Goal: Information Seeking & Learning: Learn about a topic

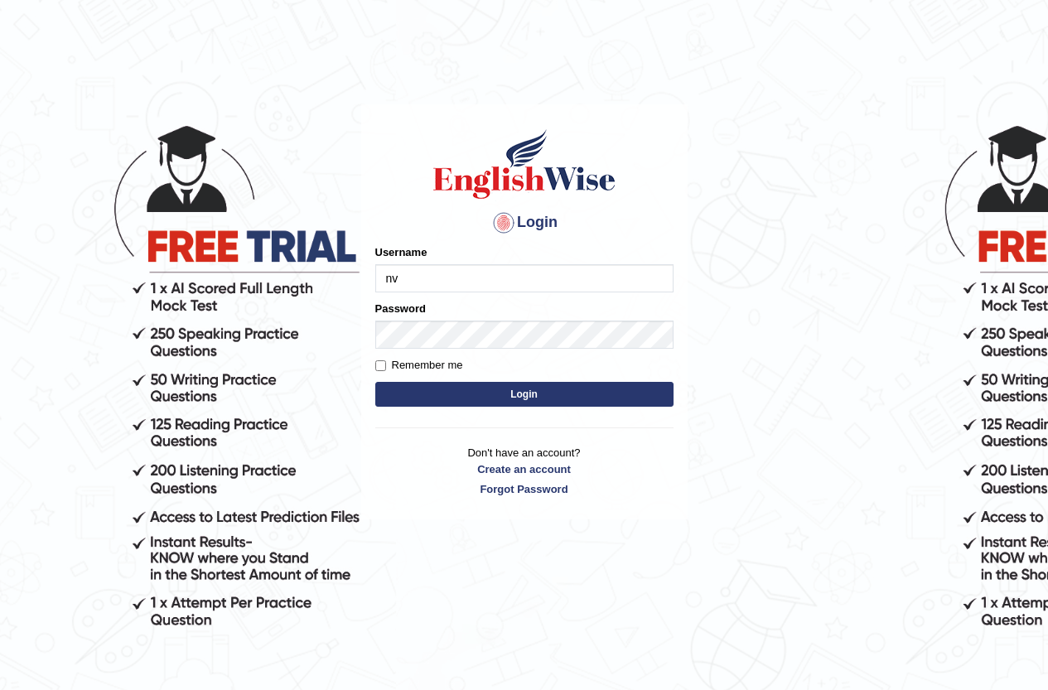
type input "n"
type input "naylav"
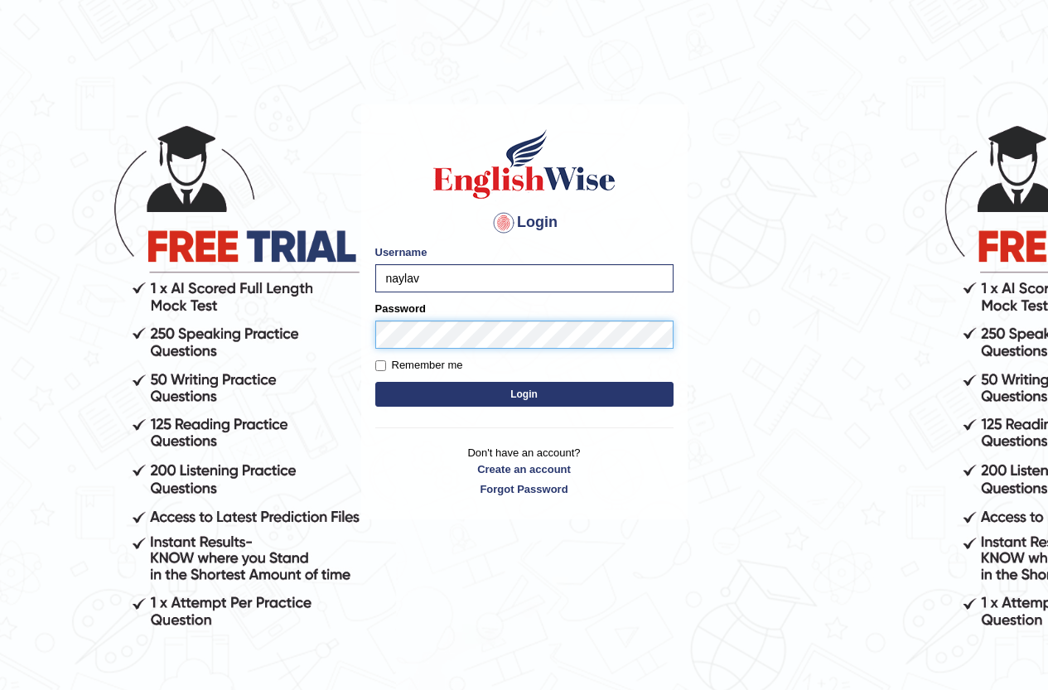
click at [375, 382] on button "Login" at bounding box center [524, 394] width 298 height 25
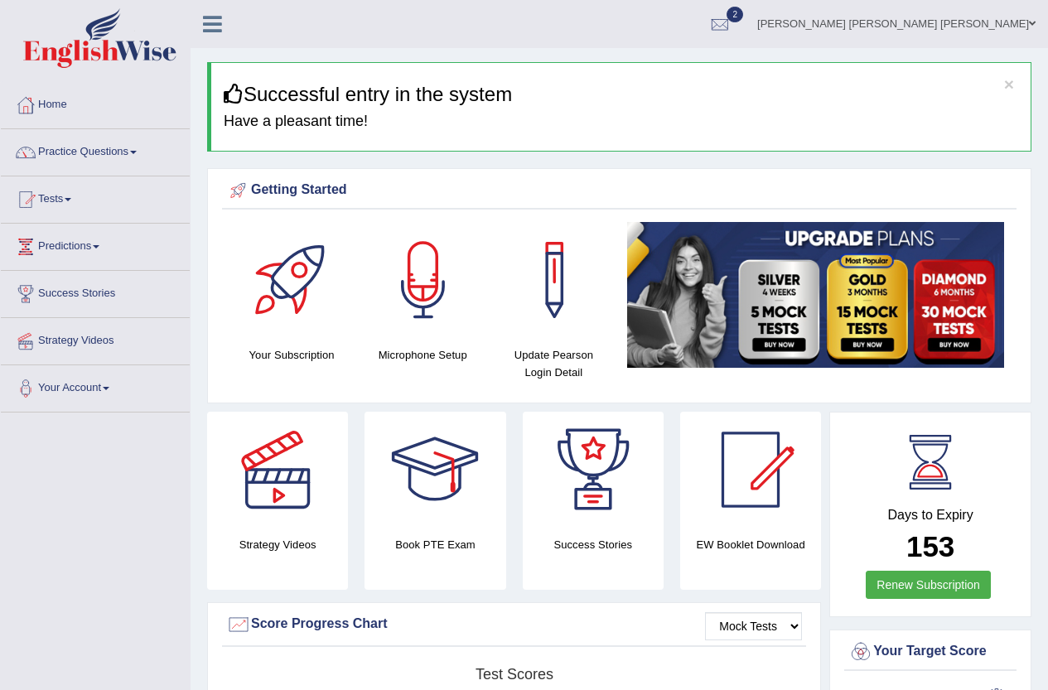
drag, startPoint x: 1060, startPoint y: 179, endPoint x: 1059, endPoint y: 79, distance: 100.3
click at [1048, 80] on html "Toggle navigation Home Practice Questions Speaking Practice Read Aloud Repeat S…" at bounding box center [524, 345] width 1048 height 690
click at [143, 155] on link "Practice Questions" at bounding box center [95, 149] width 189 height 41
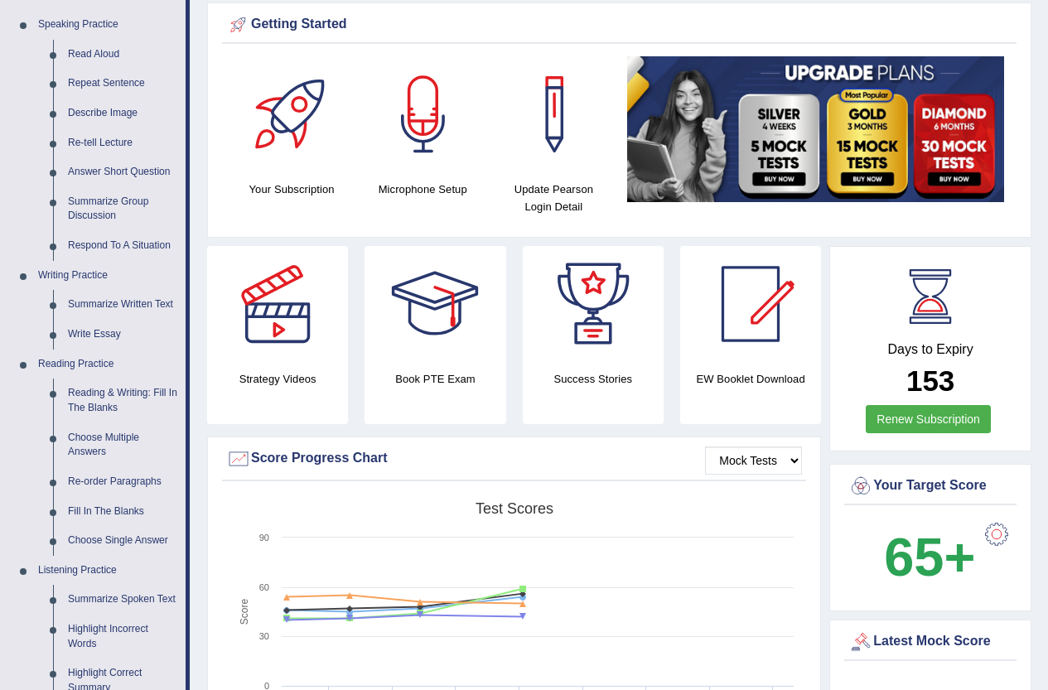
scroll to position [148, 0]
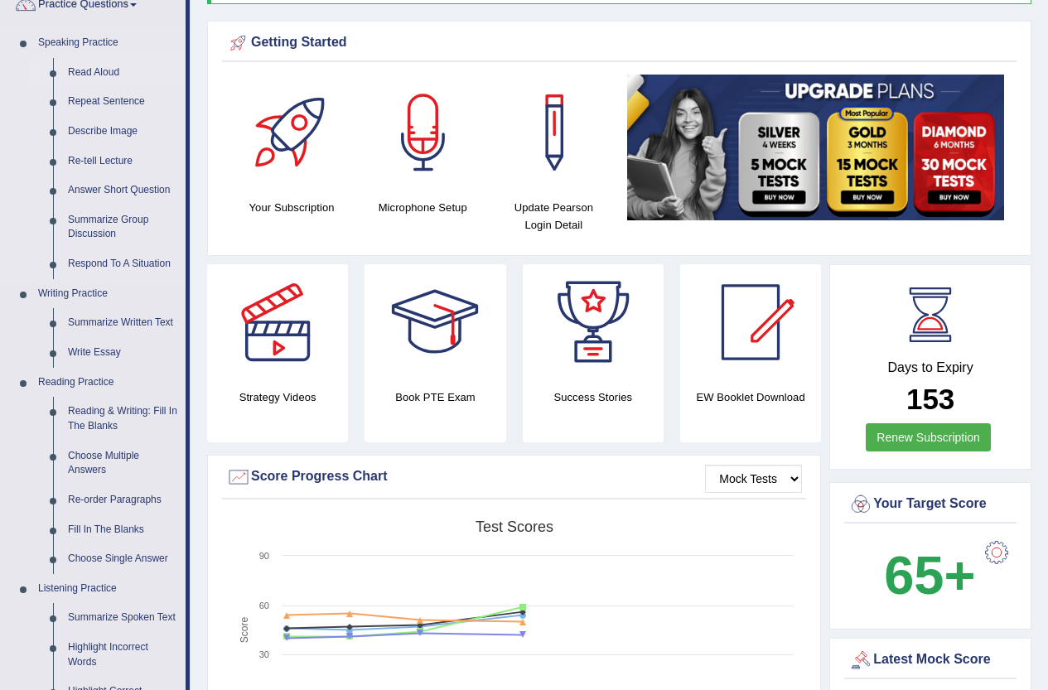
click at [113, 61] on link "Read Aloud" at bounding box center [122, 73] width 125 height 30
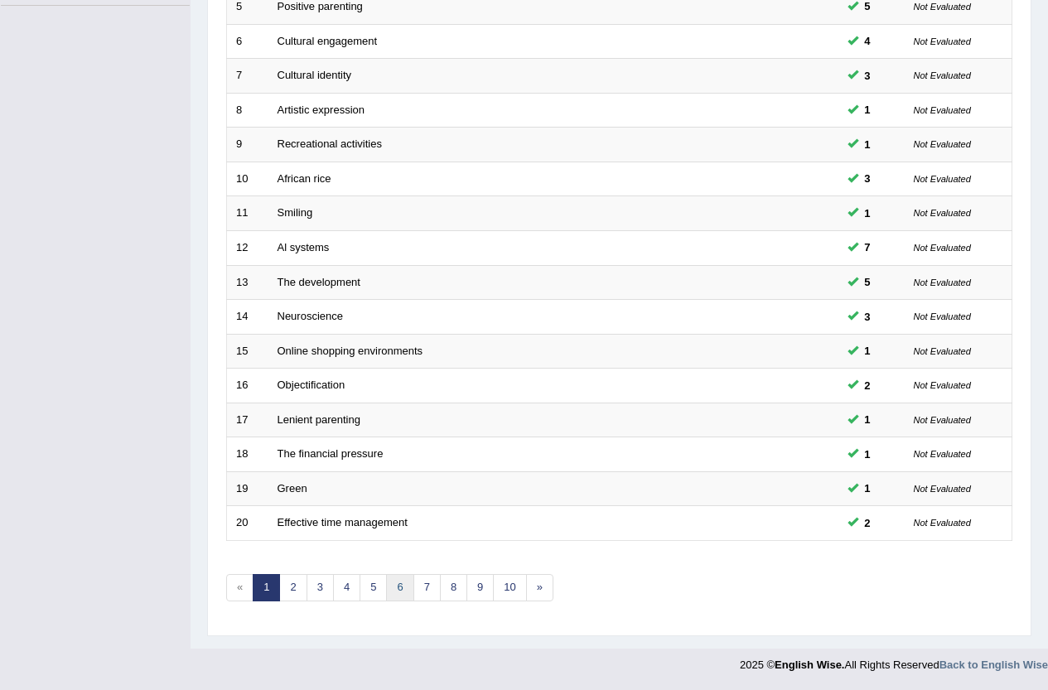
click at [387, 578] on link "6" at bounding box center [399, 587] width 27 height 27
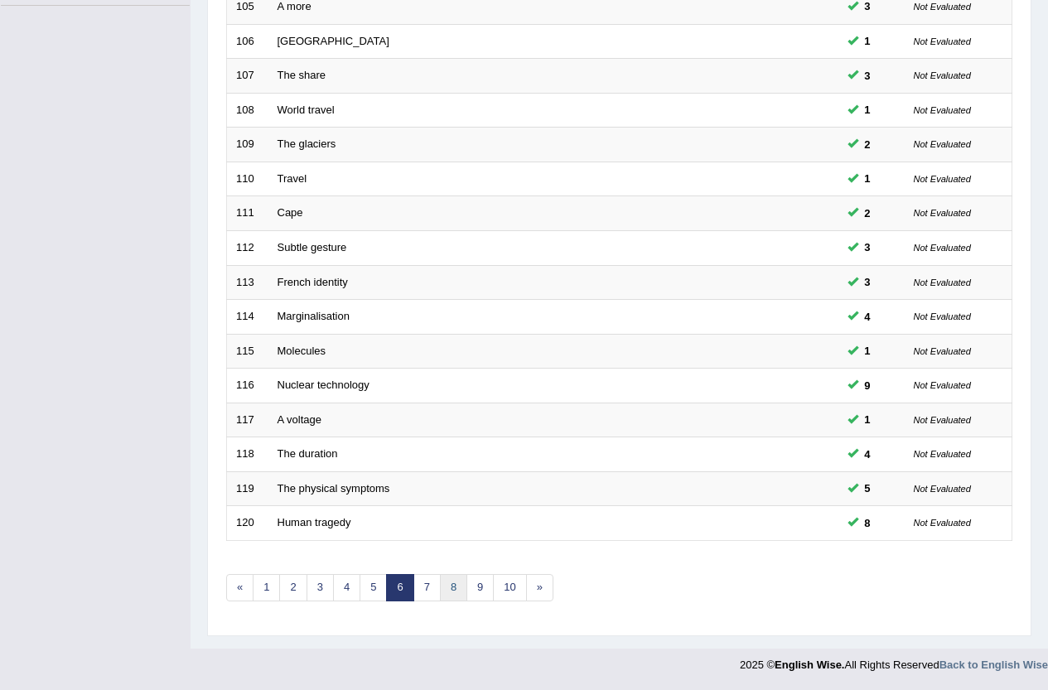
click at [445, 594] on link "8" at bounding box center [453, 587] width 27 height 27
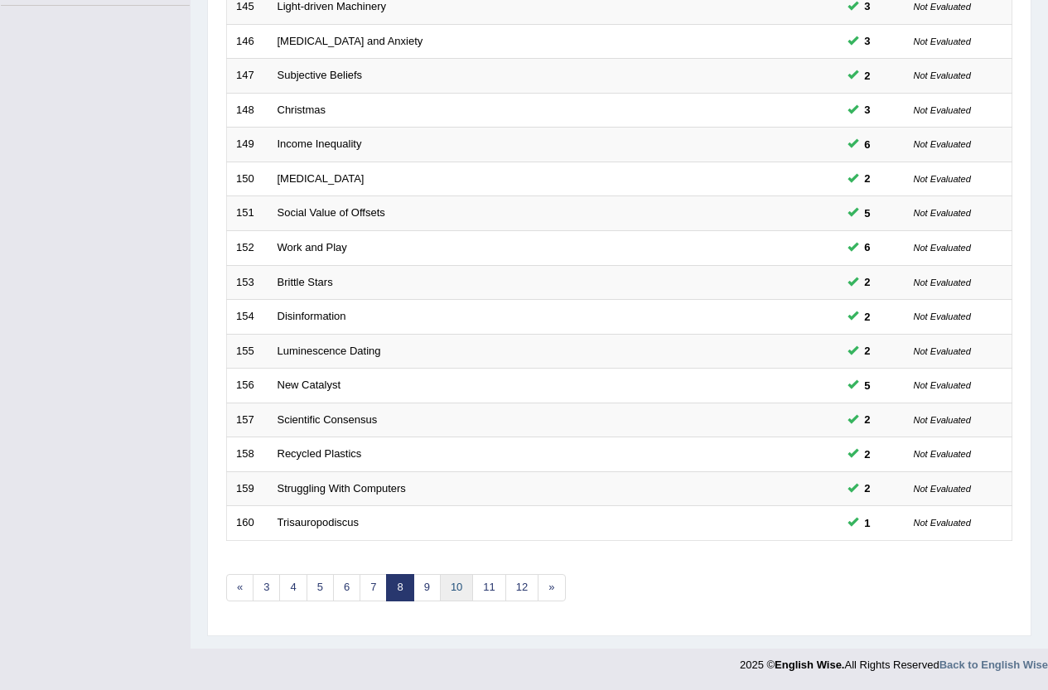
click at [451, 580] on link "10" at bounding box center [456, 587] width 33 height 27
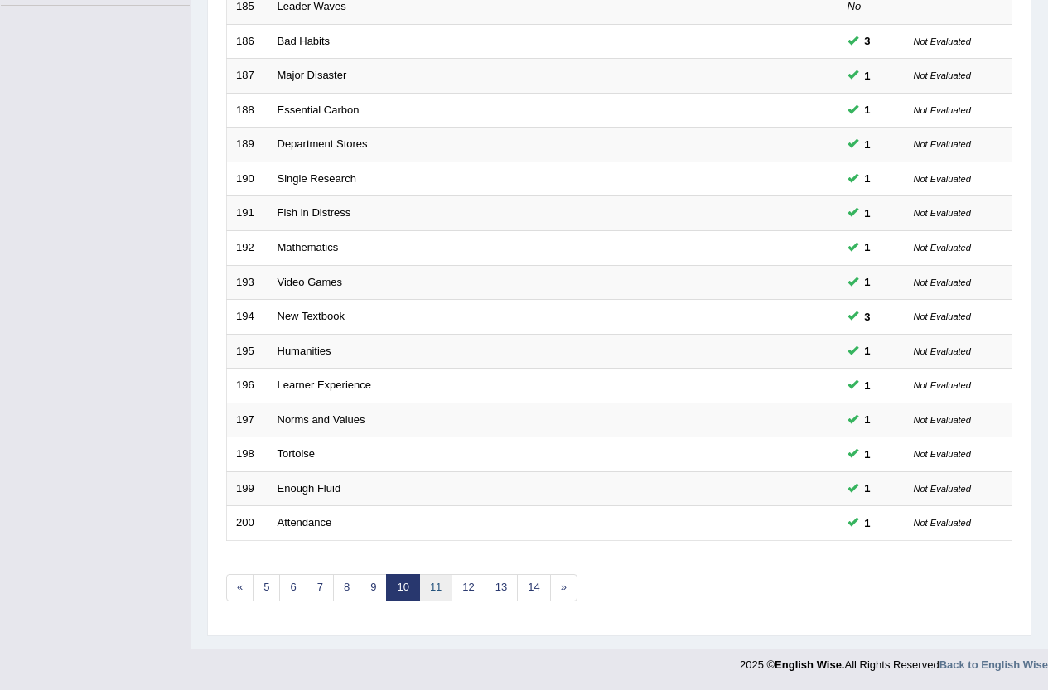
click at [443, 581] on link "11" at bounding box center [435, 587] width 33 height 27
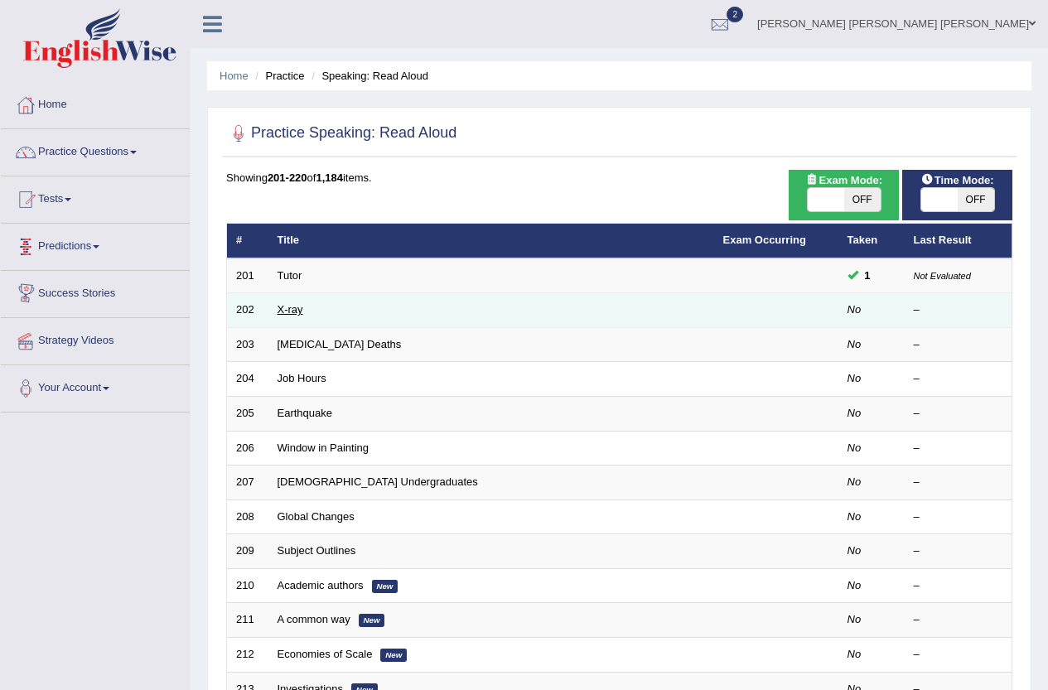
click at [285, 315] on link "X-ray" at bounding box center [291, 309] width 26 height 12
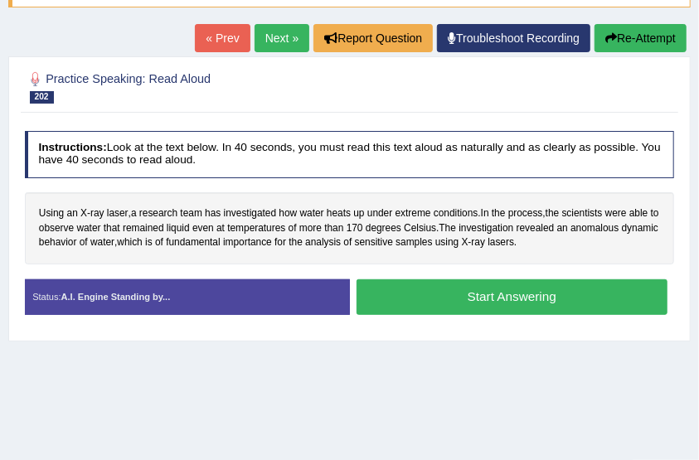
scroll to position [181, 0]
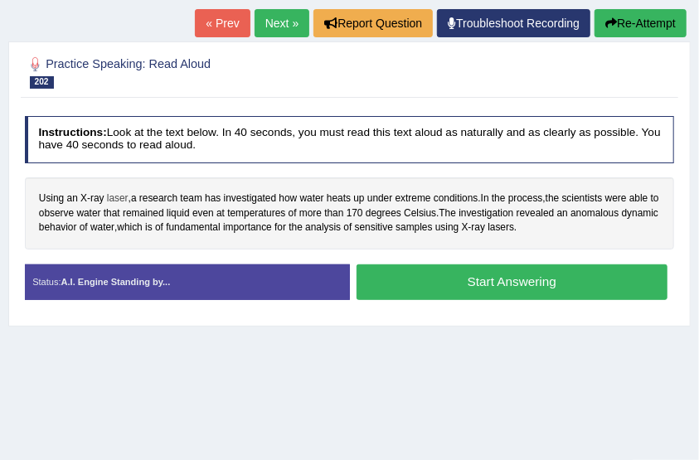
click at [123, 194] on span "laser" at bounding box center [118, 198] width 22 height 15
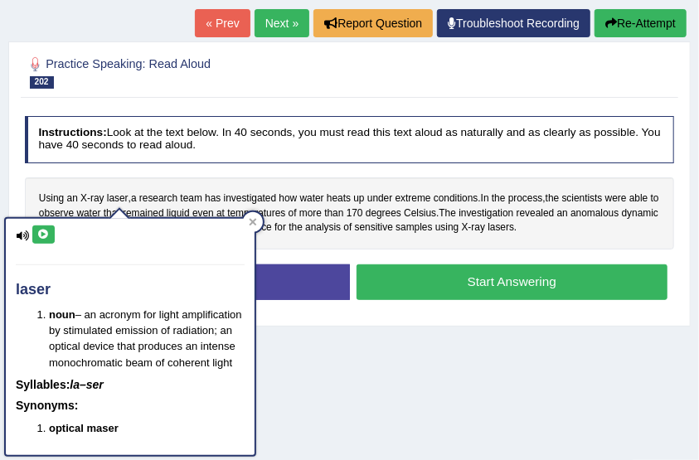
click at [46, 234] on icon at bounding box center [43, 235] width 12 height 10
click at [487, 390] on div "Home Practice Speaking: Read Aloud X-ray * Remember to use the device Communica…" at bounding box center [349, 233] width 699 height 829
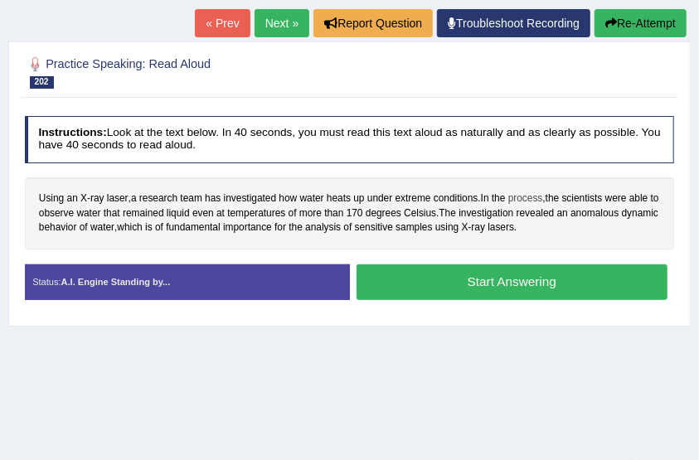
click at [528, 196] on span "process" at bounding box center [525, 198] width 35 height 15
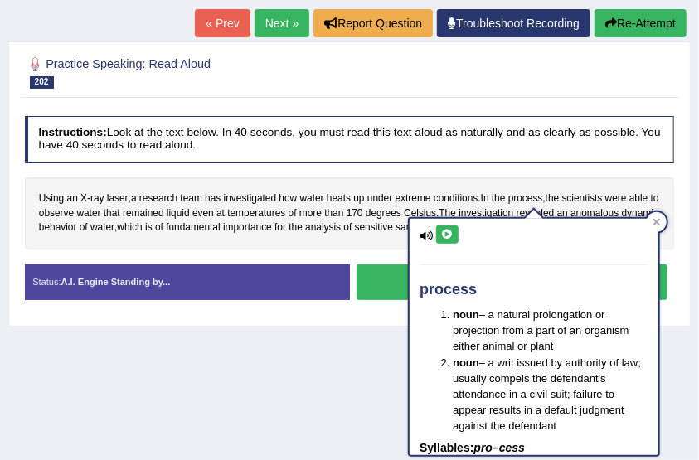
click at [446, 242] on button at bounding box center [447, 234] width 22 height 18
click at [335, 346] on div "Home Practice Speaking: Read Aloud X-ray * Remember to use the device Communica…" at bounding box center [349, 233] width 699 height 829
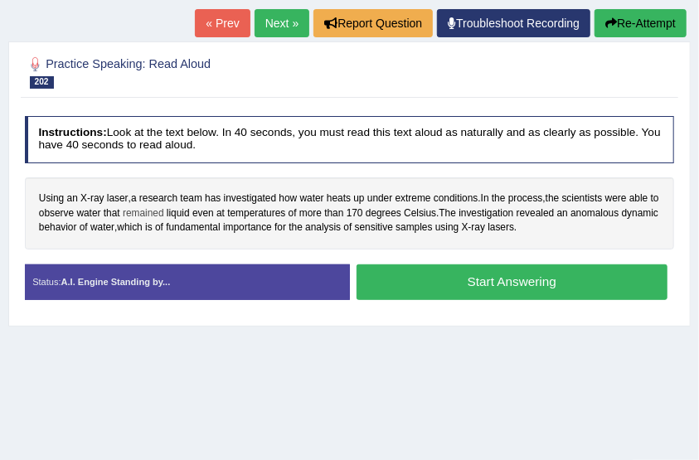
click at [138, 206] on span "remained" at bounding box center [143, 213] width 41 height 15
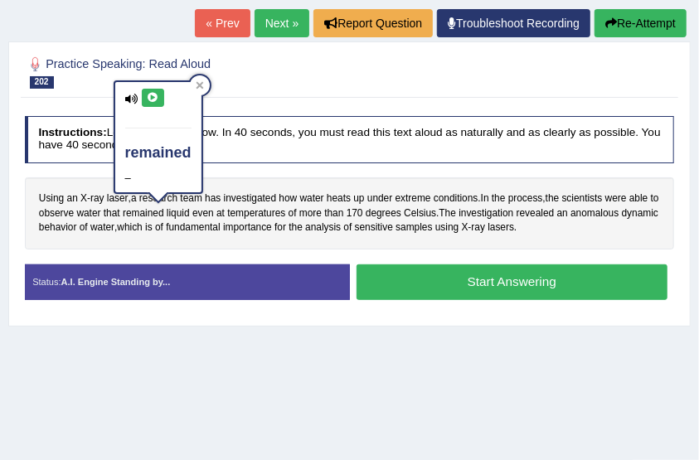
click at [147, 93] on icon at bounding box center [153, 98] width 12 height 10
click at [220, 356] on div "Home Practice Speaking: Read Aloud X-ray * Remember to use the device Communica…" at bounding box center [349, 233] width 699 height 829
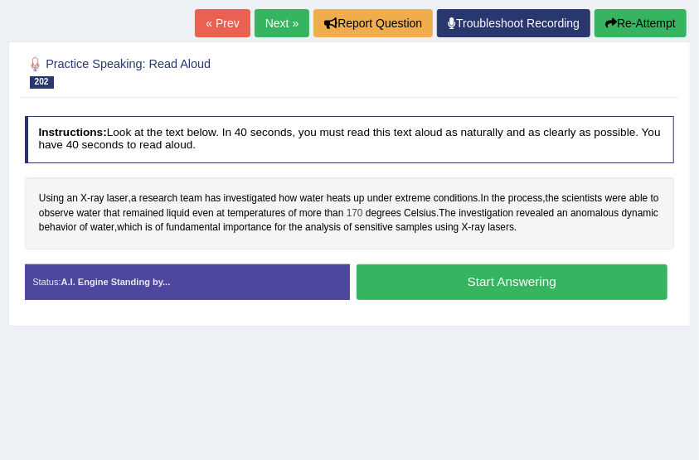
click at [361, 211] on span "170" at bounding box center [354, 213] width 17 height 15
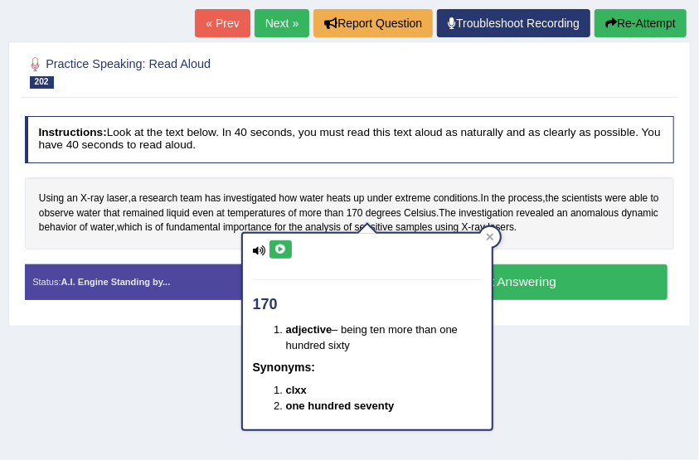
click at [283, 252] on icon at bounding box center [280, 249] width 12 height 10
click at [566, 355] on div "Home Practice Speaking: Read Aloud X-ray * Remember to use the device Communica…" at bounding box center [349, 233] width 699 height 829
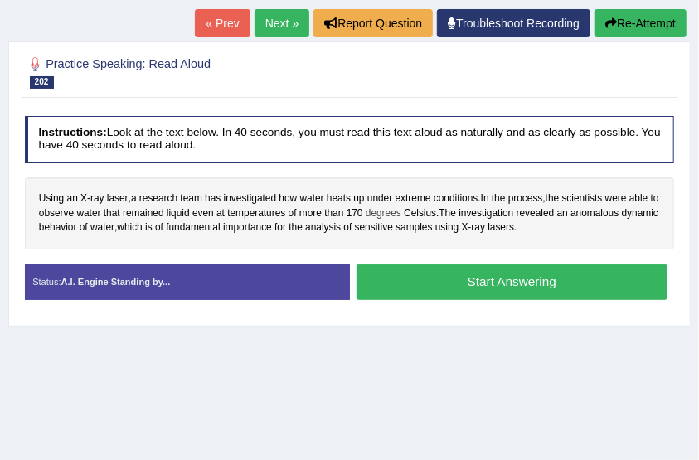
click at [387, 207] on span "degrees" at bounding box center [383, 213] width 36 height 15
click at [387, 207] on body "Toggle navigation Home Practice Questions Speaking Practice Read Aloud Repeat S…" at bounding box center [349, 49] width 699 height 460
click at [387, 207] on span "degrees" at bounding box center [383, 213] width 36 height 15
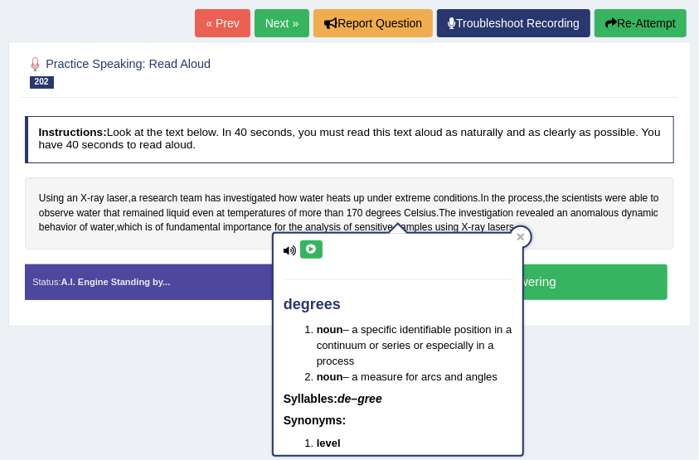
click at [315, 249] on icon at bounding box center [311, 249] width 12 height 10
click at [433, 209] on span "Celsius" at bounding box center [420, 213] width 32 height 15
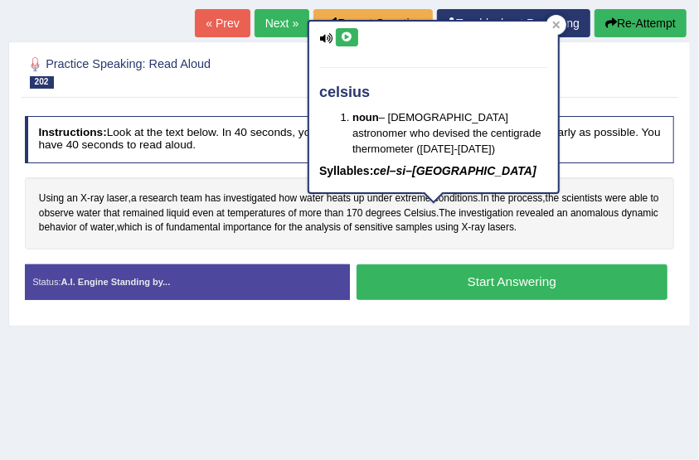
click at [351, 34] on icon at bounding box center [347, 37] width 12 height 10
click at [446, 342] on div "Home Practice Speaking: Read Aloud X-ray * Remember to use the device Communica…" at bounding box center [349, 233] width 699 height 829
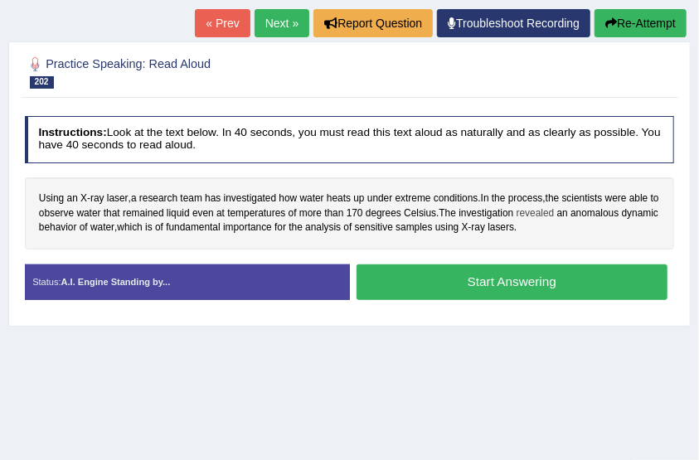
click at [554, 211] on span "revealed" at bounding box center [535, 213] width 38 height 15
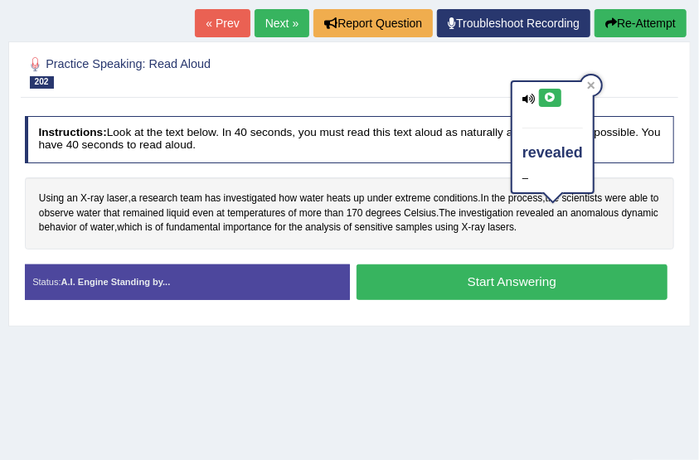
click at [549, 94] on icon at bounding box center [550, 98] width 12 height 10
click at [504, 348] on div "Home Practice Speaking: Read Aloud X-ray * Remember to use the device Communica…" at bounding box center [349, 233] width 699 height 829
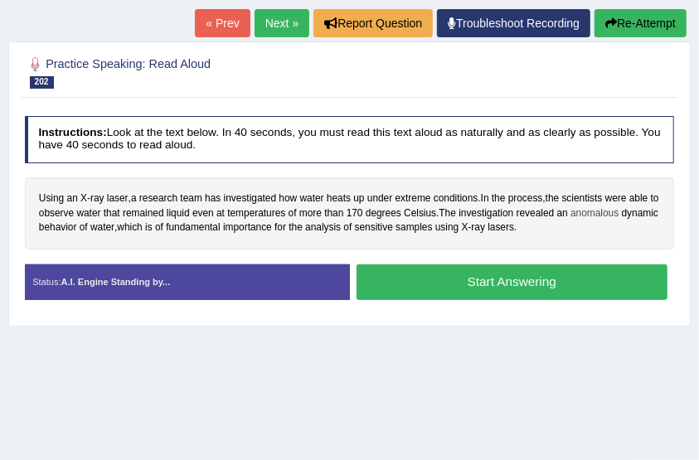
click at [612, 210] on span "anomalous" at bounding box center [594, 213] width 48 height 15
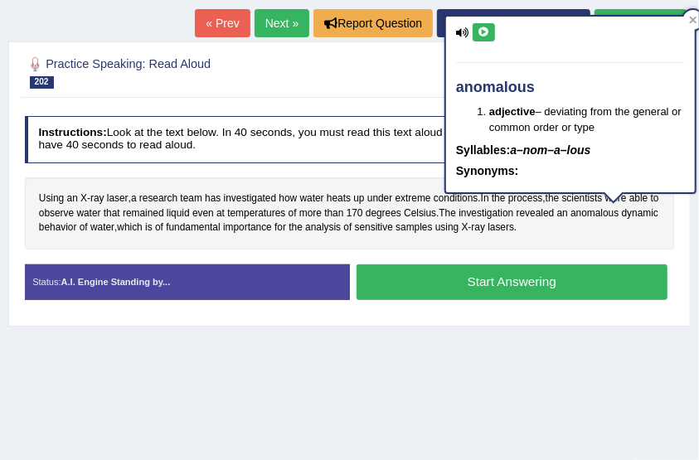
click at [486, 33] on icon at bounding box center [483, 32] width 12 height 10
click at [534, 380] on div "Home Practice Speaking: Read Aloud X-ray * Remember to use the device Communica…" at bounding box center [349, 233] width 699 height 829
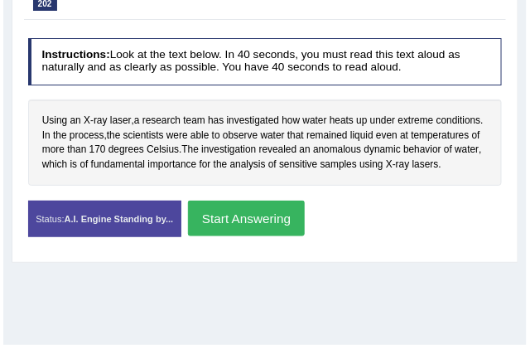
scroll to position [268, 0]
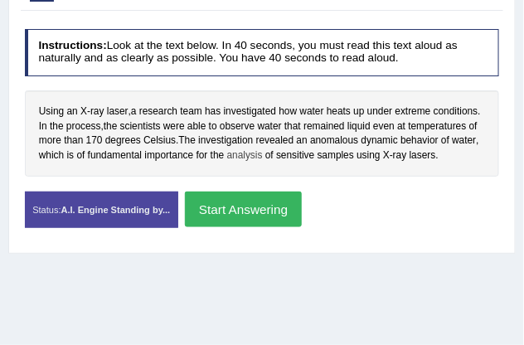
click at [247, 156] on span "analysis" at bounding box center [245, 155] width 36 height 15
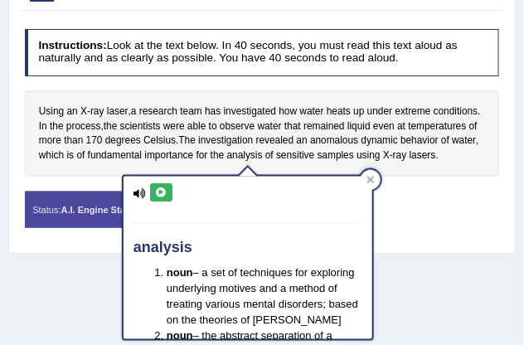
click at [155, 188] on icon at bounding box center [161, 192] width 12 height 10
click at [488, 210] on div "Status: A.I. Engine Standing by... Start Answering Stop Recording" at bounding box center [262, 216] width 475 height 51
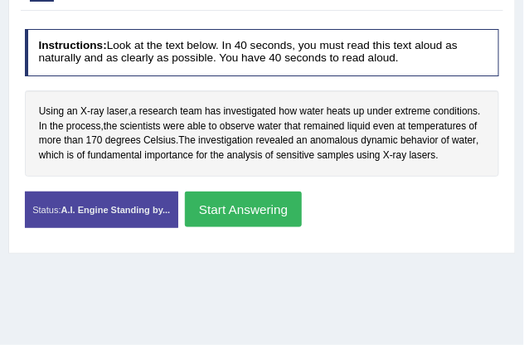
click at [250, 198] on button "Start Answering" at bounding box center [243, 209] width 117 height 36
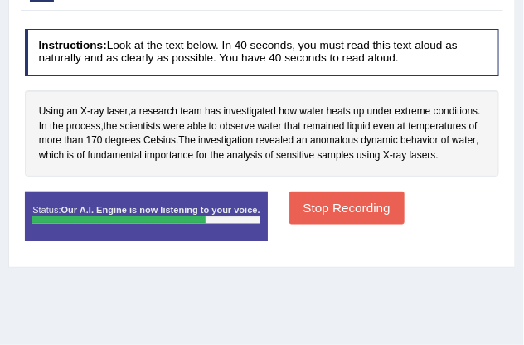
click at [350, 213] on button "Stop Recording" at bounding box center [346, 207] width 115 height 32
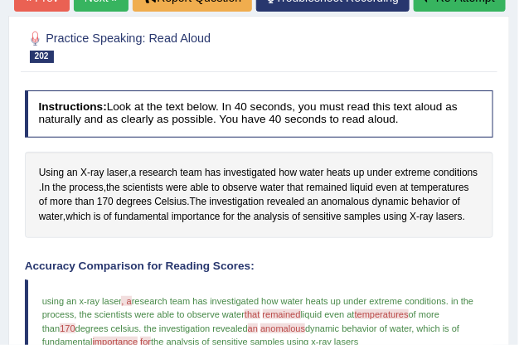
scroll to position [148, 0]
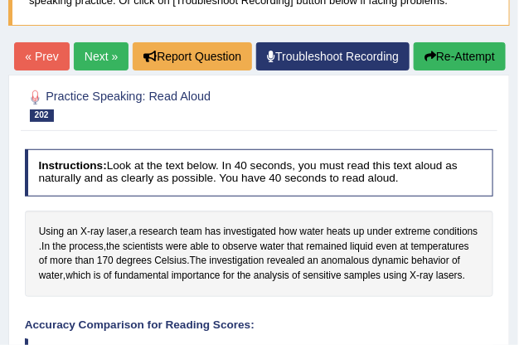
click at [438, 70] on button "Re-Attempt" at bounding box center [460, 56] width 92 height 28
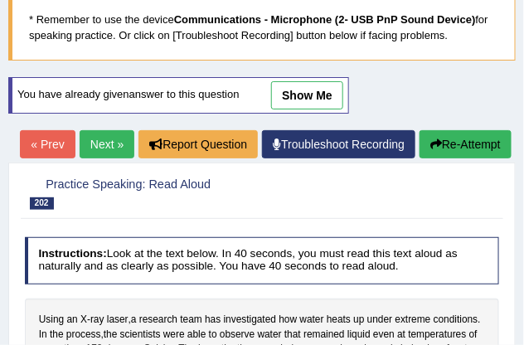
scroll to position [113, 0]
click at [85, 143] on link "Next »" at bounding box center [107, 144] width 55 height 28
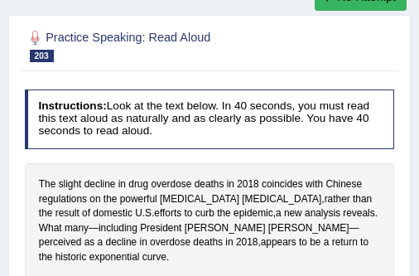
scroll to position [312, 0]
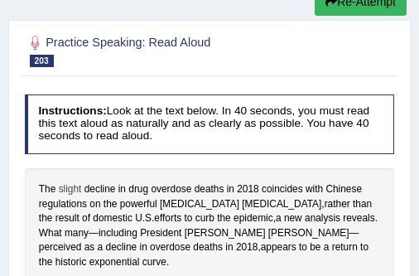
click at [75, 182] on span "slight" at bounding box center [70, 189] width 23 height 15
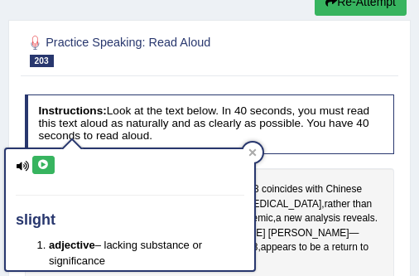
click at [40, 166] on icon at bounding box center [43, 165] width 12 height 10
click at [148, 168] on div "The slight decline in drug overdose deaths in 2018 coincides with Chinese regul…" at bounding box center [210, 225] width 370 height 115
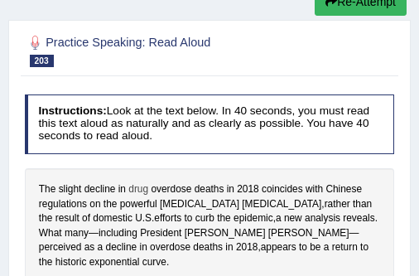
click at [133, 182] on span "drug" at bounding box center [138, 189] width 20 height 15
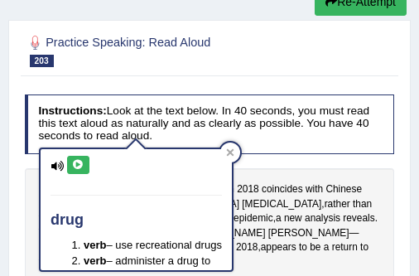
click at [88, 167] on button at bounding box center [78, 165] width 22 height 18
click at [172, 182] on span "overdose" at bounding box center [171, 189] width 41 height 15
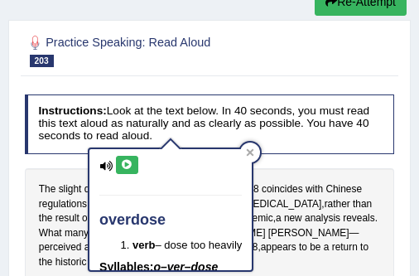
click at [122, 167] on icon at bounding box center [127, 165] width 12 height 10
click at [169, 168] on div "The slight decline in drug overdose deaths in 2018 coincides with Chinese regul…" at bounding box center [210, 225] width 370 height 115
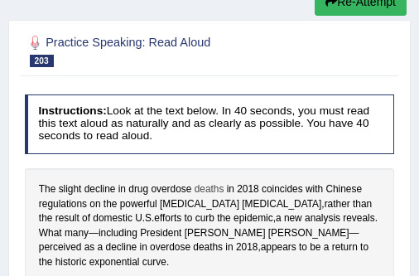
click at [214, 182] on span "deaths" at bounding box center [210, 189] width 30 height 15
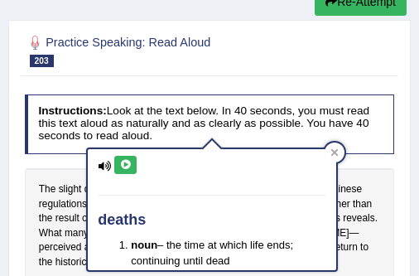
click at [121, 168] on icon at bounding box center [125, 165] width 12 height 10
click at [190, 168] on div "The slight decline in drug overdose deaths in 2018 coincides with Chinese regul…" at bounding box center [210, 225] width 370 height 115
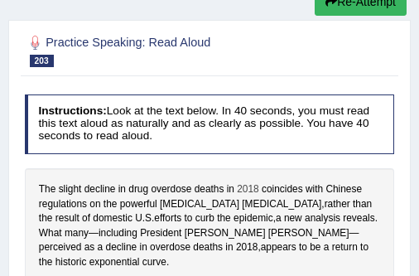
click at [250, 182] on span "2018" at bounding box center [248, 189] width 22 height 15
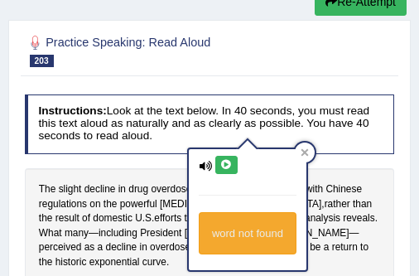
click at [233, 165] on button at bounding box center [226, 165] width 22 height 18
click at [407, 133] on div "Practice Speaking: Read Aloud 203 Drug Overdose Deaths Instructions: Look at th…" at bounding box center [209, 190] width 403 height 341
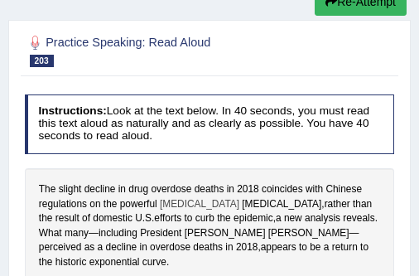
click at [180, 197] on span "opioid" at bounding box center [200, 204] width 80 height 15
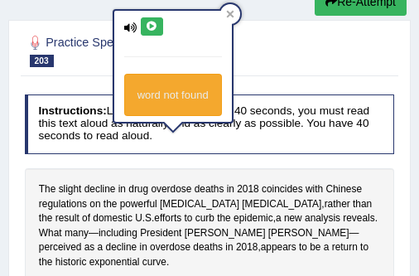
click at [149, 31] on button at bounding box center [152, 26] width 22 height 18
click at [242, 197] on span "carfentanil" at bounding box center [282, 204] width 80 height 15
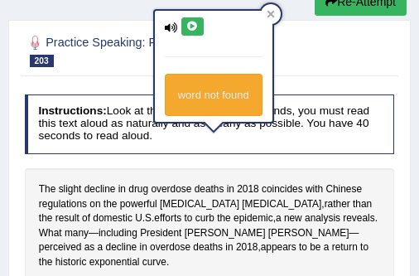
click at [187, 26] on icon at bounding box center [192, 27] width 12 height 10
click at [378, 231] on div "Instructions: Look at the text below. In 40 seconds, you must read this text al…" at bounding box center [209, 220] width 377 height 266
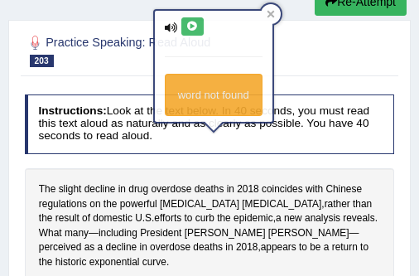
click at [378, 231] on div "Instructions: Look at the text below. In 40 seconds, you must read this text al…" at bounding box center [209, 220] width 377 height 266
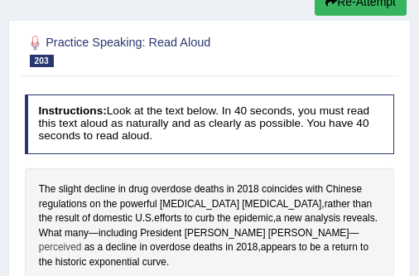
click at [82, 240] on span "perceived" at bounding box center [60, 247] width 43 height 15
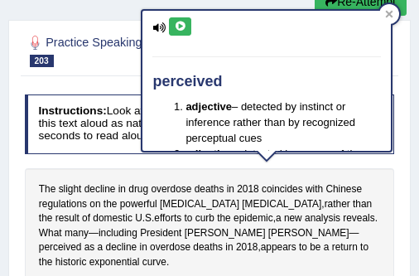
click at [185, 31] on button at bounding box center [180, 26] width 22 height 18
click at [150, 240] on span "overdose" at bounding box center [170, 247] width 41 height 15
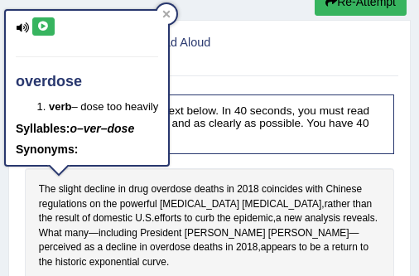
click at [38, 30] on icon at bounding box center [43, 27] width 12 height 10
click at [193, 240] on span "deaths" at bounding box center [208, 247] width 30 height 15
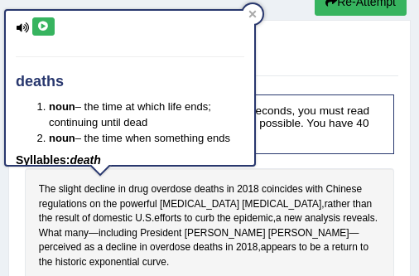
click at [51, 28] on button at bounding box center [43, 26] width 22 height 18
click at [236, 240] on span "2018" at bounding box center [247, 247] width 22 height 15
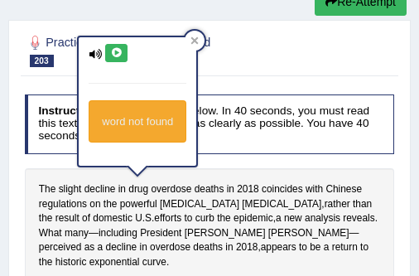
click at [111, 53] on icon at bounding box center [116, 53] width 12 height 10
click at [209, 207] on div "The slight decline in drug overdose deaths in 2018 coincides with Chinese regul…" at bounding box center [210, 225] width 370 height 115
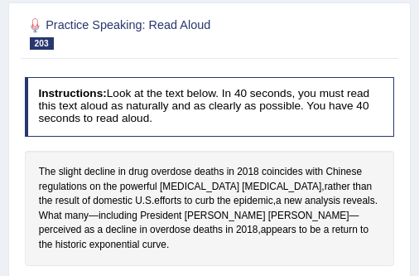
scroll to position [331, 0]
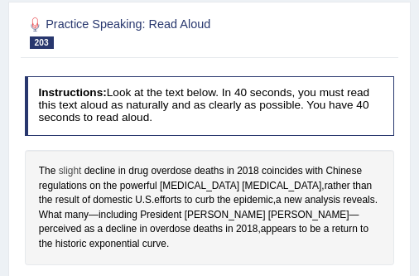
click at [67, 164] on span "slight" at bounding box center [70, 171] width 23 height 15
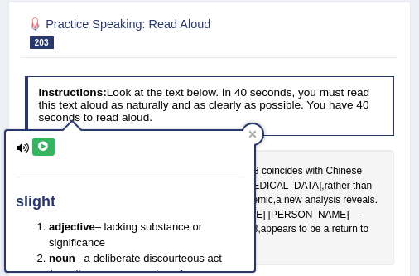
click at [47, 142] on icon at bounding box center [43, 147] width 12 height 10
click at [104, 164] on span "decline" at bounding box center [100, 171] width 31 height 15
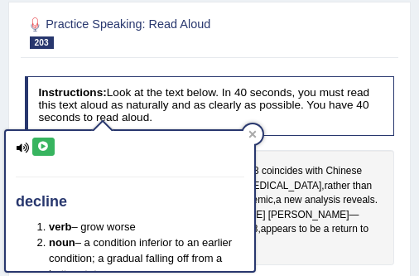
click at [46, 143] on icon at bounding box center [43, 147] width 12 height 10
click at [169, 164] on span "overdose" at bounding box center [171, 171] width 41 height 15
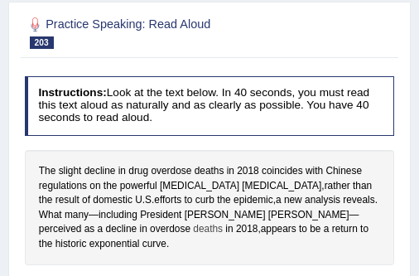
click at [193, 222] on span "deaths" at bounding box center [208, 229] width 30 height 15
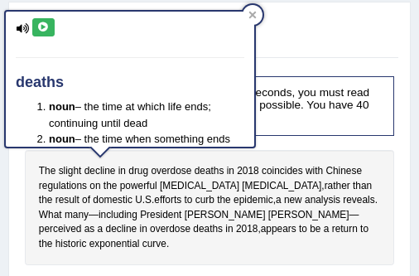
click at [45, 27] on icon at bounding box center [43, 27] width 12 height 10
drag, startPoint x: 388, startPoint y: 232, endPoint x: 349, endPoint y: 235, distance: 39.1
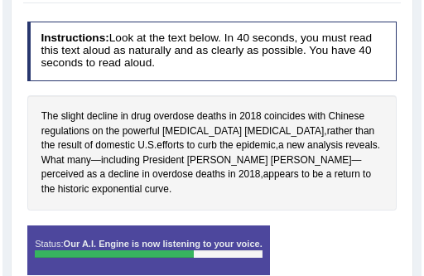
scroll to position [391, 0]
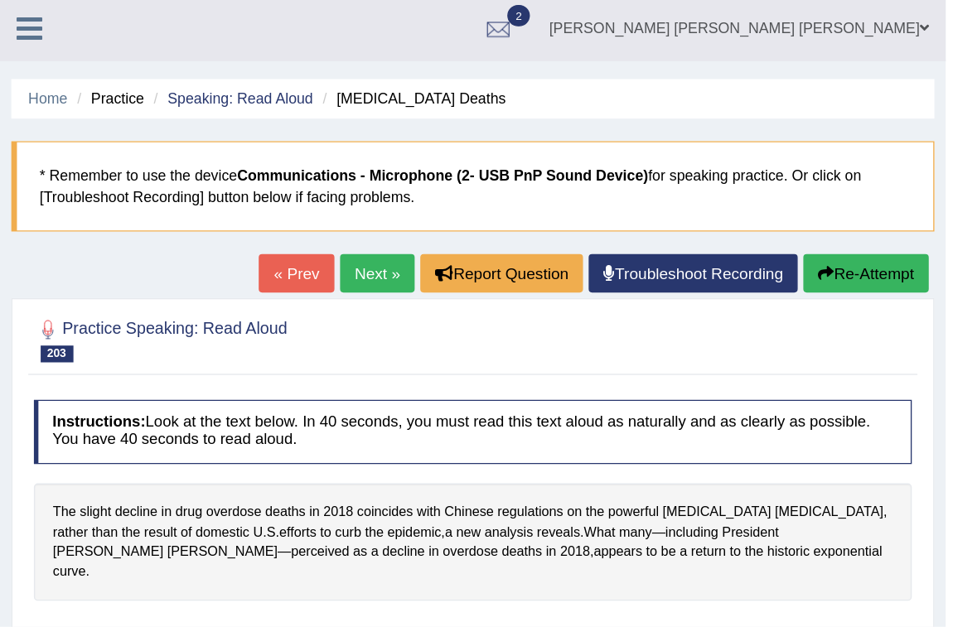
scroll to position [0, 0]
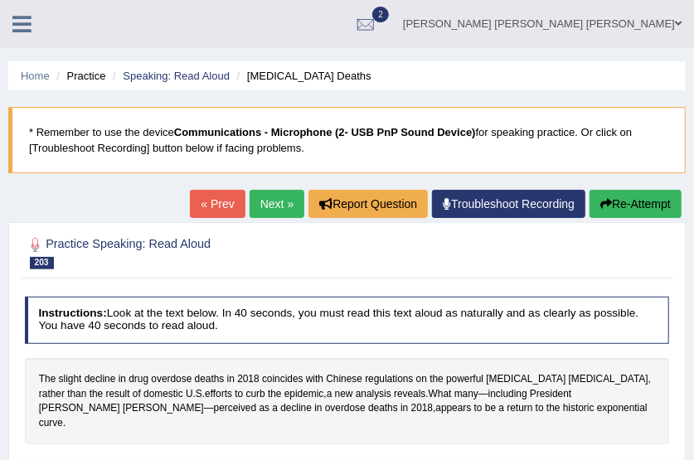
click at [18, 12] on link at bounding box center [22, 22] width 44 height 25
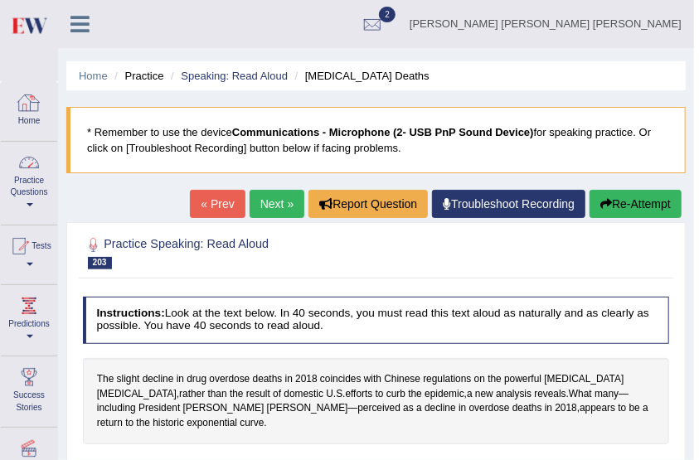
click at [22, 196] on link "Practice Questions" at bounding box center [29, 181] width 56 height 78
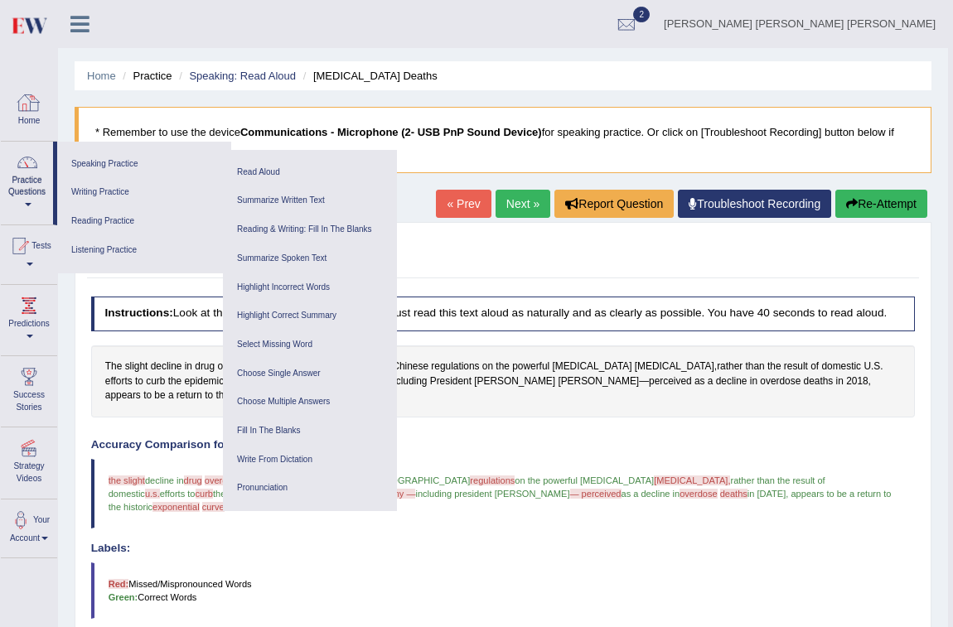
click at [24, 24] on img at bounding box center [28, 25] width 37 height 34
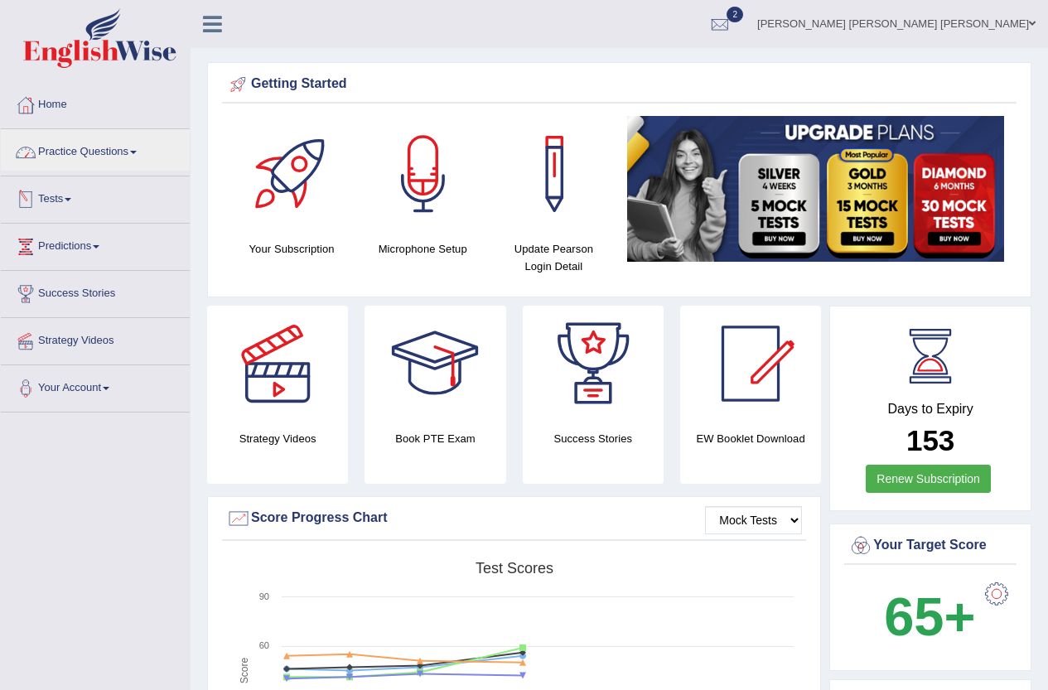
click at [139, 154] on link "Practice Questions" at bounding box center [95, 149] width 189 height 41
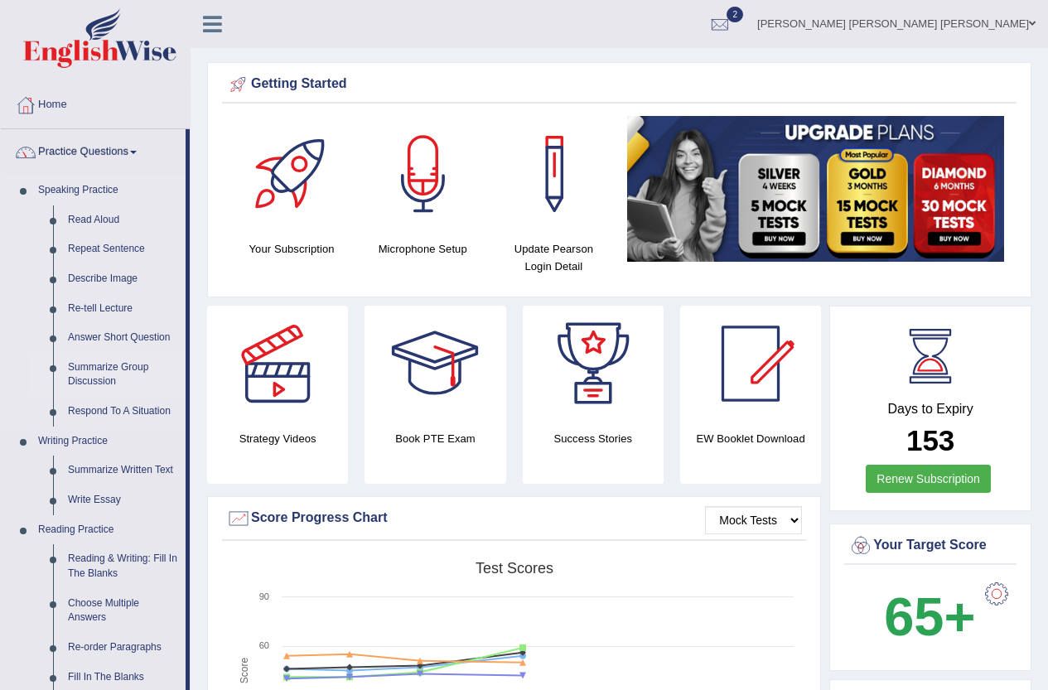
click at [94, 372] on link "Summarize Group Discussion" at bounding box center [122, 375] width 125 height 44
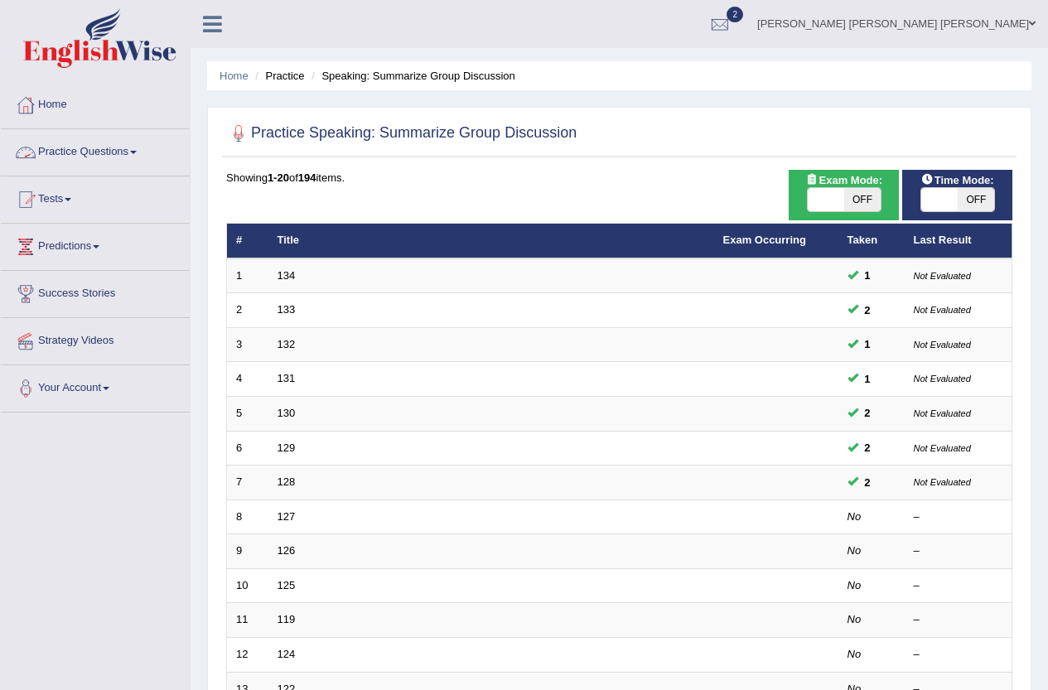
click at [93, 162] on link "Practice Questions" at bounding box center [95, 149] width 189 height 41
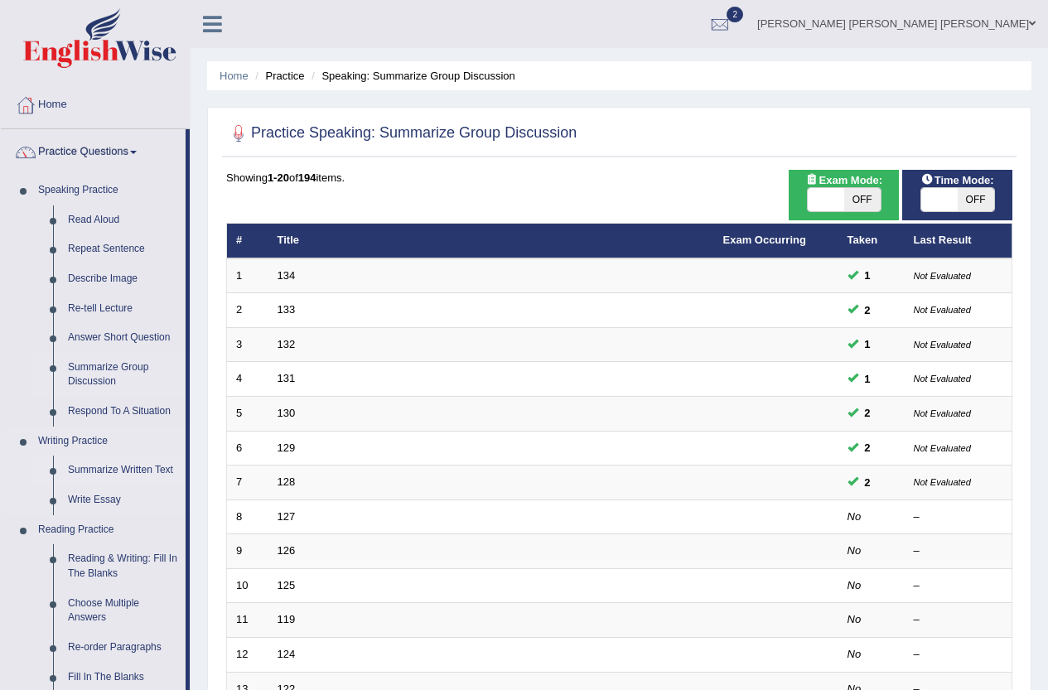
click at [126, 463] on link "Summarize Written Text" at bounding box center [122, 471] width 125 height 30
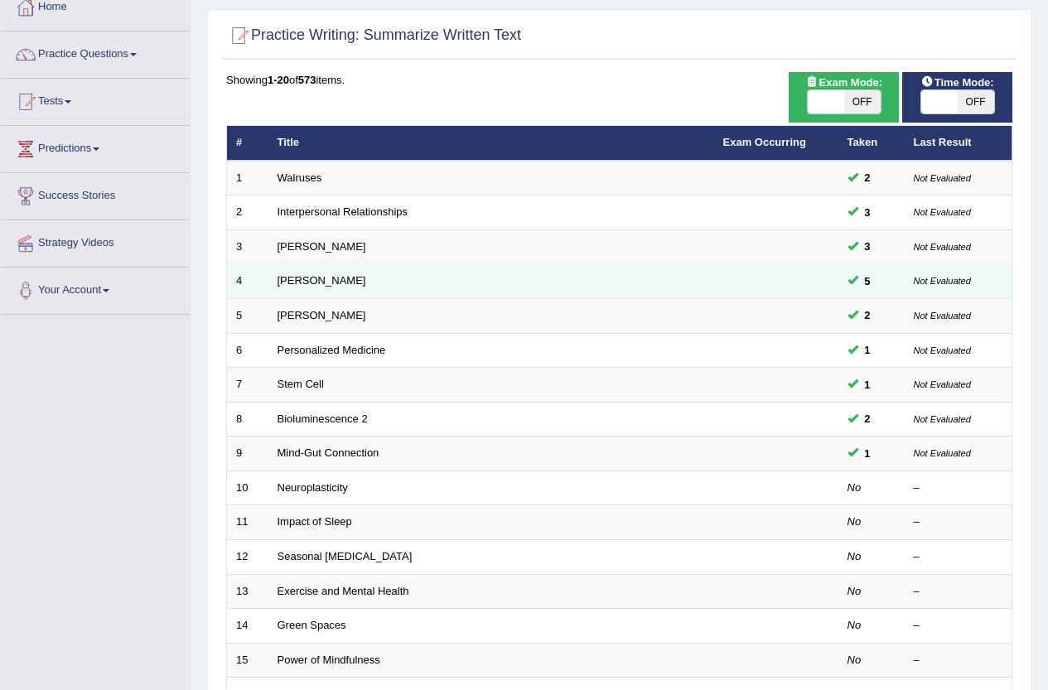
scroll to position [102, 0]
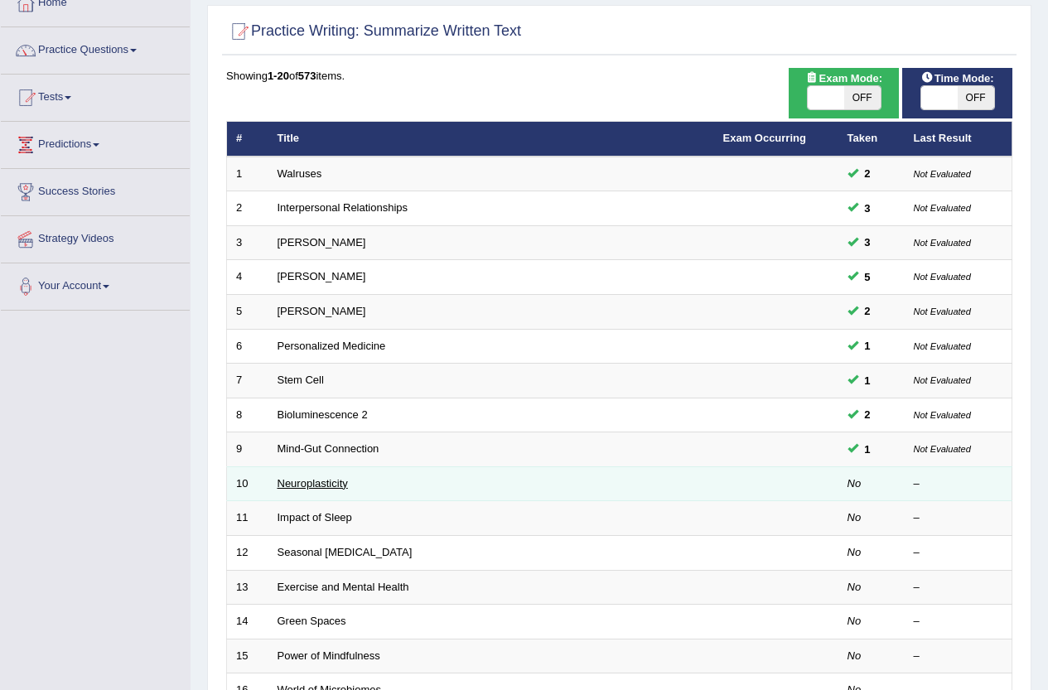
click at [336, 479] on link "Neuroplasticity" at bounding box center [313, 483] width 70 height 12
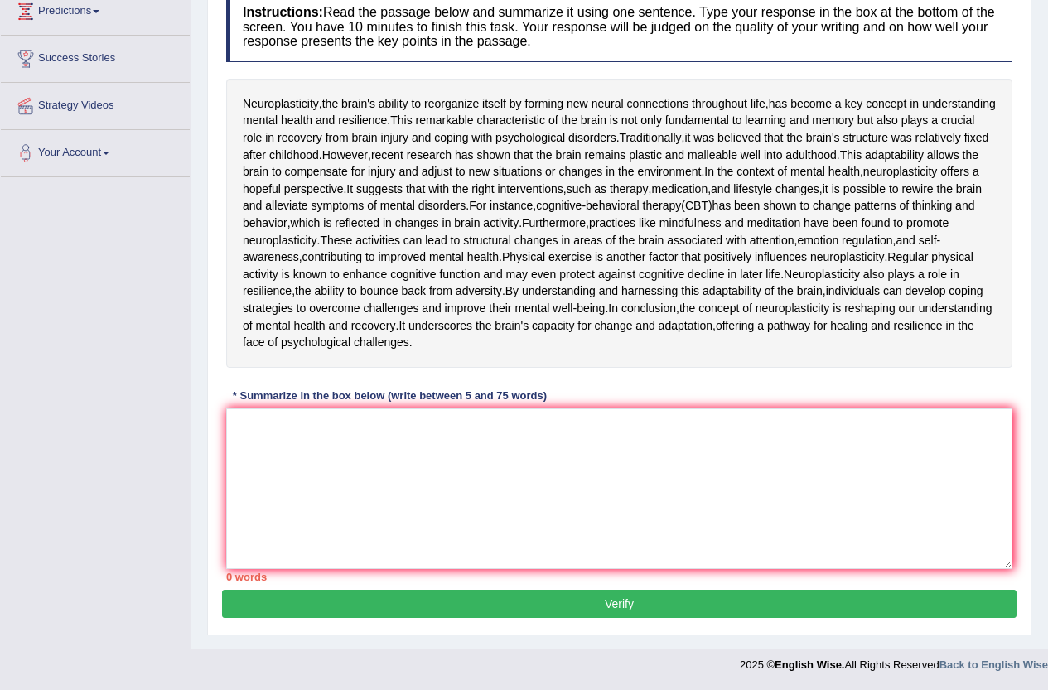
scroll to position [255, 0]
click at [519, 540] on textarea at bounding box center [619, 489] width 786 height 161
type textarea "R"
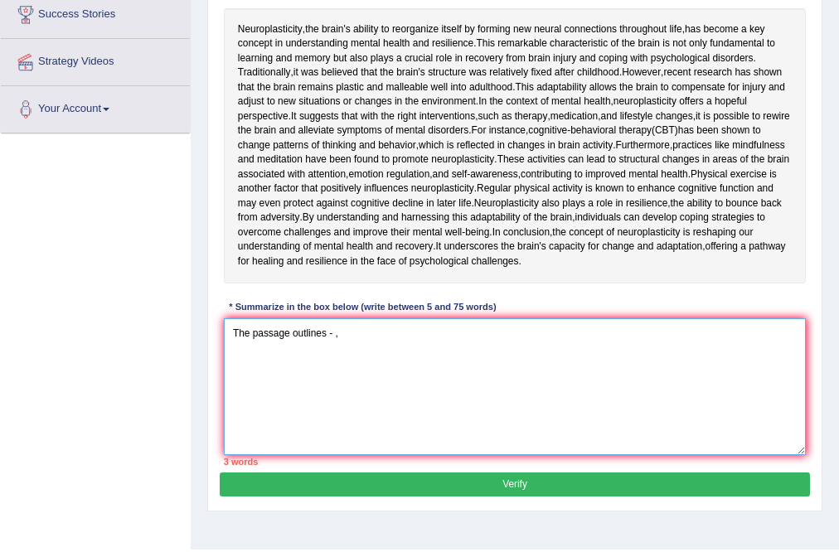
scroll to position [285, 0]
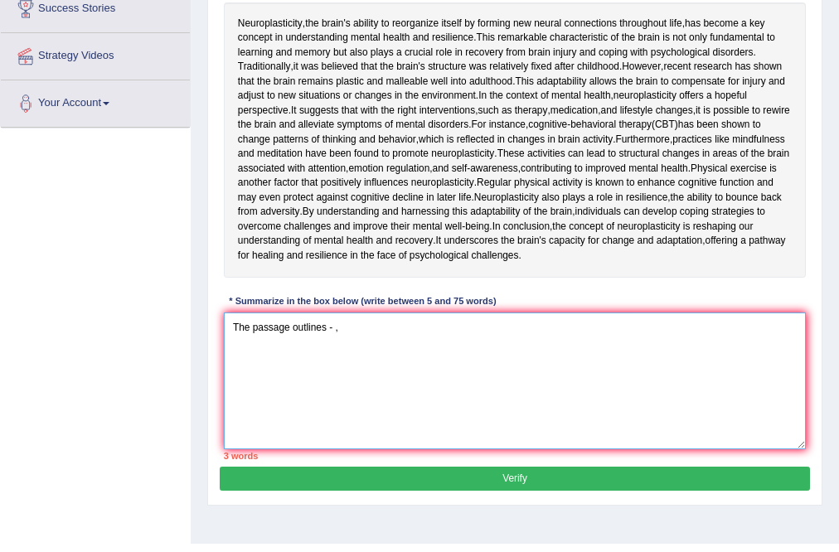
click at [370, 449] on textarea "The passage outlines - ," at bounding box center [515, 380] width 583 height 137
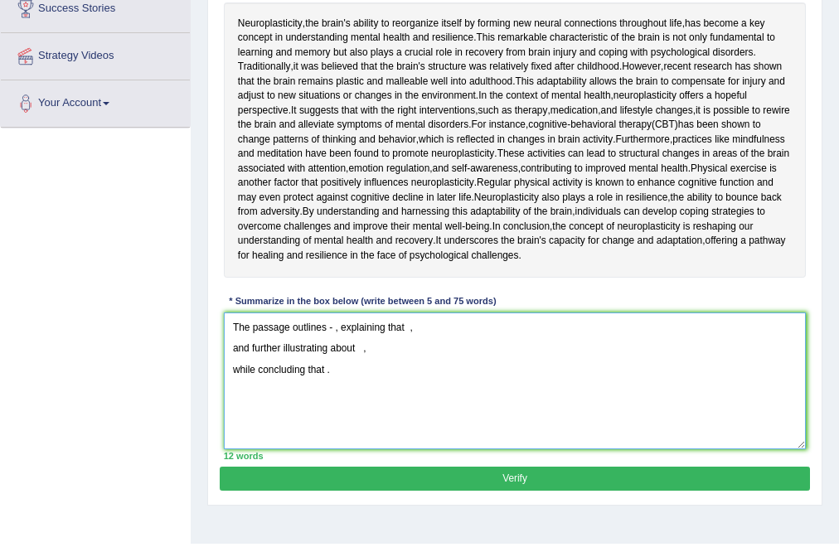
click at [335, 449] on textarea "The passage outlines - , explaining that , and further illustrating about , whi…" at bounding box center [515, 380] width 583 height 137
click at [477, 449] on textarea "The passage outlines the neuroplasticity, explaining that , and further illustr…" at bounding box center [515, 380] width 583 height 137
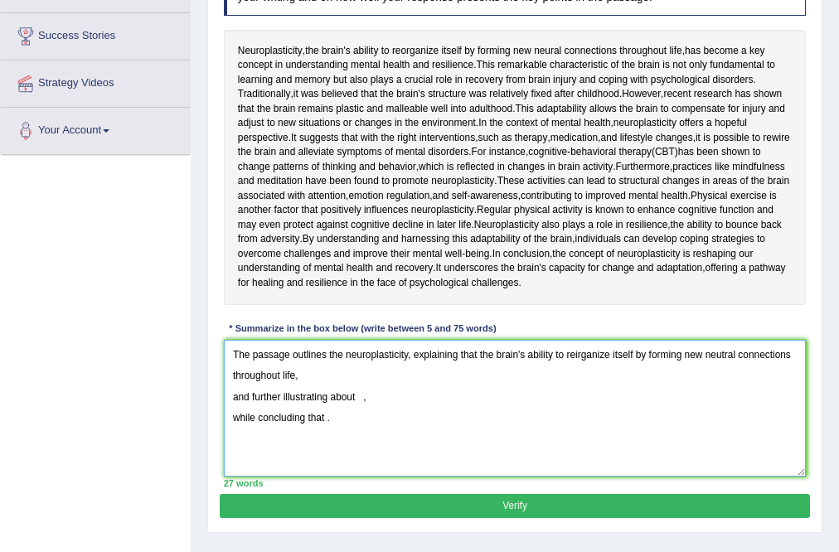
scroll to position [256, 0]
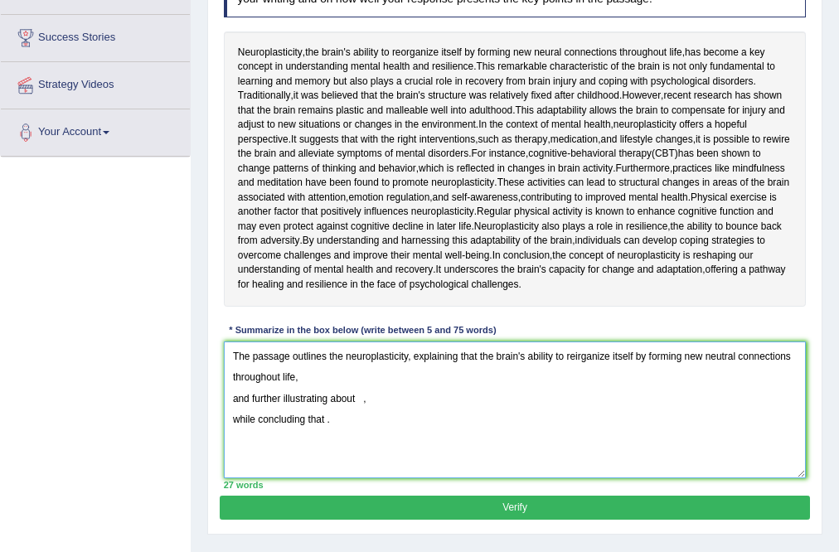
click at [236, 478] on textarea "The passage outlines the neuroplasticity, explaining that the brain's ability t…" at bounding box center [515, 409] width 583 height 137
click at [425, 478] on textarea "The passage outlines the neuroplasticity, explaining that the brain's ability t…" at bounding box center [515, 409] width 583 height 137
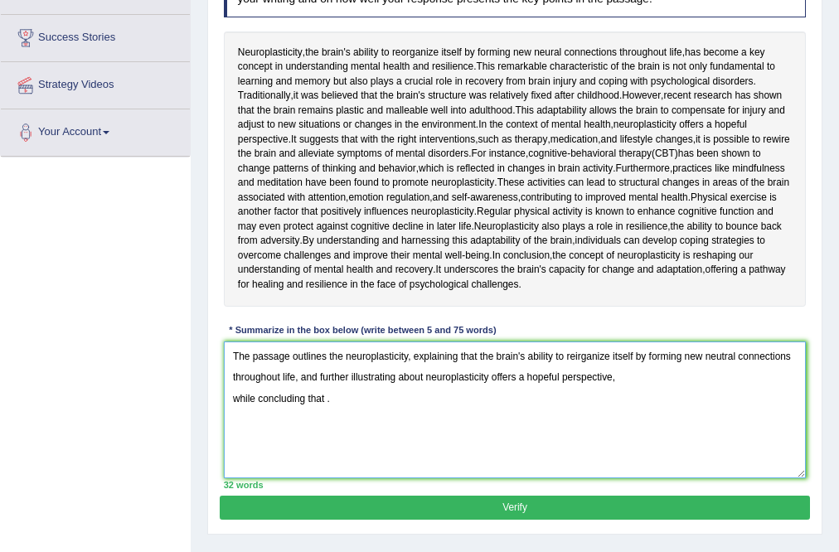
click at [231, 478] on textarea "The passage outlines the neuroplasticity, explaining that the brain's ability t…" at bounding box center [515, 409] width 583 height 137
click at [711, 478] on textarea "The passage outlines the neuroplasticity, explaining that the brain's ability t…" at bounding box center [515, 409] width 583 height 137
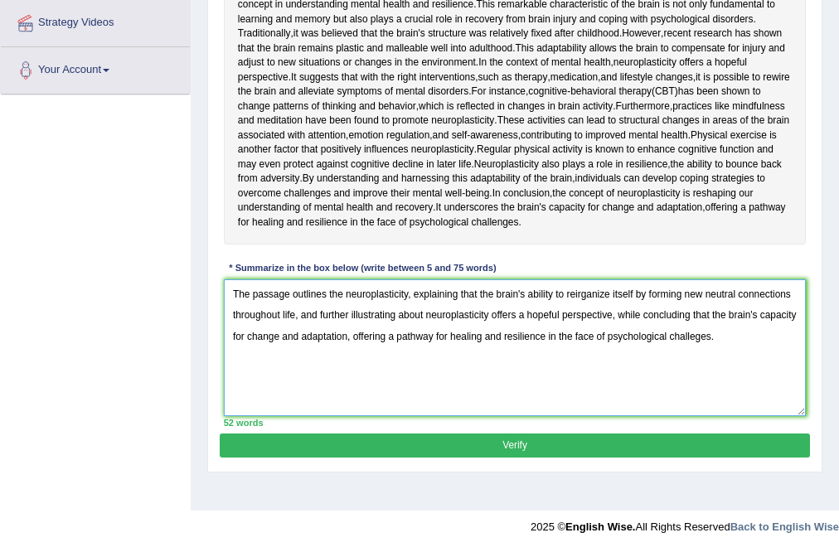
scroll to position [331, 0]
click at [610, 416] on textarea "The passage outlines the neuroplasticity, explaining that the brain's ability t…" at bounding box center [515, 347] width 583 height 137
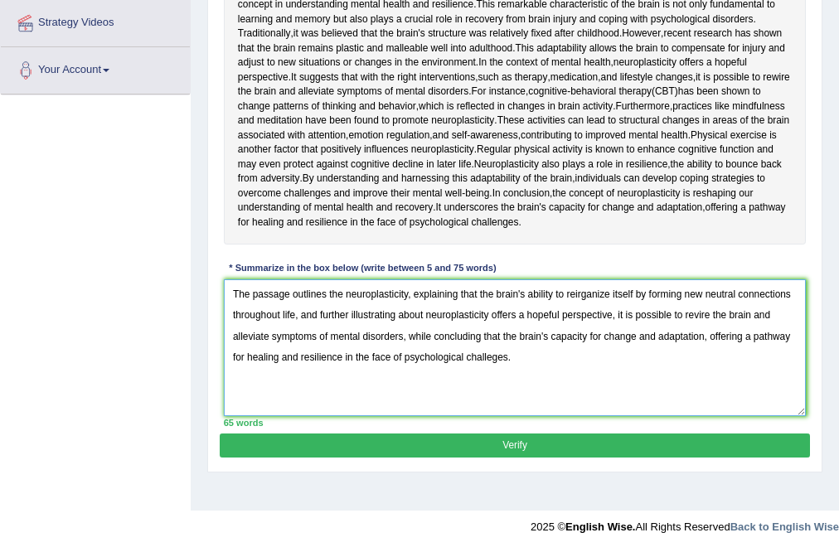
scroll to position [434, 0]
type textarea "The passage outlines the neuroplasticity, explaining that the brain's ability t…"
click at [525, 457] on button "Verify" at bounding box center [514, 445] width 589 height 24
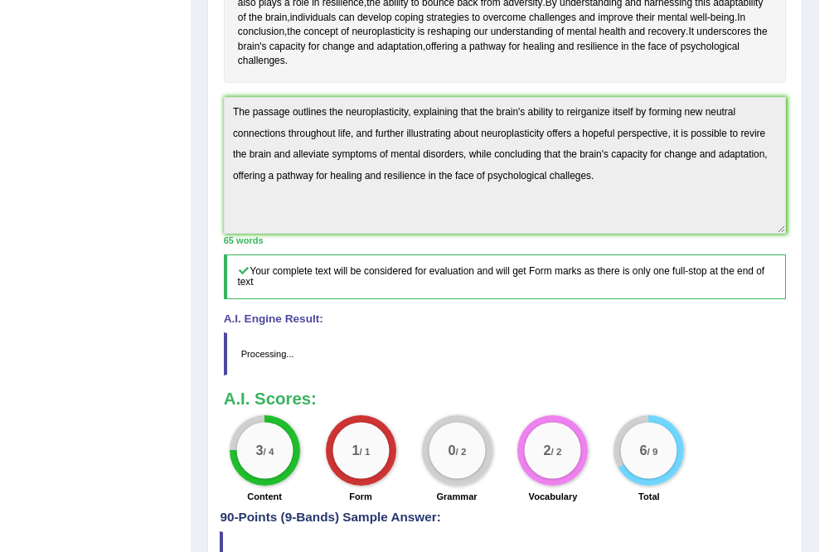
scroll to position [603, 0]
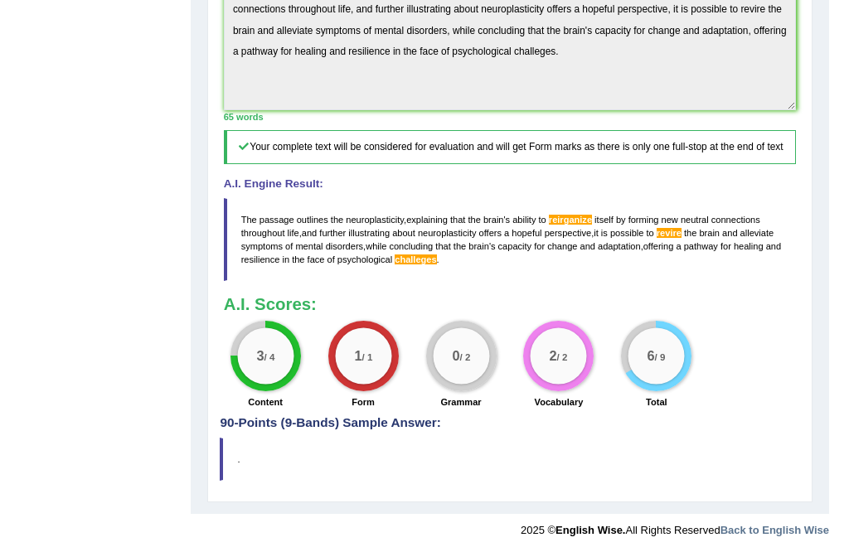
drag, startPoint x: 848, startPoint y: 278, endPoint x: 848, endPoint y: 407, distance: 128.5
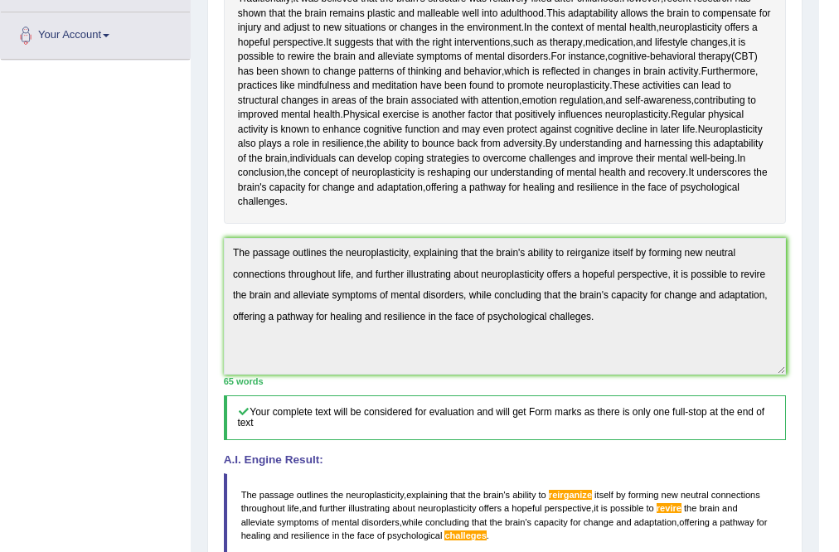
scroll to position [409, 0]
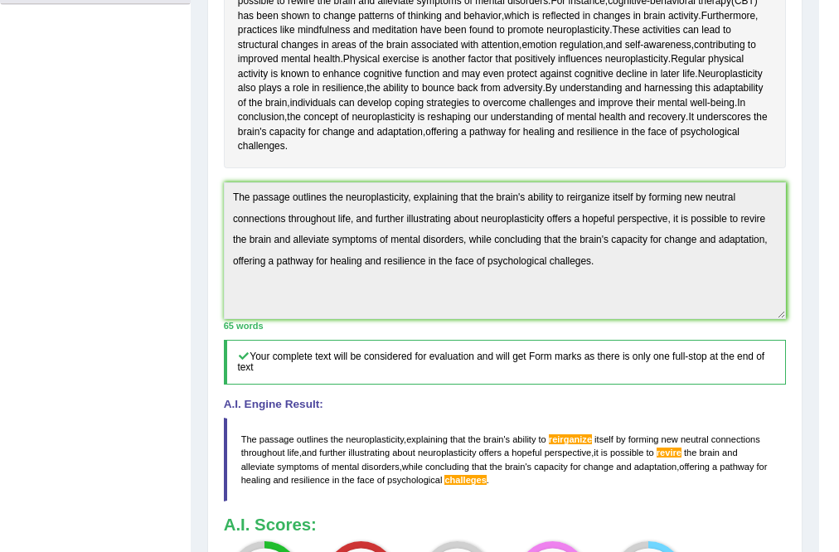
click at [83, 326] on div "Toggle navigation Home Practice Questions Speaking Practice Read Aloud Repeat S…" at bounding box center [409, 178] width 819 height 1175
click at [88, 298] on div "Toggle navigation Home Practice Questions Speaking Practice Read Aloud Repeat S…" at bounding box center [409, 178] width 819 height 1175
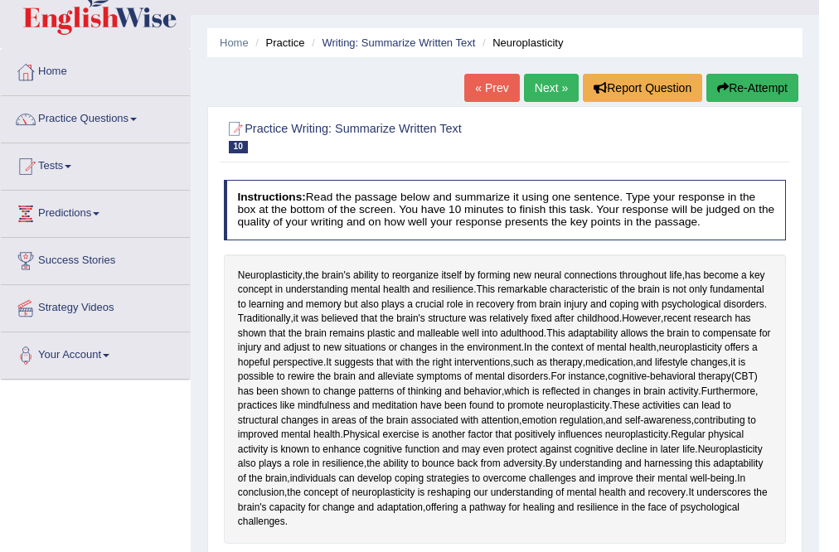
scroll to position [0, 0]
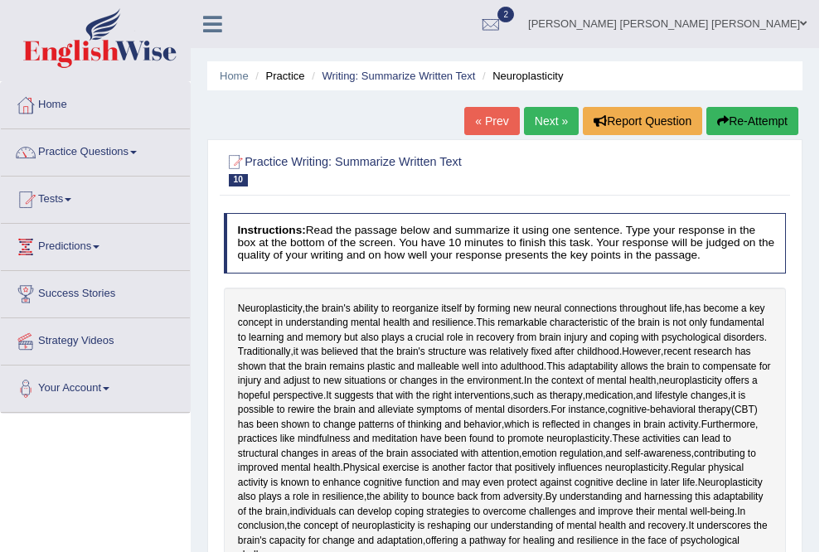
click at [753, 122] on button "Re-Attempt" at bounding box center [752, 121] width 92 height 28
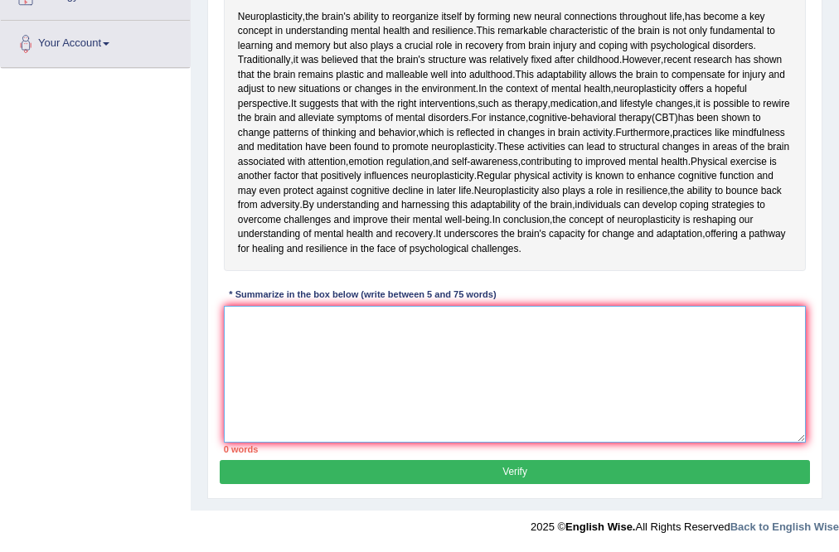
click at [381, 375] on textarea at bounding box center [515, 374] width 583 height 137
paste textarea "The passage outlines the neuroplasticity, explaining that the brain's ability t…"
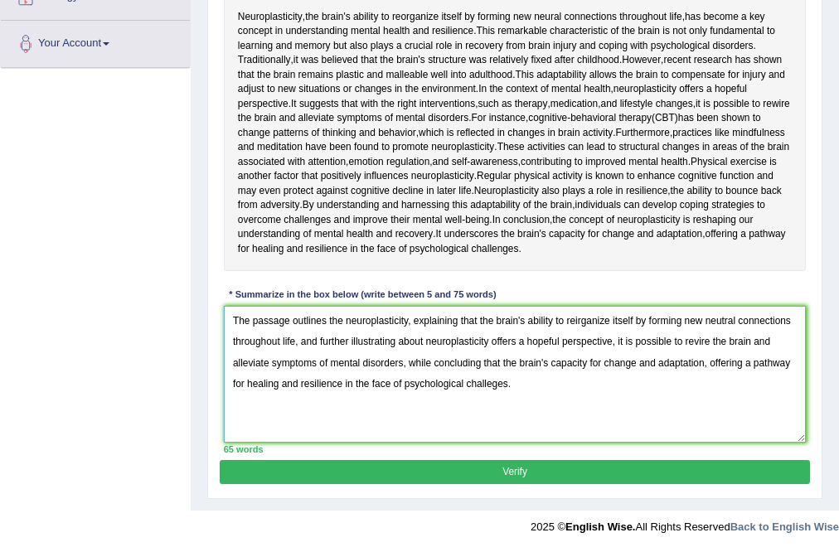
click at [576, 322] on textarea "The passage outlines the neuroplasticity, explaining that the brain's ability t…" at bounding box center [515, 374] width 583 height 137
click at [491, 443] on textarea "The passage outlines the neuroplasticity, explaining that the brain's ability t…" at bounding box center [515, 374] width 583 height 137
drag, startPoint x: 496, startPoint y: 467, endPoint x: 557, endPoint y: 455, distance: 62.6
click at [496, 443] on textarea "The passage outlines the neuroplasticity, explaining that the brain's ability t…" at bounding box center [515, 374] width 583 height 137
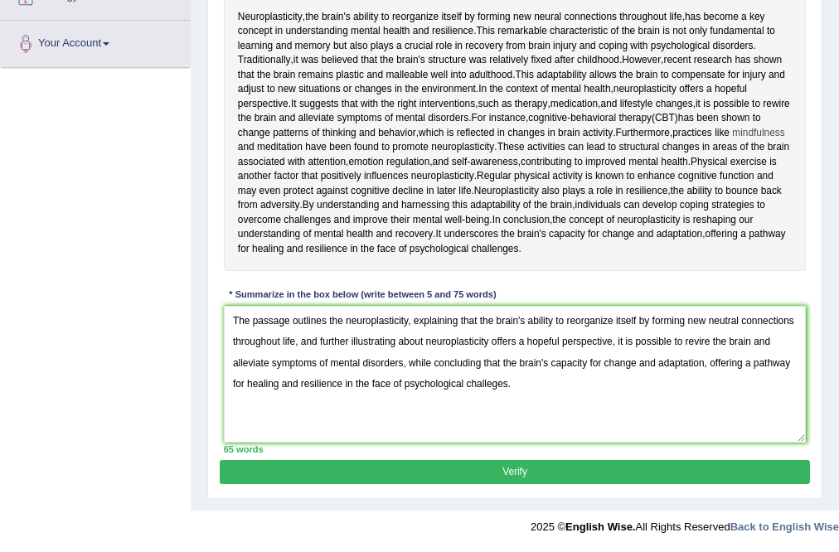
click at [732, 141] on span "mindfulness" at bounding box center [758, 133] width 52 height 15
drag, startPoint x: 399, startPoint y: 144, endPoint x: 431, endPoint y: 247, distance: 107.7
click at [431, 247] on div "Neuroplasticity , the brain's ability to reorganize itself by forming new neura…" at bounding box center [515, 133] width 583 height 275
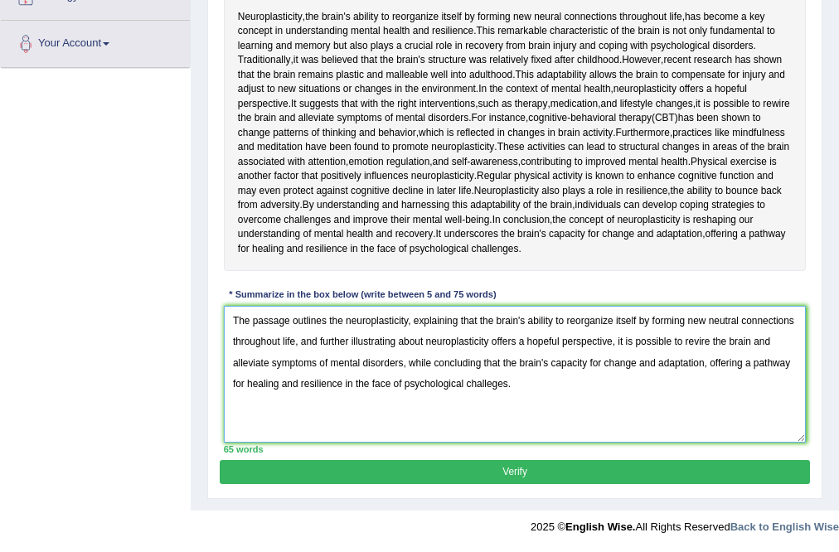
drag, startPoint x: 514, startPoint y: 471, endPoint x: 590, endPoint y: 457, distance: 77.5
click at [492, 443] on textarea "The passage outlines the neuroplasticity, explaining that the brain's ability t…" at bounding box center [515, 374] width 583 height 137
click at [682, 443] on textarea "The passage outlines the neuroplasticity, explaining that the brain's ability t…" at bounding box center [515, 374] width 583 height 137
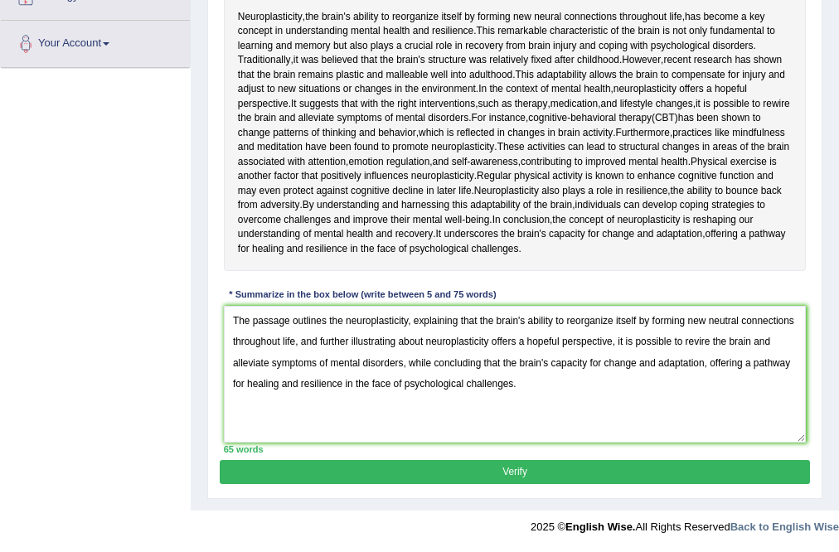
drag, startPoint x: 622, startPoint y: 85, endPoint x: 526, endPoint y: 85, distance: 96.1
click at [622, 85] on div "Neuroplasticity , the brain's ability to reorganize itself by forming new neura…" at bounding box center [515, 133] width 583 height 275
click at [559, 87] on div "Neuroplasticity , the brain's ability to reorganize itself by forming new neura…" at bounding box center [515, 133] width 583 height 275
drag, startPoint x: 526, startPoint y: 85, endPoint x: 494, endPoint y: 82, distance: 32.5
click at [494, 82] on div "Neuroplasticity , the brain's ability to reorganize itself by forming new neura…" at bounding box center [515, 133] width 583 height 275
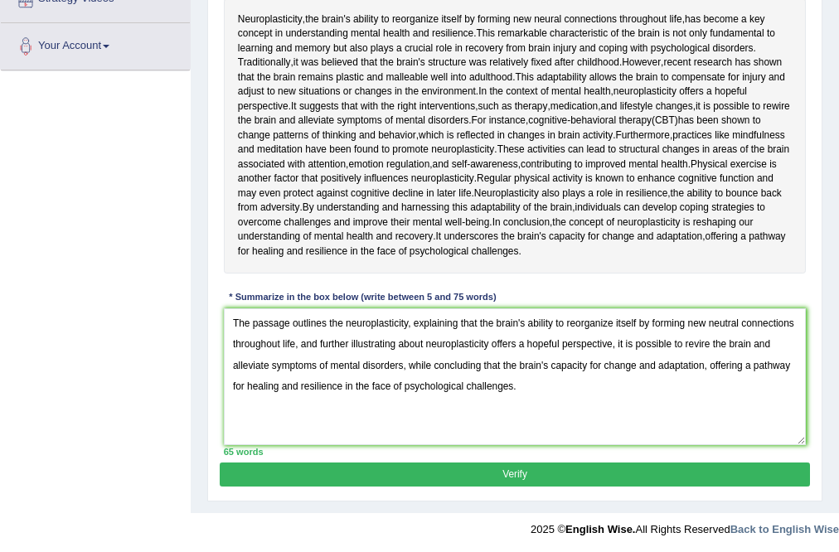
scroll to position [337, 0]
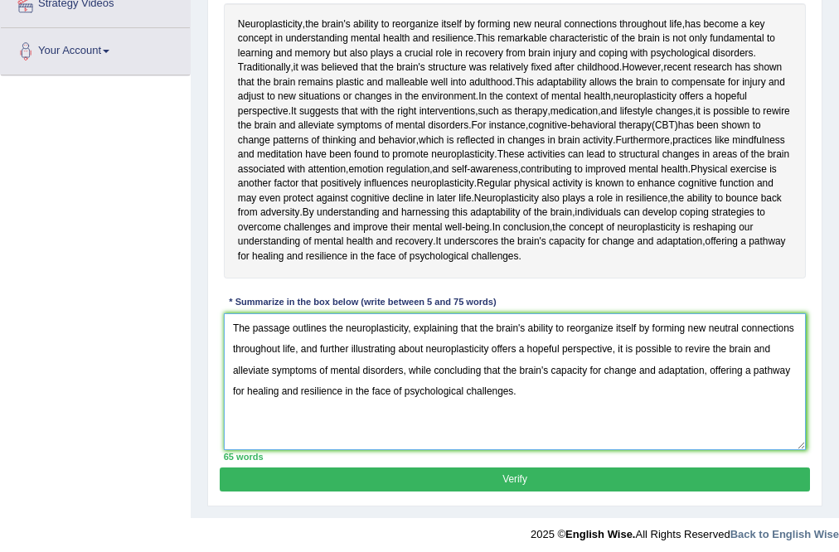
click at [694, 450] on textarea "The passage outlines the neuroplasticity, explaining that the brain's ability t…" at bounding box center [515, 381] width 583 height 137
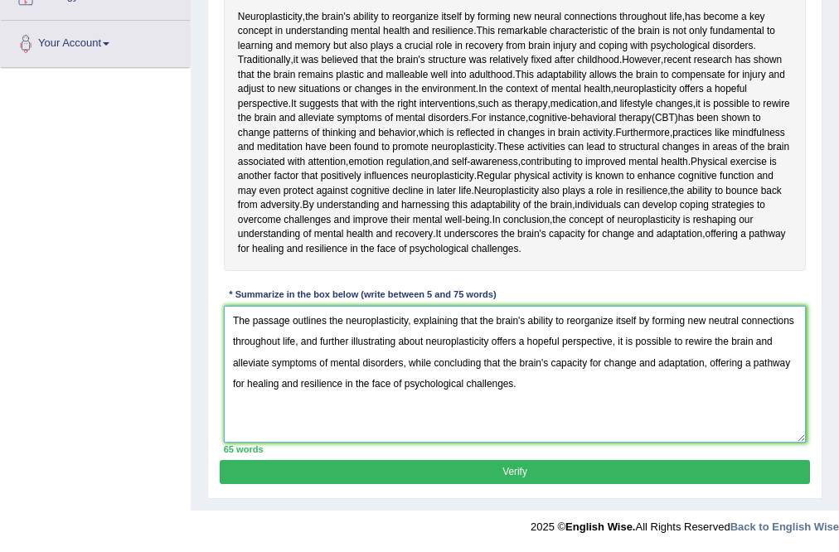
type textarea "The passage outlines the neuroplasticity, explaining that the brain's ability t…"
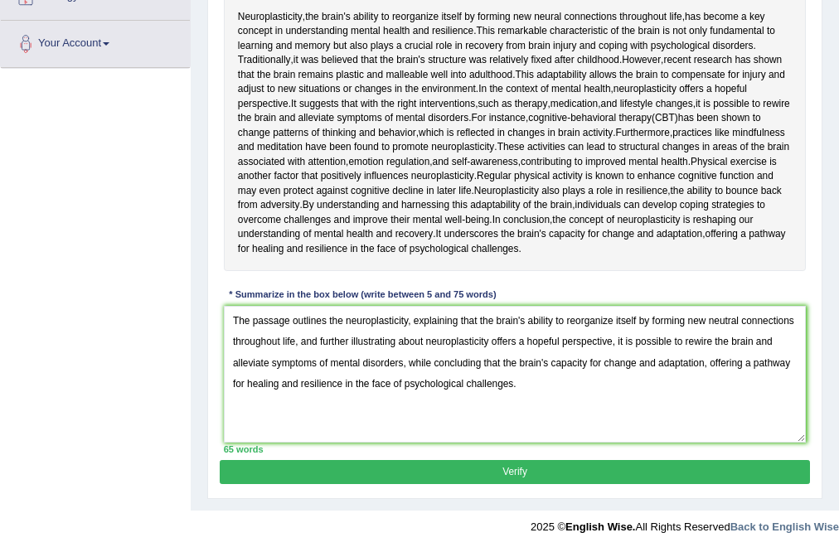
click at [375, 464] on button "Verify" at bounding box center [514, 472] width 589 height 24
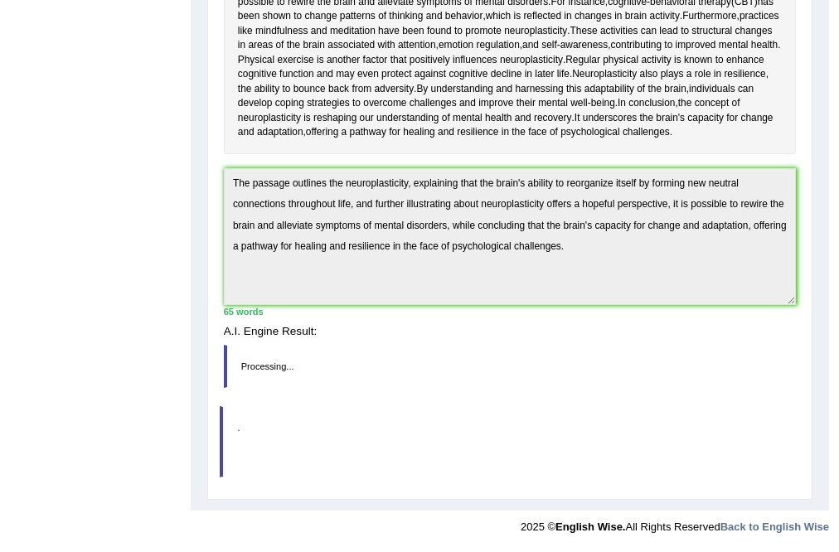
scroll to position [435, 0]
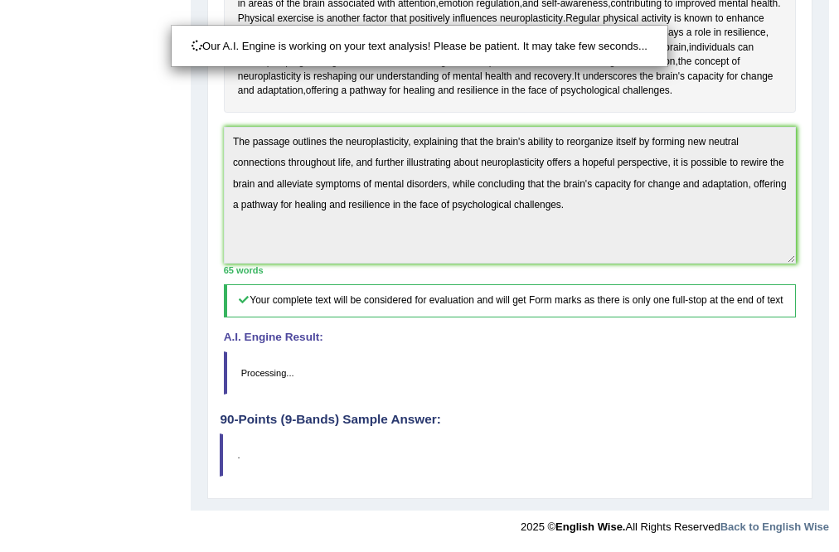
drag, startPoint x: 848, startPoint y: 361, endPoint x: 848, endPoint y: 453, distance: 92.0
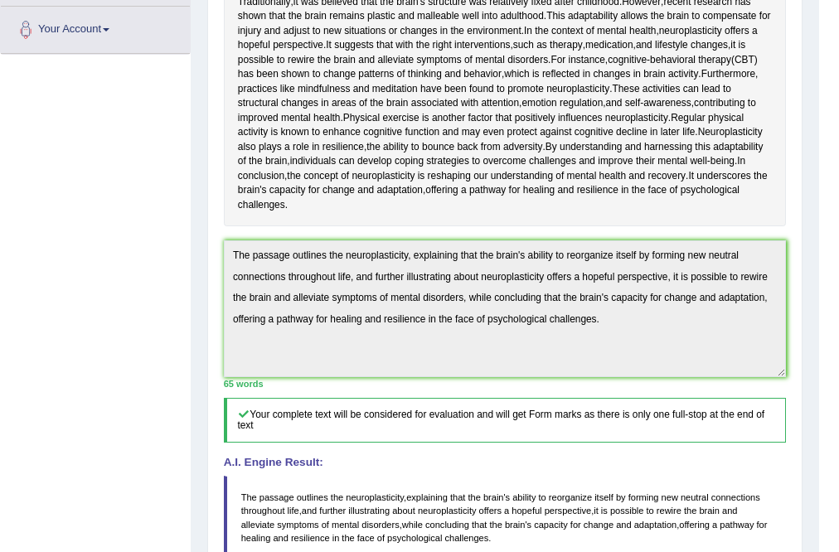
scroll to position [0, 0]
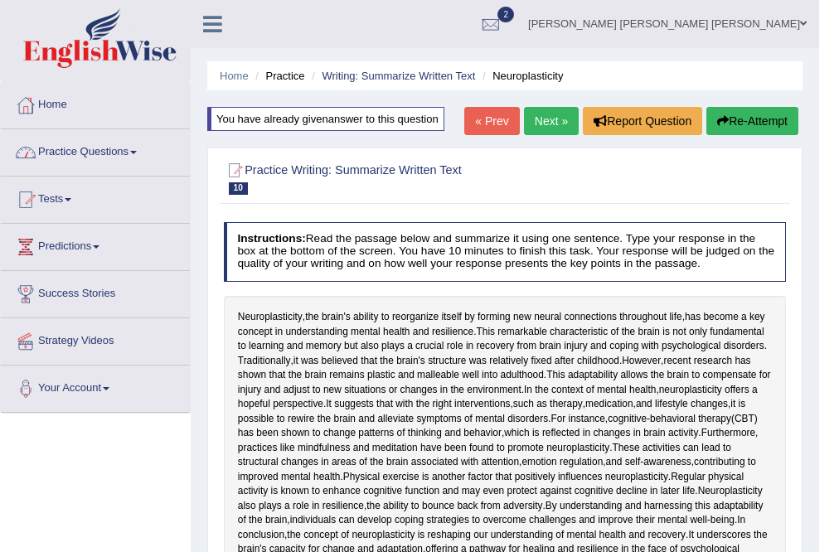
click at [84, 165] on link "Practice Questions" at bounding box center [95, 149] width 189 height 41
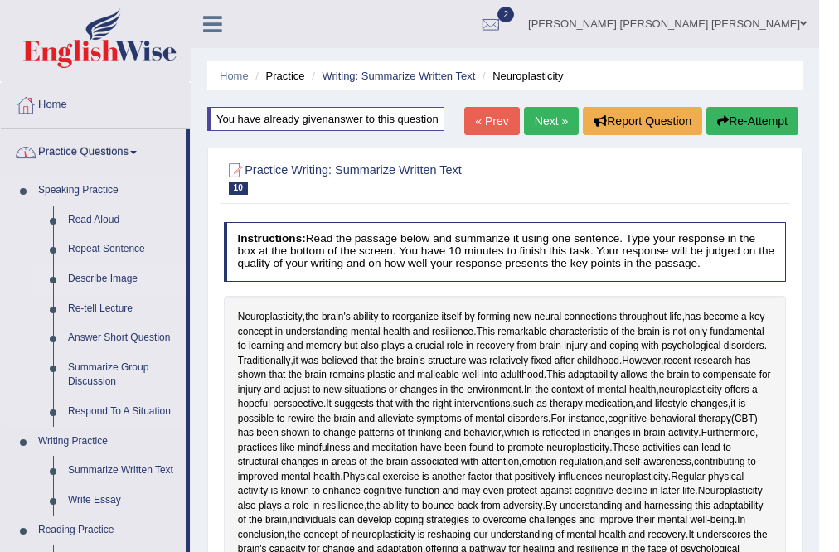
click at [113, 278] on link "Describe Image" at bounding box center [122, 279] width 125 height 30
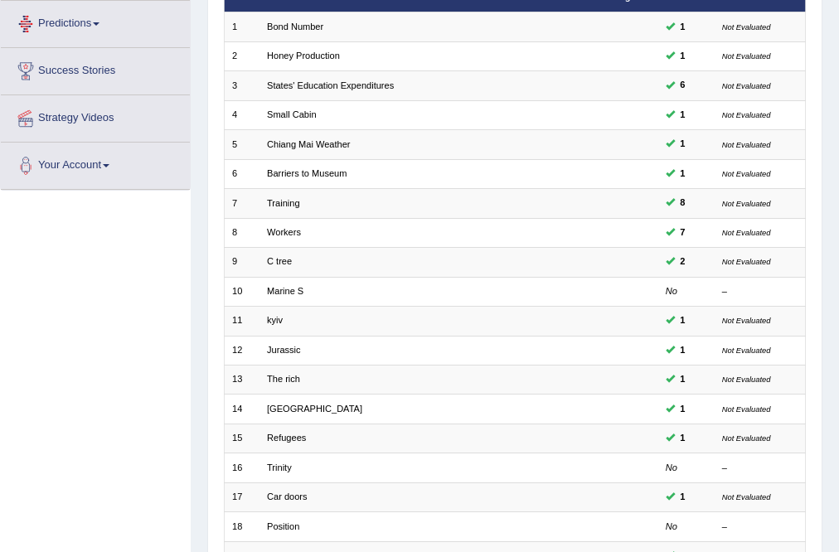
scroll to position [401, 0]
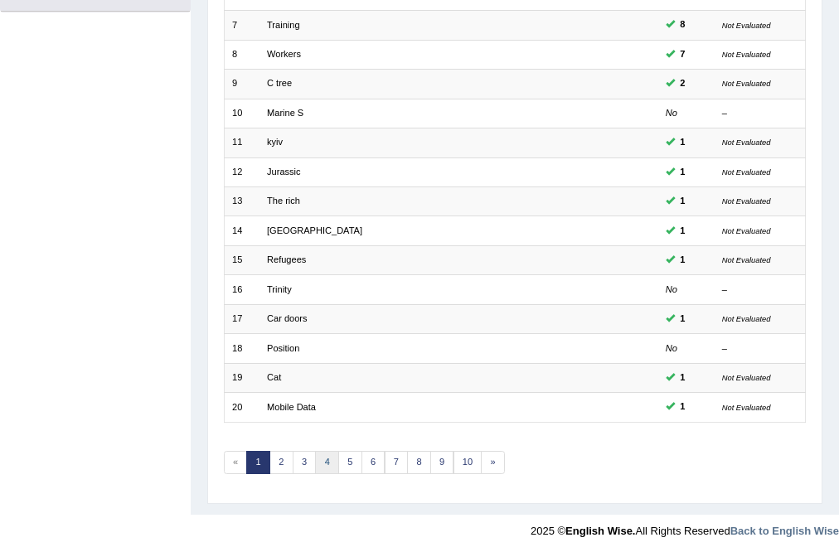
click at [333, 468] on link "4" at bounding box center [327, 462] width 24 height 23
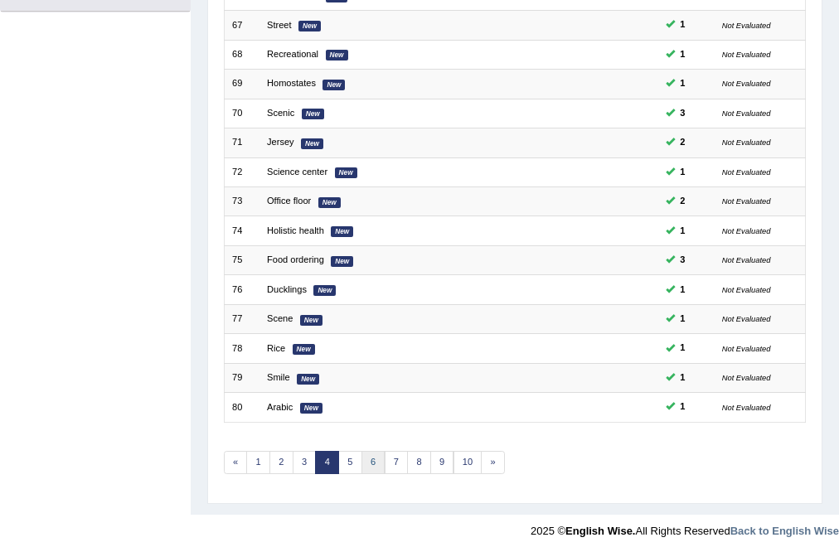
click at [371, 454] on link "6" at bounding box center [373, 462] width 24 height 23
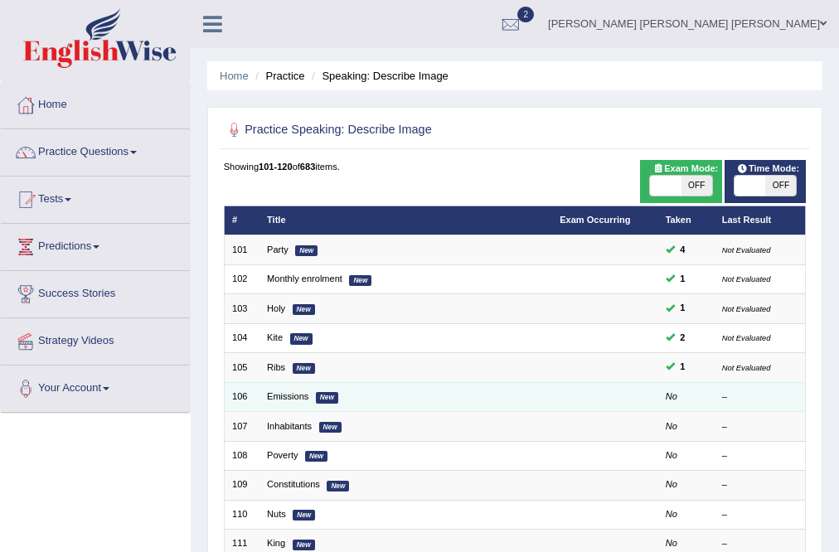
click at [264, 394] on td "Emissions New" at bounding box center [405, 396] width 293 height 29
click at [273, 397] on link "Emissions" at bounding box center [287, 396] width 41 height 10
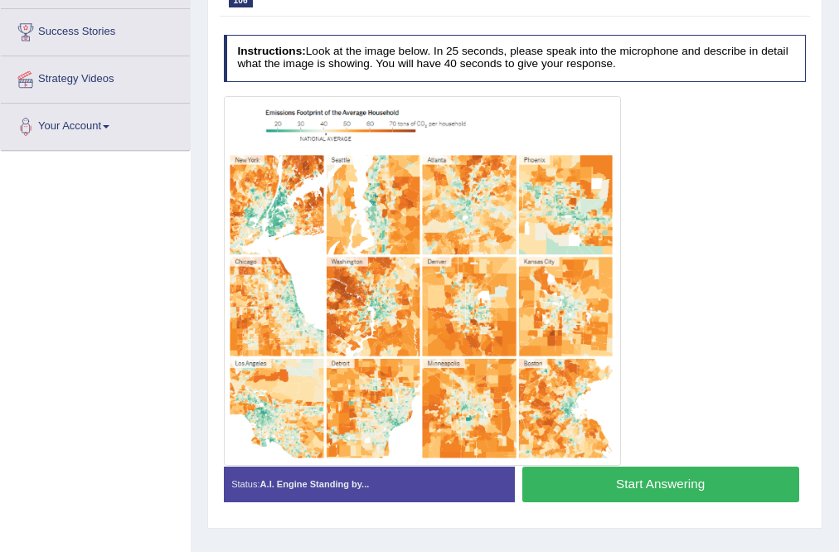
scroll to position [265, 0]
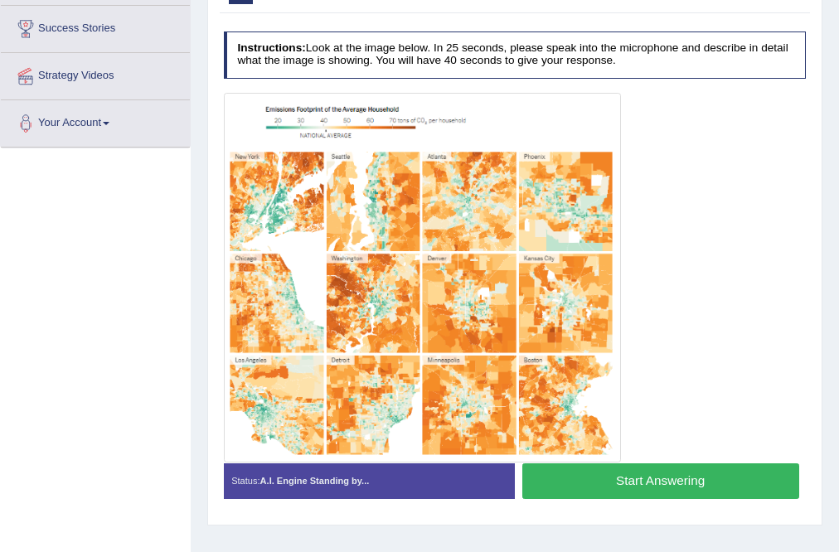
click at [757, 339] on div at bounding box center [515, 278] width 583 height 370
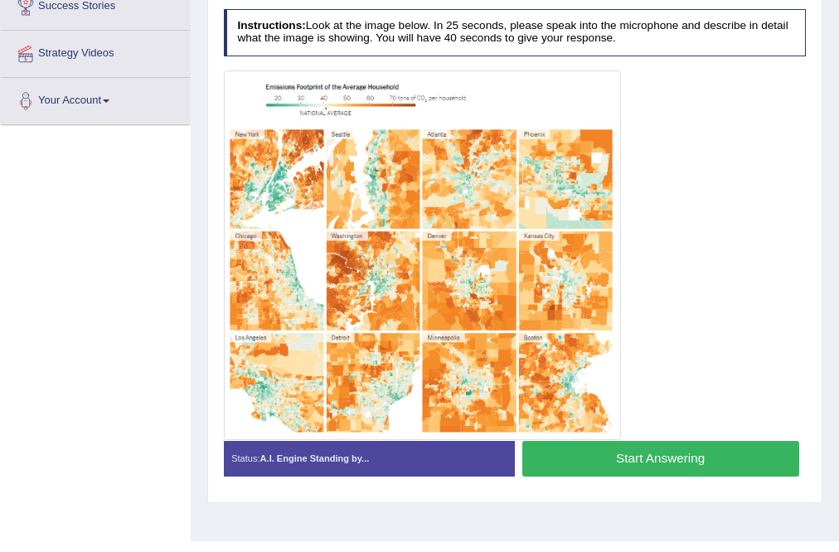
scroll to position [289, 0]
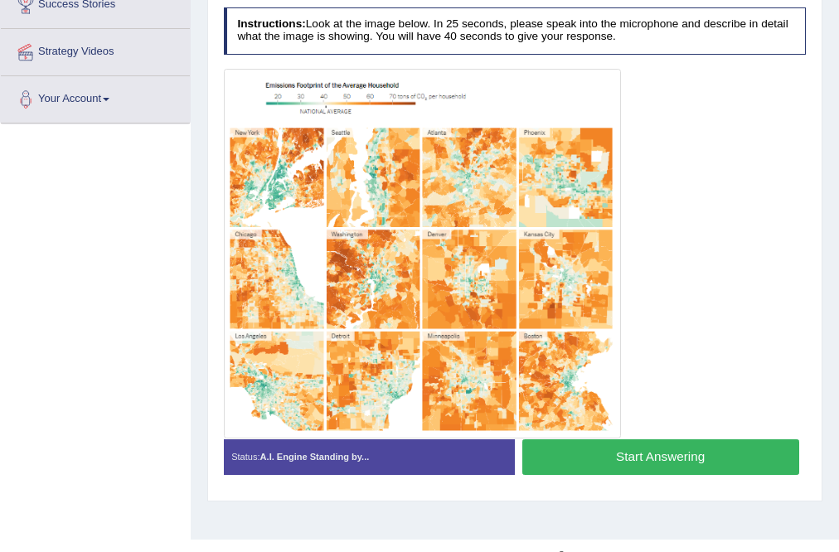
click at [631, 453] on button "Start Answering" at bounding box center [660, 457] width 277 height 36
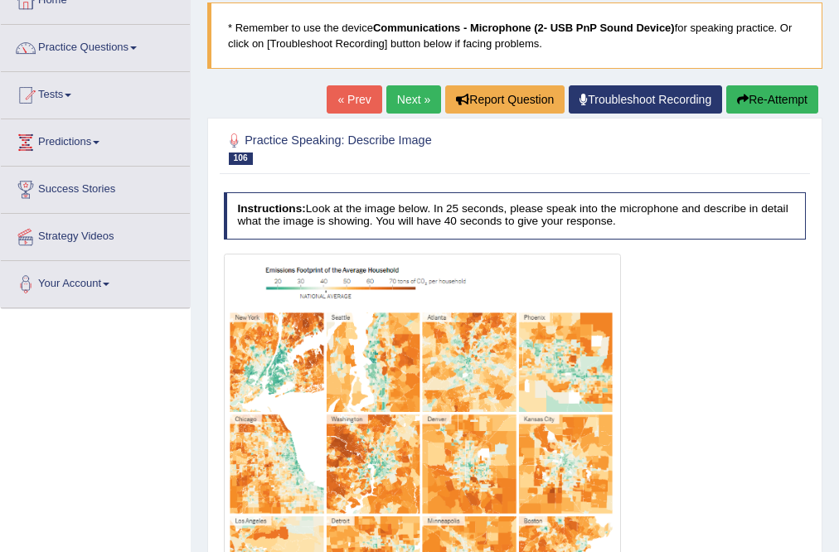
scroll to position [99, 0]
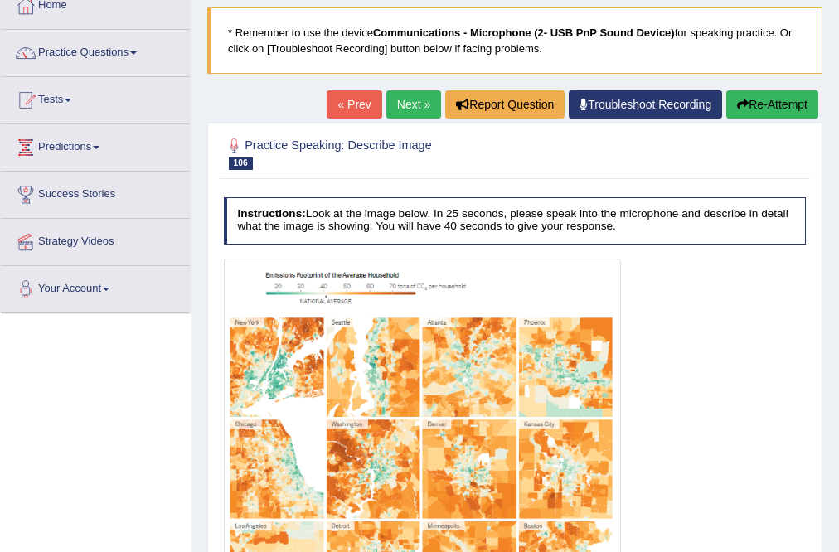
click at [772, 105] on button "Re-Attempt" at bounding box center [772, 104] width 92 height 28
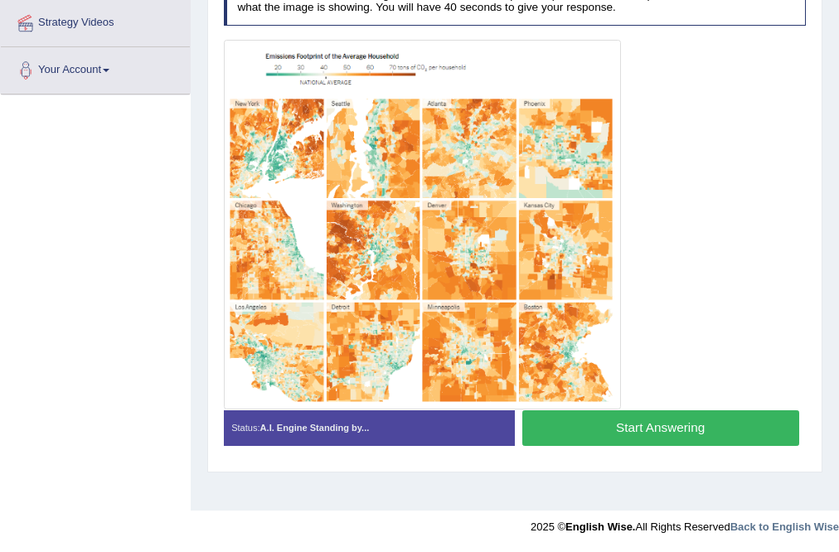
click at [630, 428] on button "Start Answering" at bounding box center [660, 428] width 277 height 36
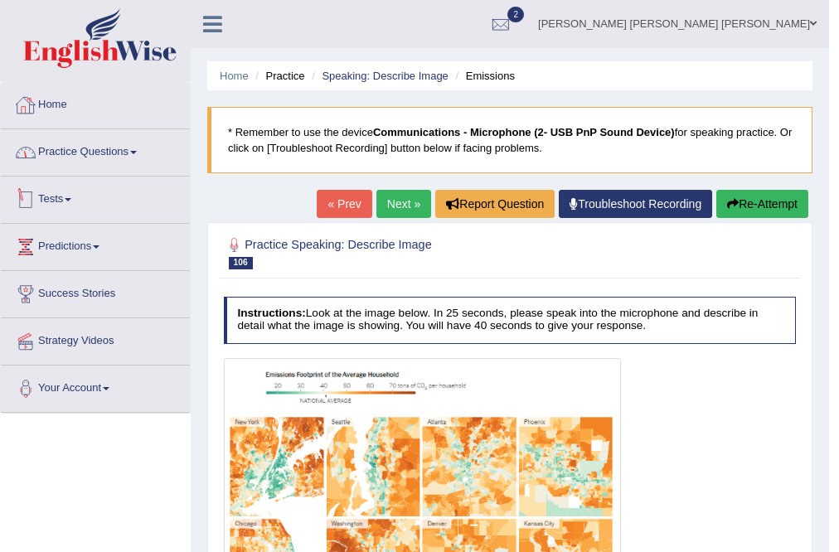
click at [40, 110] on link "Home" at bounding box center [95, 102] width 189 height 41
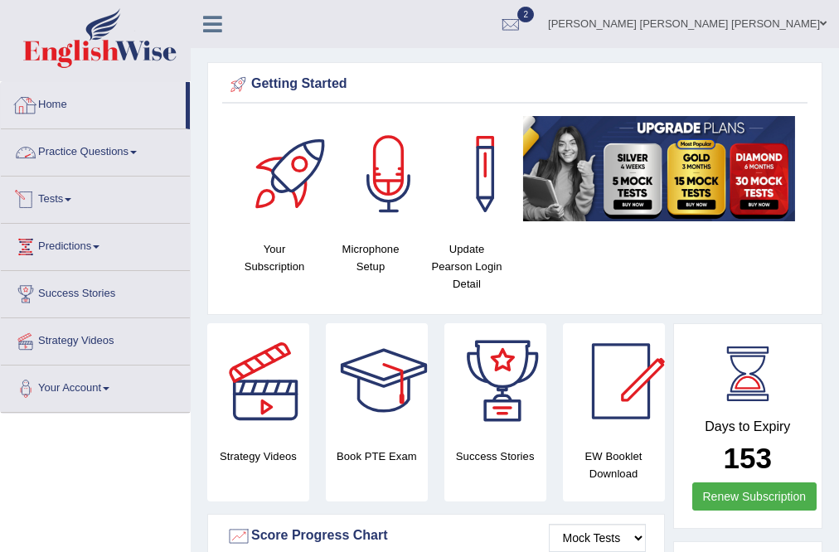
click at [122, 149] on link "Practice Questions" at bounding box center [95, 149] width 189 height 41
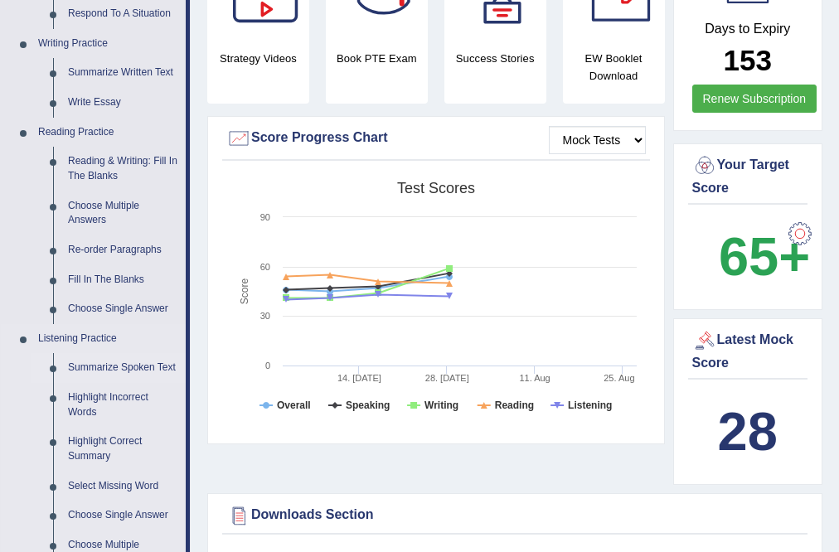
click at [131, 361] on link "Summarize Spoken Text" at bounding box center [122, 368] width 125 height 30
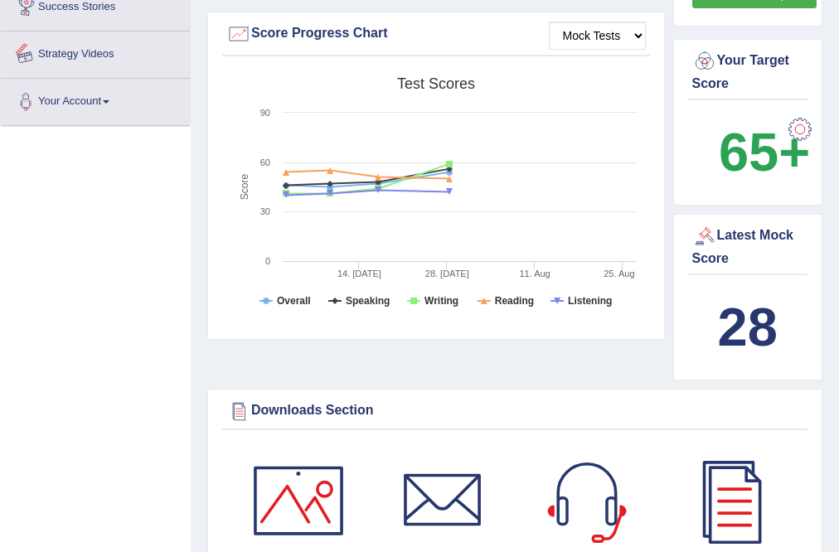
scroll to position [716, 0]
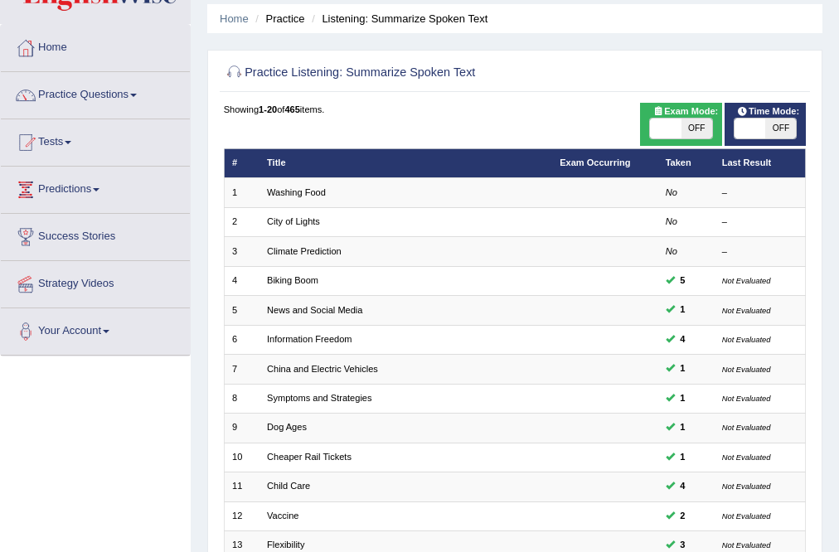
scroll to position [401, 0]
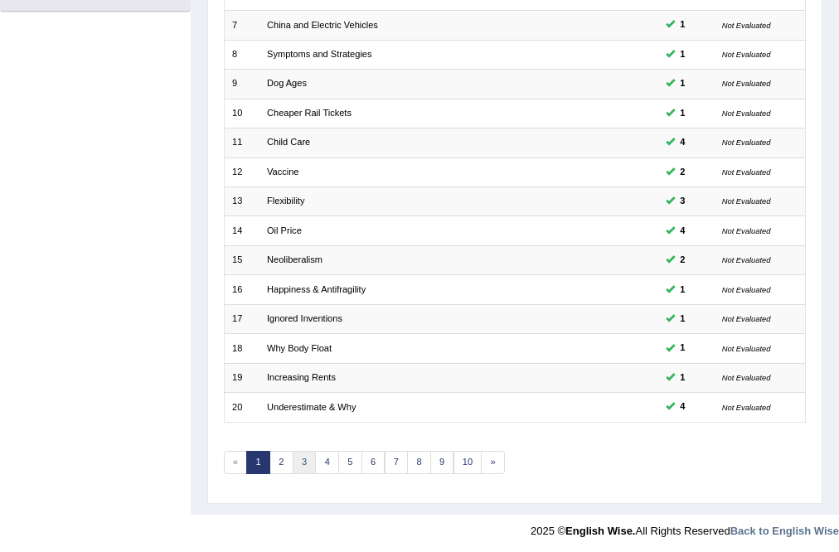
click at [295, 460] on link "3" at bounding box center [305, 462] width 24 height 23
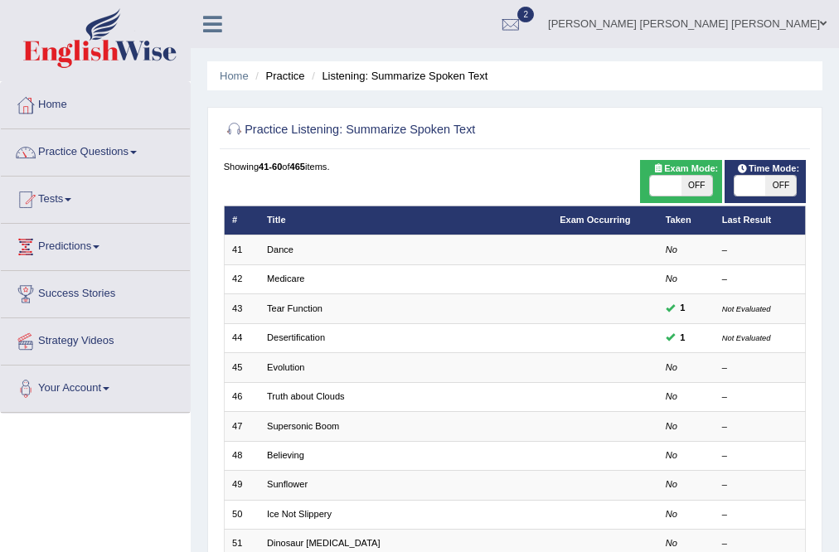
click at [273, 363] on link "Evolution" at bounding box center [285, 367] width 37 height 10
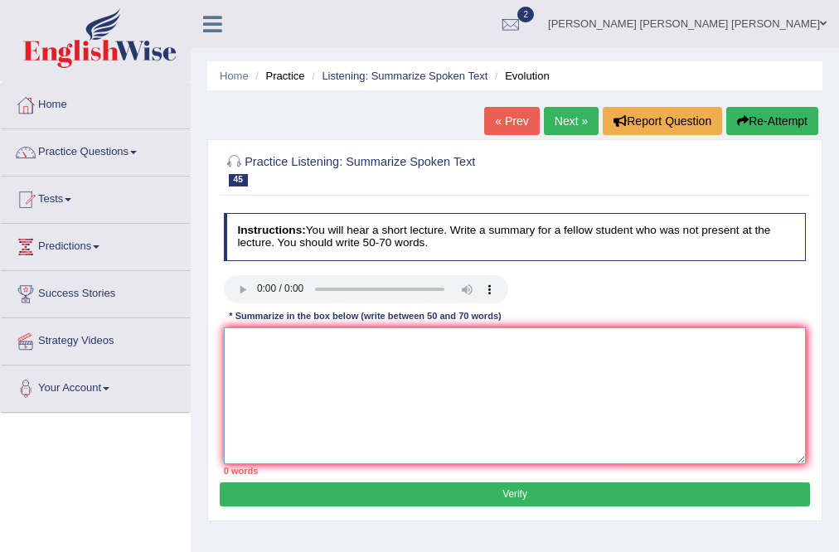
click at [274, 342] on textarea at bounding box center [515, 395] width 583 height 137
click at [262, 367] on textarea at bounding box center [515, 395] width 583 height 137
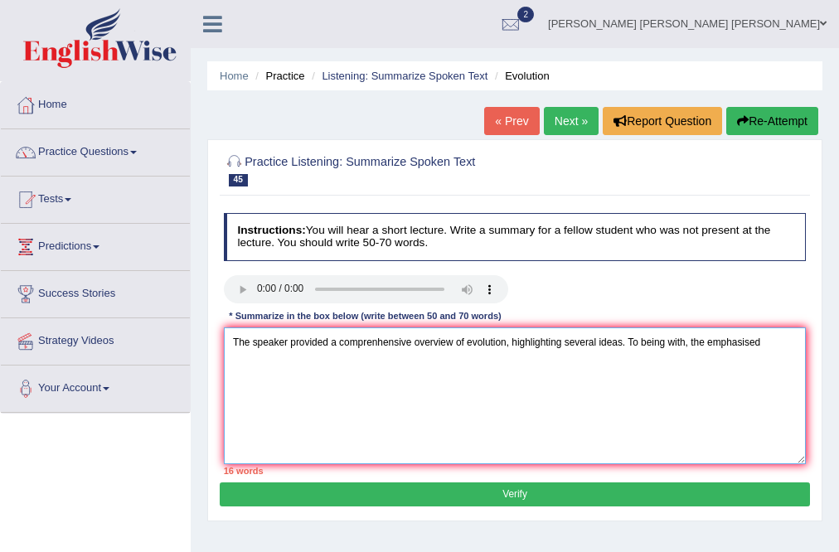
click at [779, 341] on textarea "The speaker provided a comprenhensive overview of evolution, highlighting sever…" at bounding box center [515, 395] width 583 height 137
click at [310, 364] on textarea "The speaker provided a comprenhensive overview of evolution, highlighting sever…" at bounding box center [515, 395] width 583 height 137
click at [323, 368] on textarea "The speaker provided a comprenhensive overview of evolution, highlighting sever…" at bounding box center [515, 395] width 583 height 137
click at [425, 369] on textarea "The speaker provided a comprenhensive overview of evolution, highlighting sever…" at bounding box center [515, 395] width 583 height 137
click at [792, 339] on textarea "The speaker provided a comprenhensive overview of evolution, highlighting sever…" at bounding box center [515, 395] width 583 height 137
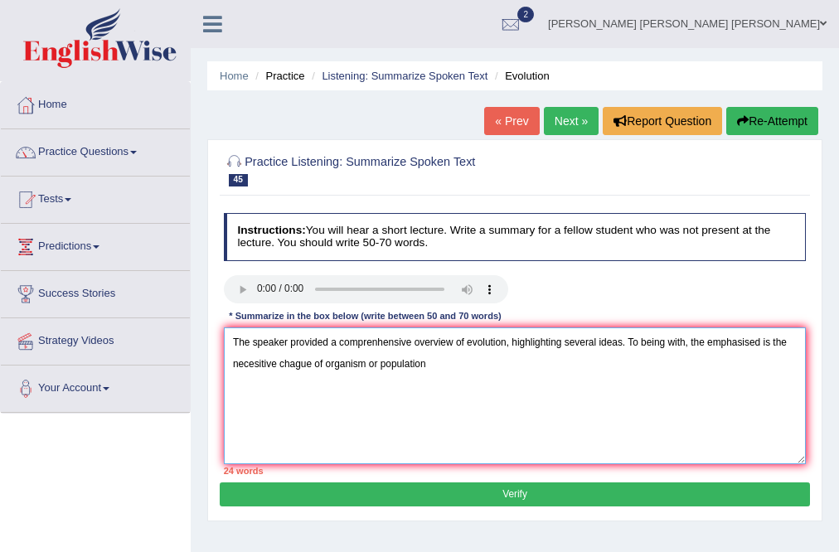
drag, startPoint x: 310, startPoint y: 363, endPoint x: 302, endPoint y: 365, distance: 8.7
click at [302, 365] on textarea "The speaker provided a comprenhensive overview of evolution, highlighting sever…" at bounding box center [515, 395] width 583 height 137
click at [497, 379] on textarea "The speaker provided a comprenhensive overview of evolution, highlighting sever…" at bounding box center [515, 395] width 583 height 137
click at [441, 361] on textarea "The speaker provided a comprenhensive overview of evolution, highlighting sever…" at bounding box center [515, 395] width 583 height 137
click at [443, 361] on textarea "The speaker provided a comprenhensive overview of evolution, highlighting sever…" at bounding box center [515, 395] width 583 height 137
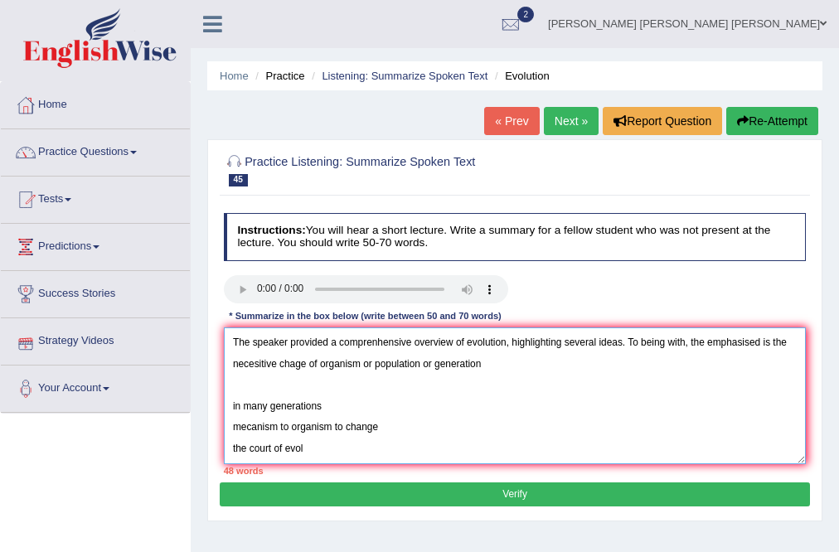
click at [507, 365] on textarea "The speaker provided a comprenhensive overview of evolution, highlighting sever…" at bounding box center [515, 395] width 583 height 137
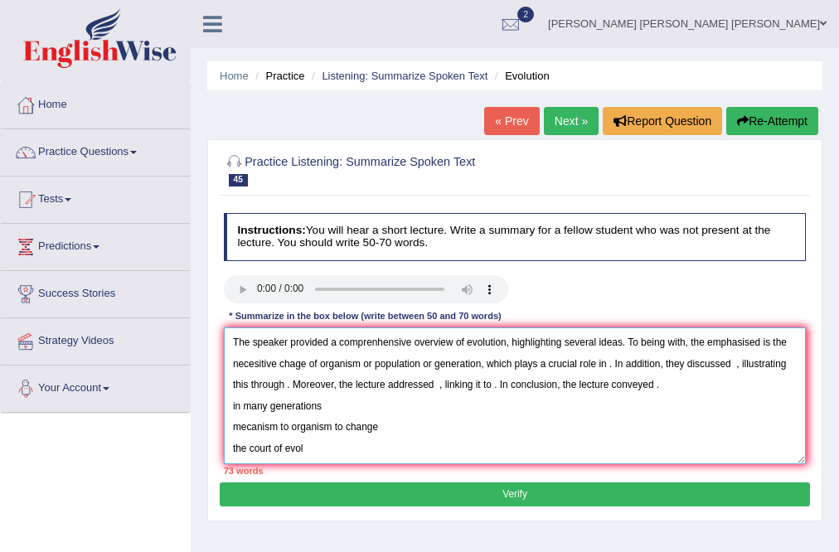
drag, startPoint x: 228, startPoint y: 404, endPoint x: 237, endPoint y: 409, distance: 10.0
click at [229, 404] on textarea "The speaker provided a comprenhensive overview of evolution, highlighting sever…" at bounding box center [515, 395] width 583 height 137
click at [743, 385] on textarea "The speaker provided a comprenhensive overview of evolution, highlighting sever…" at bounding box center [515, 395] width 583 height 137
click at [378, 406] on textarea "The speaker provided a comprenhensive overview of evolution, highlighting sever…" at bounding box center [515, 395] width 583 height 137
drag, startPoint x: 264, startPoint y: 404, endPoint x: 183, endPoint y: 394, distance: 81.8
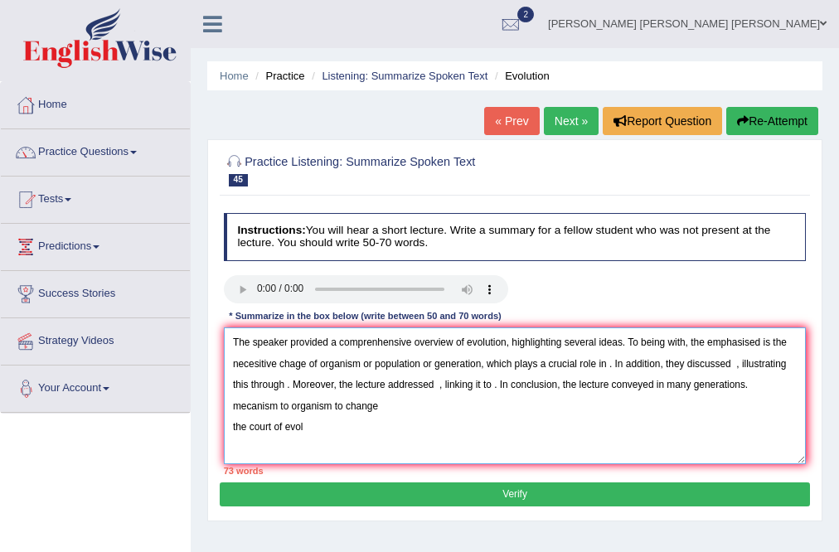
click at [183, 394] on div "Toggle navigation Home Practice Questions Speaking Practice Read Aloud Repeat S…" at bounding box center [419, 431] width 839 height 862
click at [390, 423] on textarea "The speaker provided a comprenhensive overview of evolution, highlighting sever…" at bounding box center [515, 395] width 583 height 137
drag, startPoint x: 414, startPoint y: 404, endPoint x: 177, endPoint y: 399, distance: 237.1
click at [177, 399] on div "Toggle navigation Home Practice Questions Speaking Practice Read Aloud Repeat S…" at bounding box center [419, 431] width 839 height 862
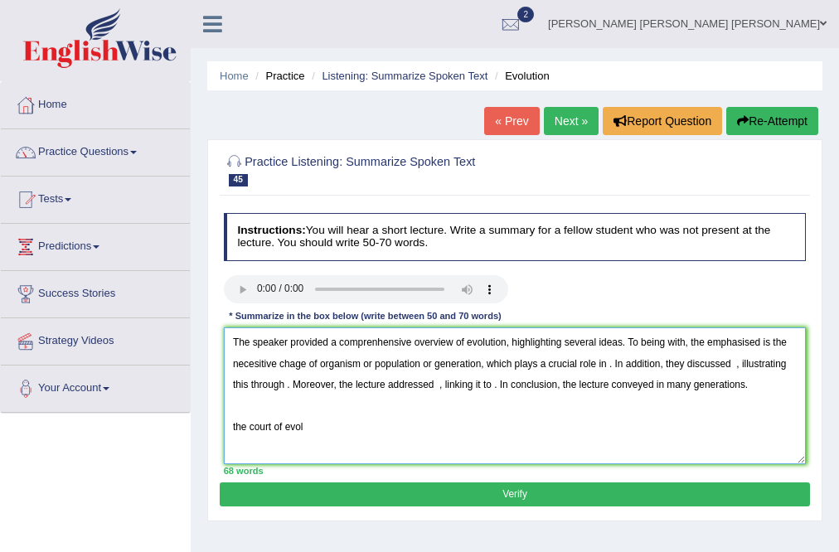
click at [607, 361] on textarea "The speaker provided a comprenhensive overview of evolution, highlighting sever…" at bounding box center [515, 395] width 583 height 137
paste textarea "mecanism to organism to change"
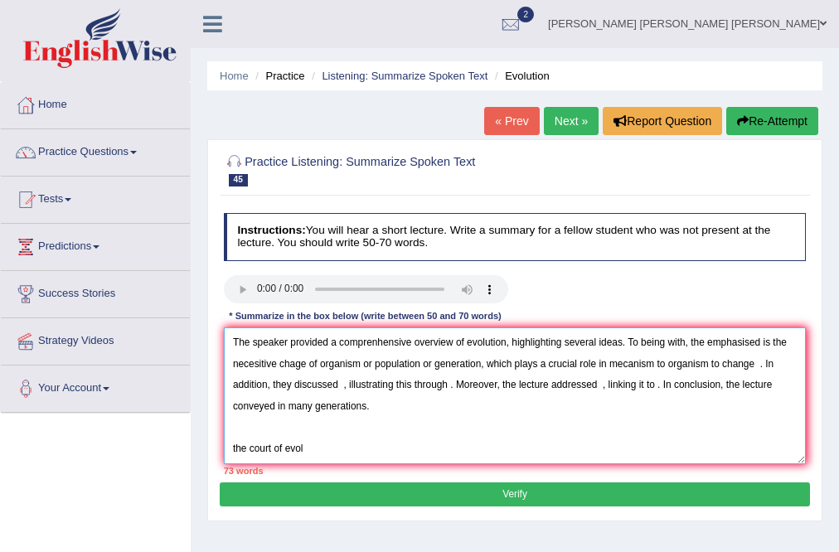
click at [605, 365] on textarea "The speaker provided a comprenhensive overview of evolution, highlighting sever…" at bounding box center [515, 395] width 583 height 137
drag, startPoint x: 753, startPoint y: 363, endPoint x: 713, endPoint y: 362, distance: 40.6
click at [713, 362] on textarea "The speaker provided a comprenhensive overview of evolution, highlighting sever…" at bounding box center [515, 395] width 583 height 137
click at [288, 428] on textarea "The speaker provided a comprenhensive overview of evolution, highlighting sever…" at bounding box center [515, 395] width 583 height 137
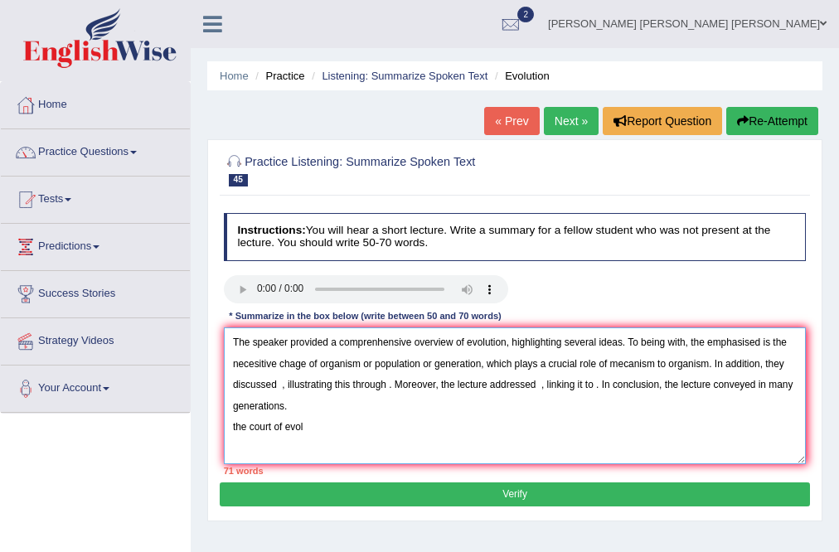
drag, startPoint x: 332, startPoint y: 424, endPoint x: 217, endPoint y: 421, distance: 115.2
click at [219, 423] on div "Practice Listening: Summarize Spoken Text 45 Evolution Instructions: You will h…" at bounding box center [514, 330] width 615 height 382
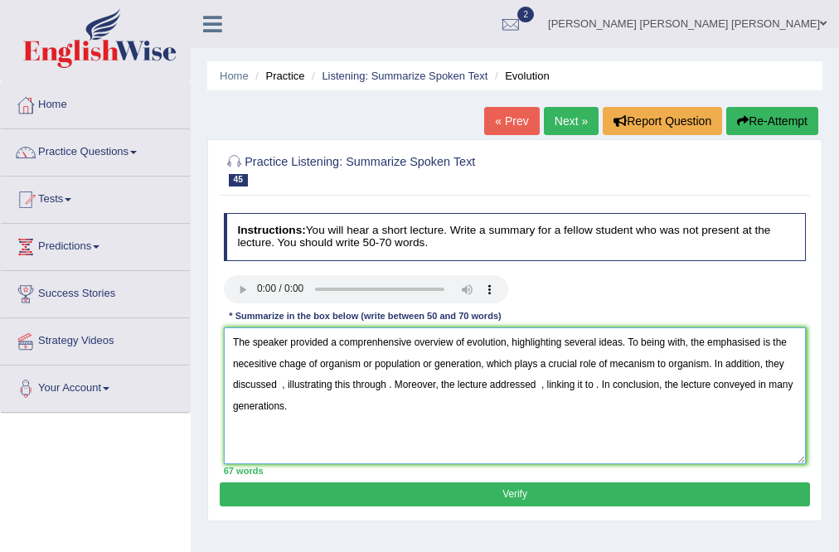
click at [275, 382] on textarea "The speaker provided a comprenhensive overview of evolution, highlighting sever…" at bounding box center [515, 395] width 583 height 137
click at [347, 430] on textarea "The speaker provided a comprenhensive overview of evolution, highlighting sever…" at bounding box center [515, 395] width 583 height 137
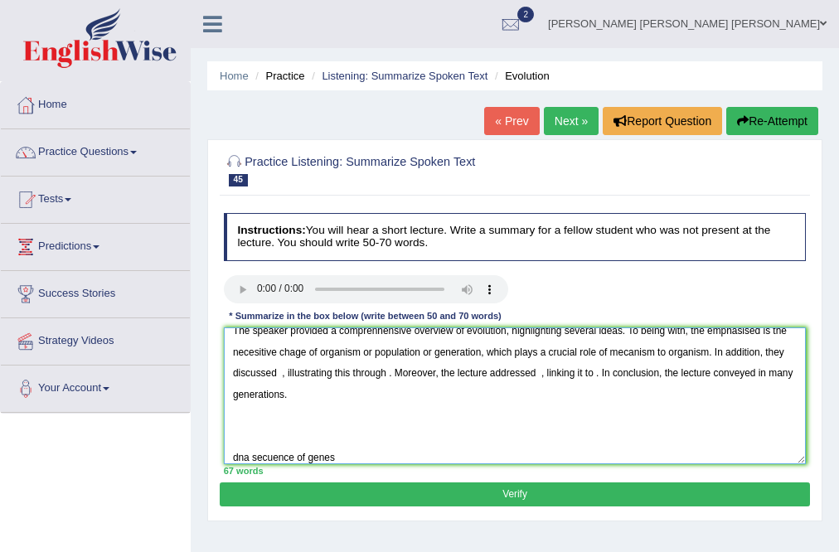
scroll to position [38, 0]
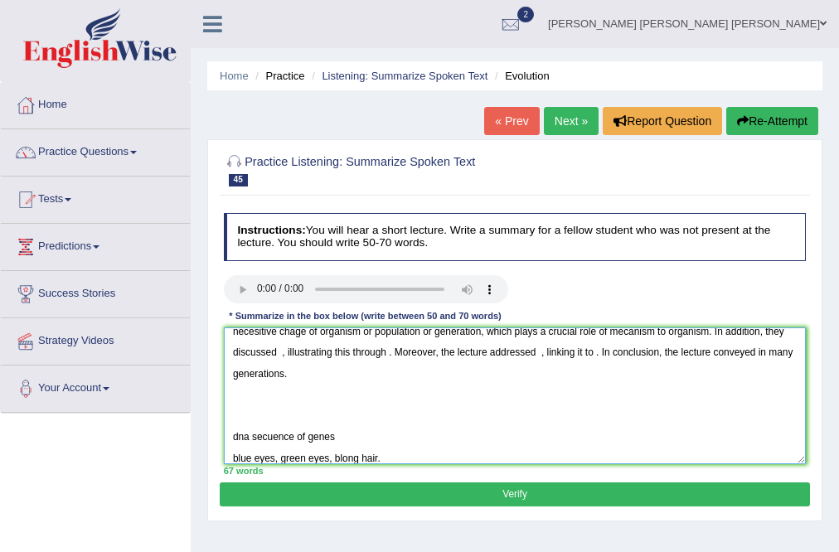
drag, startPoint x: 241, startPoint y: 396, endPoint x: 249, endPoint y: 404, distance: 11.7
click at [241, 398] on textarea "The speaker provided a comprenhensive overview of evolution, highlighting sever…" at bounding box center [515, 395] width 583 height 137
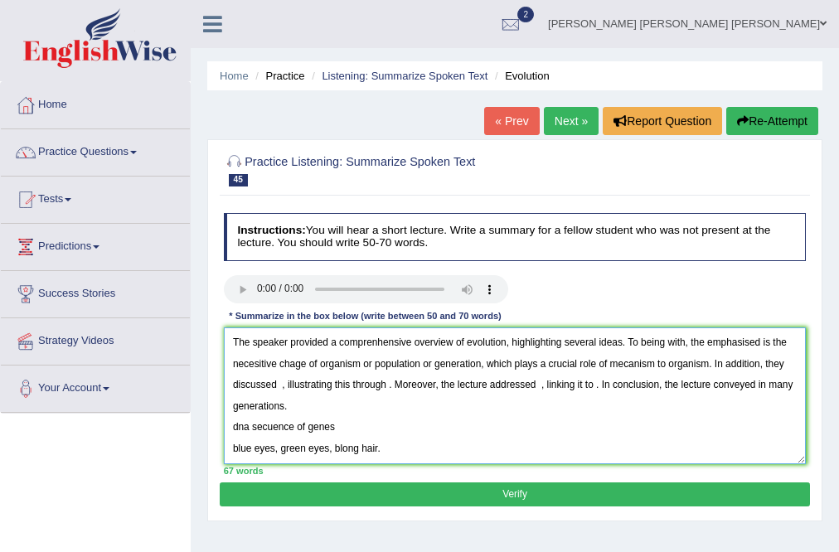
scroll to position [0, 0]
click at [357, 425] on textarea "The speaker provided a comprenhensive overview of evolution, highlighting sever…" at bounding box center [515, 395] width 583 height 137
drag, startPoint x: 261, startPoint y: 431, endPoint x: 180, endPoint y: 434, distance: 81.3
click at [180, 434] on div "Toggle navigation Home Practice Questions Speaking Practice Read Aloud Repeat S…" at bounding box center [419, 431] width 839 height 862
click at [277, 382] on textarea "The speaker provided a comprenhensive overview of evolution, highlighting sever…" at bounding box center [515, 395] width 583 height 137
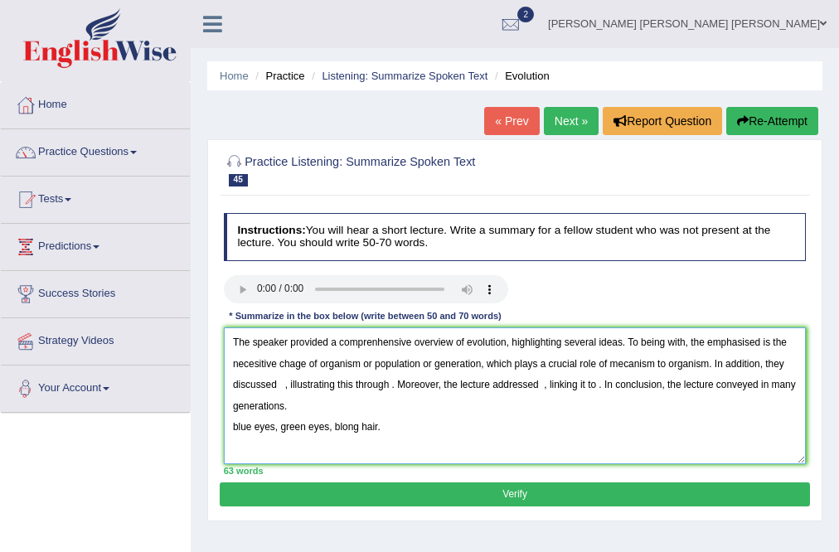
paste textarea "dna secuence of genes"
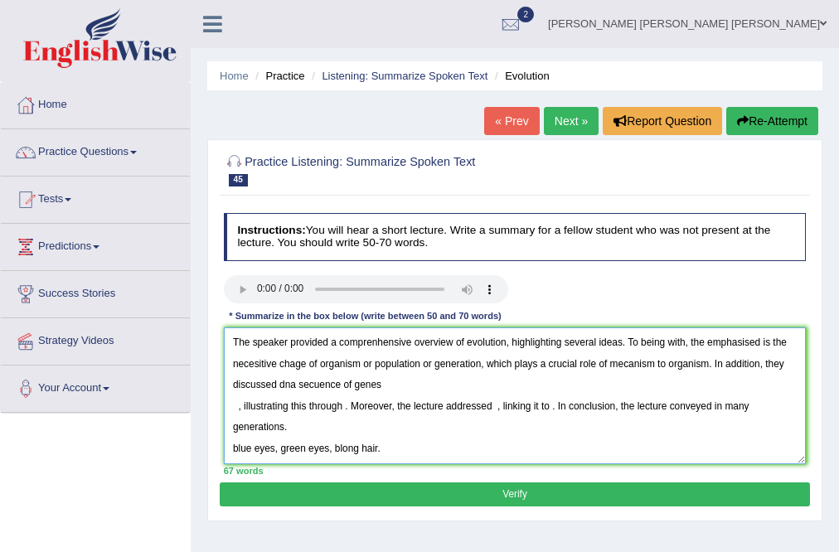
click at [235, 406] on textarea "The speaker provided a comprenhensive overview of evolution, highlighting sever…" at bounding box center [515, 395] width 583 height 137
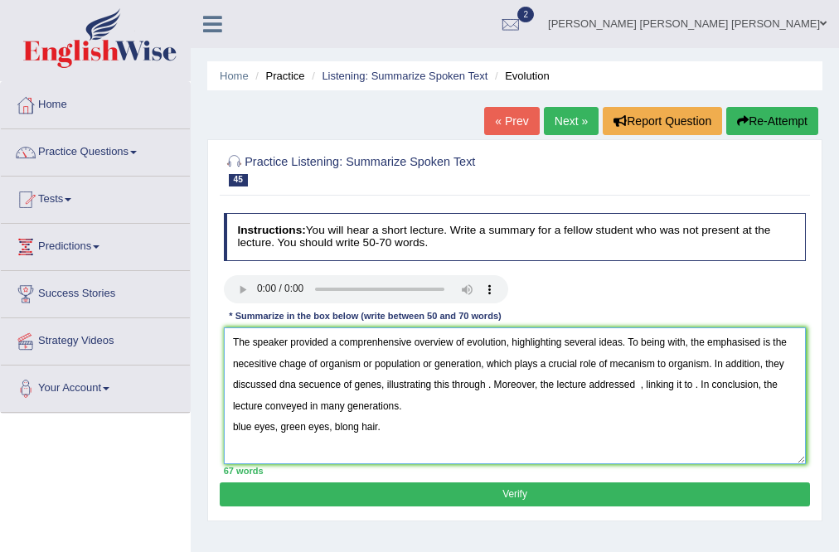
click at [276, 385] on textarea "The speaker provided a comprenhensive overview of evolution, highlighting sever…" at bounding box center [515, 395] width 583 height 137
click at [515, 380] on textarea "The speaker provided a comprenhensive overview of evolution, highlighting sever…" at bounding box center [515, 395] width 583 height 137
drag, startPoint x: 407, startPoint y: 381, endPoint x: 384, endPoint y: 385, distance: 23.4
click at [374, 383] on textarea "The speaker provided a comprenhensive overview of evolution, highlighting sever…" at bounding box center [515, 395] width 583 height 137
click at [476, 384] on textarea "The speaker provided a comprenhensive overview of evolution, highlighting sever…" at bounding box center [515, 395] width 583 height 137
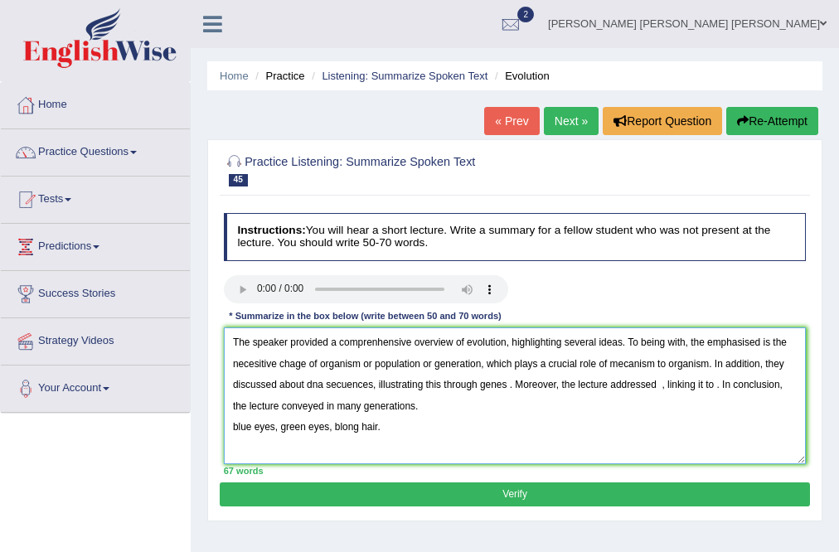
click at [632, 421] on textarea "The speaker provided a comprenhensive overview of evolution, highlighting sever…" at bounding box center [515, 395] width 583 height 137
click at [659, 385] on textarea "The speaker provided a comprenhensive overview of evolution, highlighting sever…" at bounding box center [515, 395] width 583 height 137
drag, startPoint x: 707, startPoint y: 361, endPoint x: 653, endPoint y: 365, distance: 54.0
click at [653, 365] on textarea "The speaker provided a comprenhensive overview of evolution, highlighting sever…" at bounding box center [515, 395] width 583 height 137
click at [669, 385] on textarea "The speaker provided a comprenhensive overview of evolution, highlighting sever…" at bounding box center [515, 395] width 583 height 137
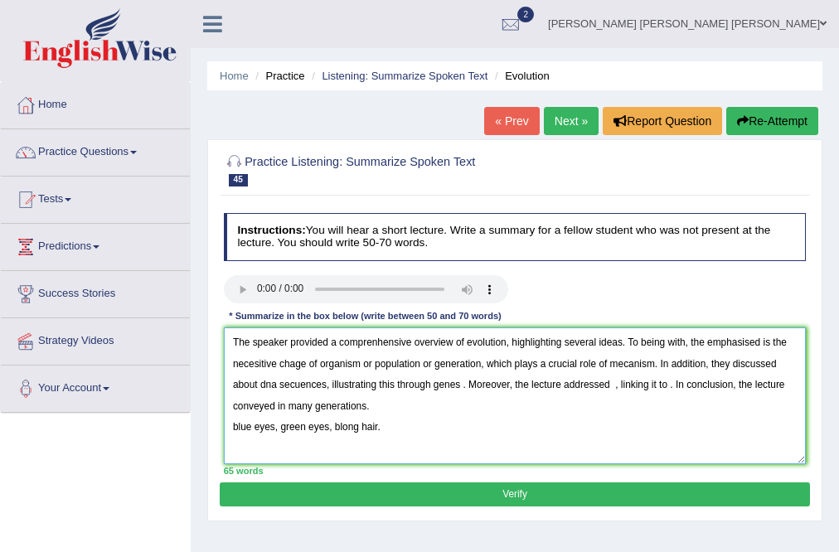
paste textarea "to organism"
click at [682, 381] on textarea "The speaker provided a comprenhensive overview of evolution, highlighting sever…" at bounding box center [515, 395] width 583 height 137
click at [608, 383] on textarea "The speaker provided a comprenhensive overview of evolution, highlighting sever…" at bounding box center [515, 395] width 583 height 137
drag, startPoint x: 478, startPoint y: 363, endPoint x: 421, endPoint y: 365, distance: 57.2
click at [421, 365] on textarea "The speaker provided a comprenhensive overview of evolution, highlighting sever…" at bounding box center [515, 395] width 583 height 137
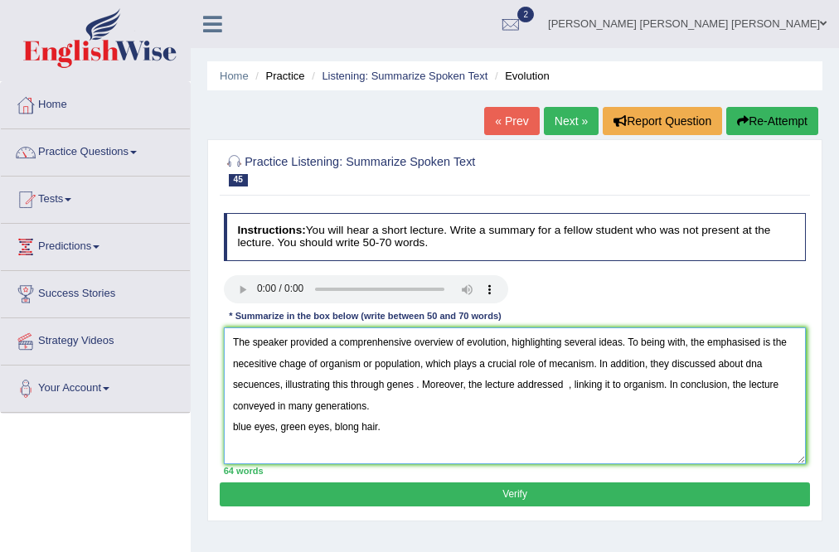
click at [562, 388] on textarea "The speaker provided a comprenhensive overview of evolution, highlighting sever…" at bounding box center [515, 395] width 583 height 137
paste textarea "or generation"
click at [570, 385] on textarea "The speaker provided a comprenhensive overview of evolution, highlighting sever…" at bounding box center [515, 395] width 583 height 137
click at [587, 409] on textarea "The speaker provided a comprenhensive overview of evolution, highlighting sever…" at bounding box center [515, 395] width 583 height 137
click at [230, 431] on textarea "The speaker provided a comprenhensive overview of evolution, highlighting sever…" at bounding box center [515, 395] width 583 height 137
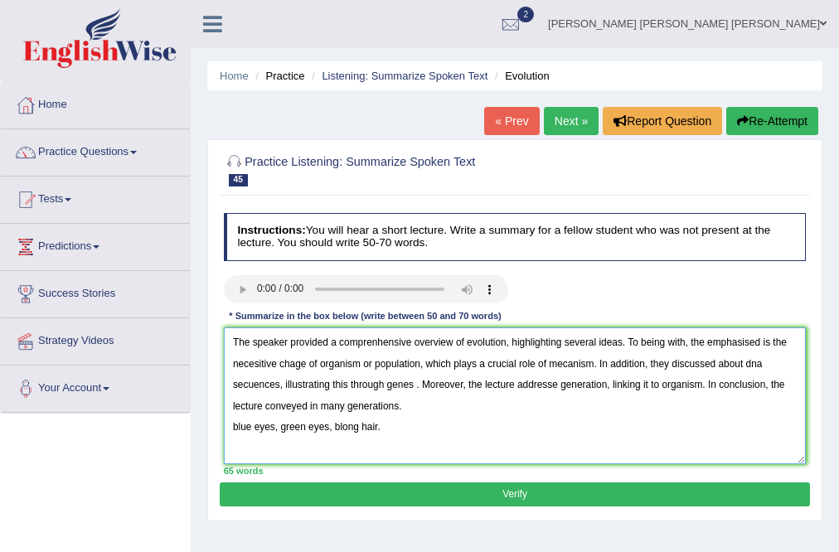
click at [230, 431] on textarea "The speaker provided a comprenhensive overview of evolution, highlighting sever…" at bounding box center [515, 395] width 583 height 137
click at [433, 448] on textarea "The speaker provided a comprenhensive overview of evolution, highlighting sever…" at bounding box center [515, 395] width 583 height 137
drag, startPoint x: 331, startPoint y: 433, endPoint x: 177, endPoint y: 434, distance: 154.2
click at [177, 434] on div "Toggle navigation Home Practice Questions Speaking Practice Read Aloud Repeat S…" at bounding box center [419, 431] width 839 height 862
click at [593, 361] on textarea "The speaker provided a comprenhensive overview of evolution, highlighting sever…" at bounding box center [515, 395] width 583 height 137
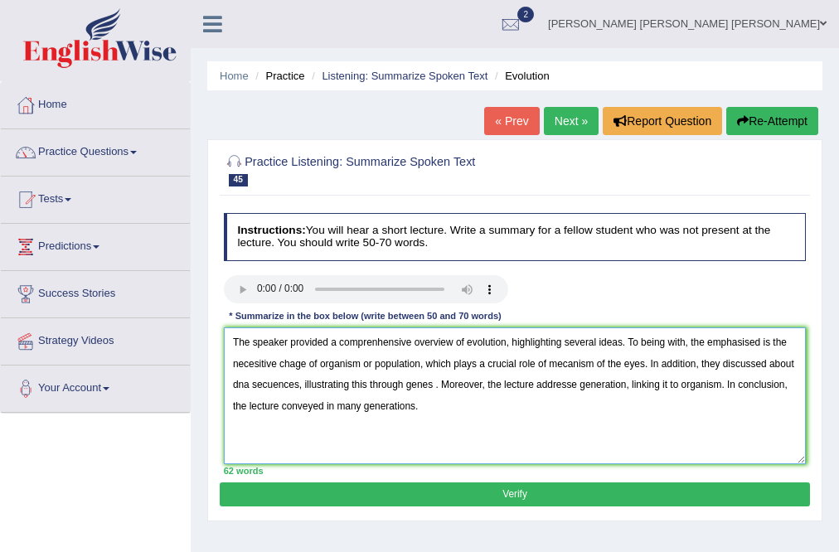
drag, startPoint x: 643, startPoint y: 364, endPoint x: 597, endPoint y: 369, distance: 46.7
click at [597, 369] on textarea "The speaker provided a comprenhensive overview of evolution, highlighting sever…" at bounding box center [515, 395] width 583 height 137
click at [598, 365] on textarea "The speaker provided a comprenhensive overview of evolution, highlighting sever…" at bounding box center [515, 395] width 583 height 137
click at [632, 364] on textarea "The speaker provided a comprenhensive overview of evolution, highlighting sever…" at bounding box center [515, 395] width 583 height 137
click at [370, 385] on textarea "The speaker provided a comprenhensive overview of evolution, highlighting sever…" at bounding box center [515, 395] width 583 height 137
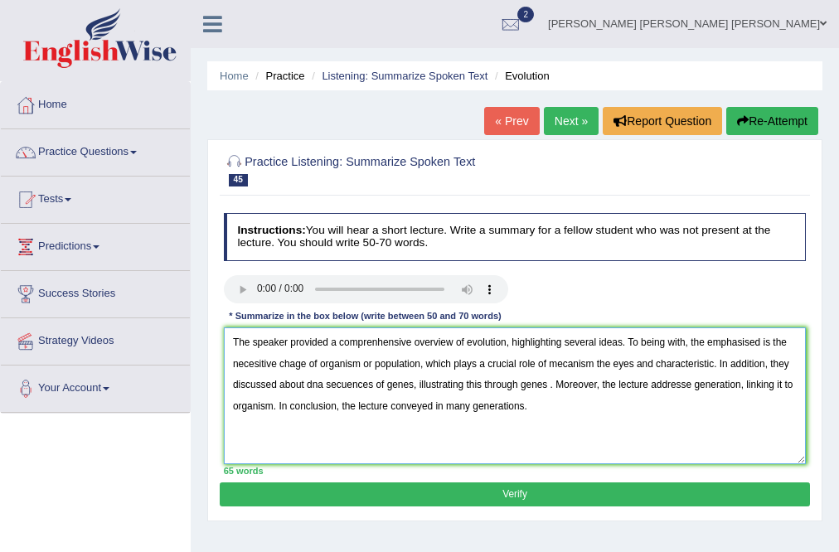
click at [549, 385] on textarea "The speaker provided a comprenhensive overview of evolution, highlighting sever…" at bounding box center [515, 395] width 583 height 137
type textarea "The speaker provided a comprenhensive overview of evolution, highlighting sever…"
click at [613, 488] on button "Verify" at bounding box center [514, 494] width 589 height 24
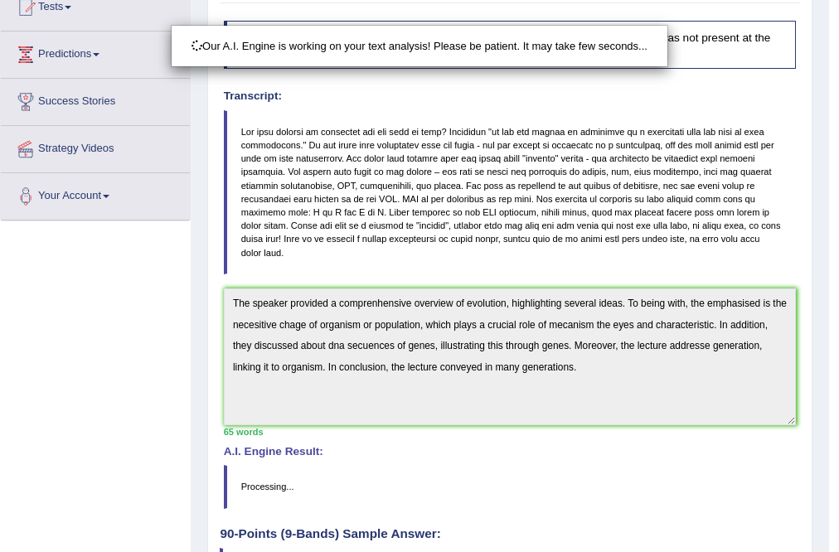
scroll to position [242, 0]
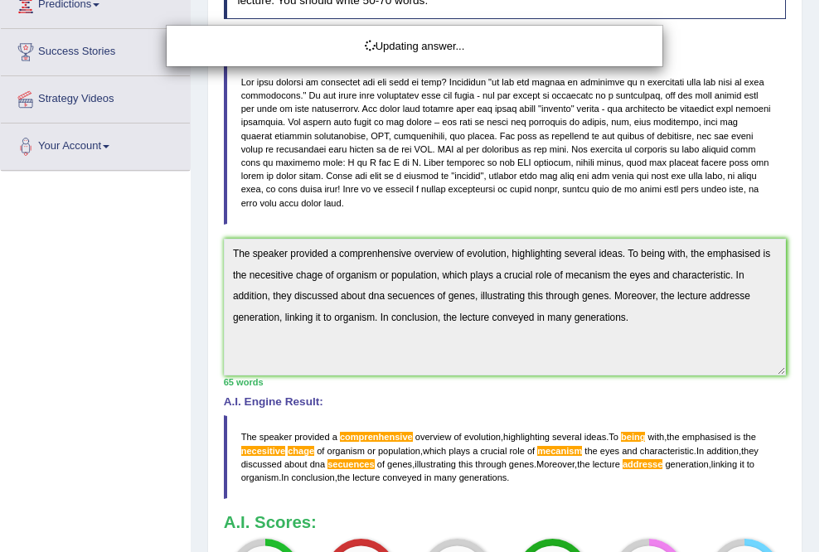
drag, startPoint x: 848, startPoint y: 385, endPoint x: 848, endPoint y: 404, distance: 19.1
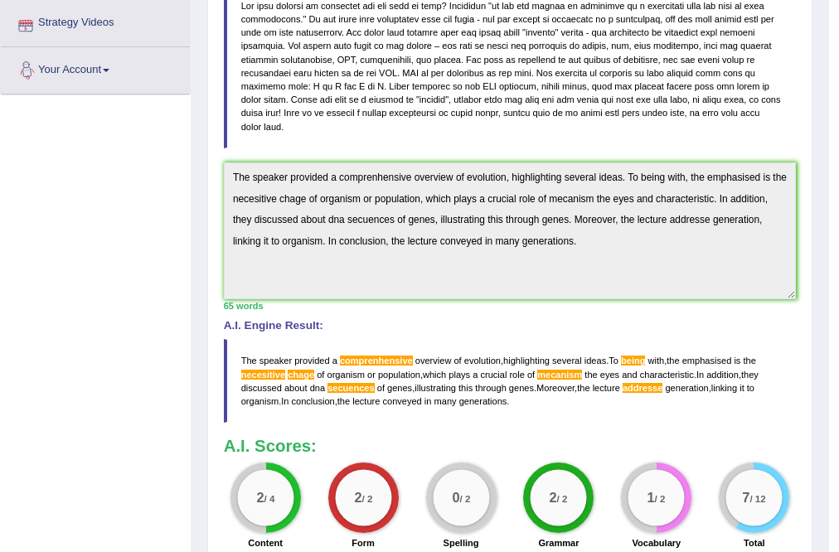
scroll to position [0, 0]
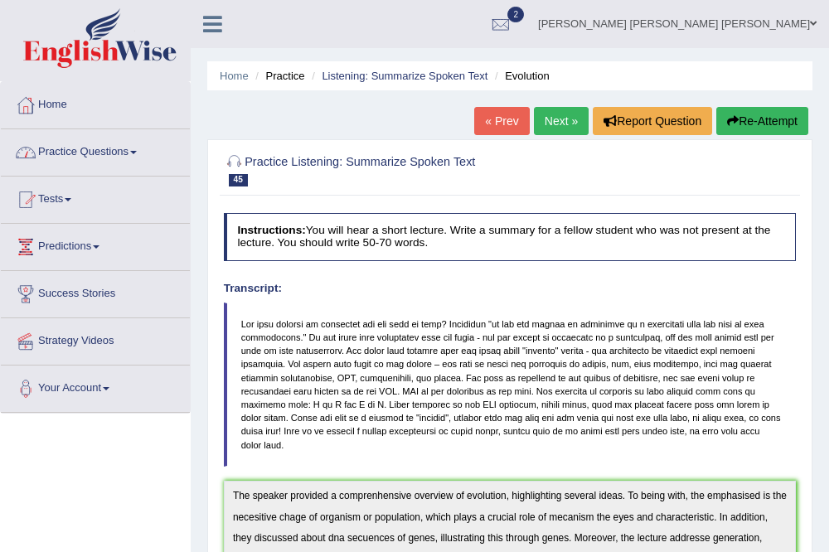
click at [81, 149] on link "Practice Questions" at bounding box center [95, 149] width 189 height 41
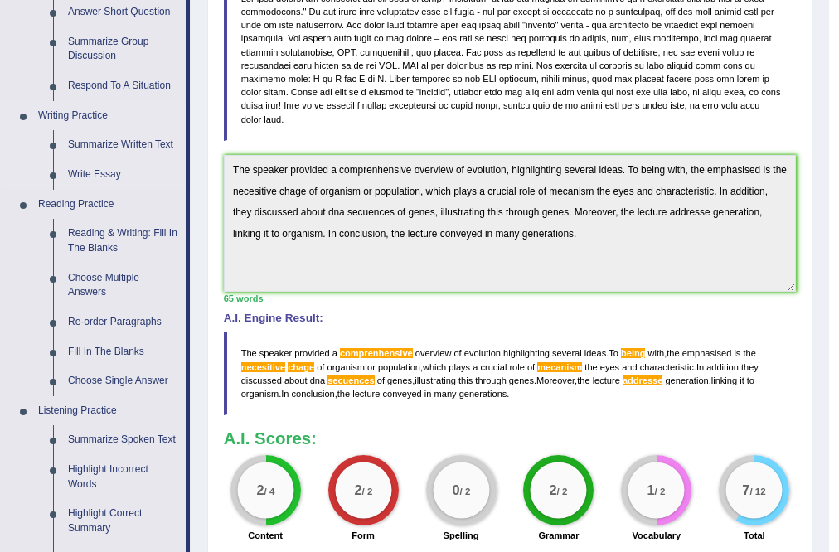
scroll to position [332, 0]
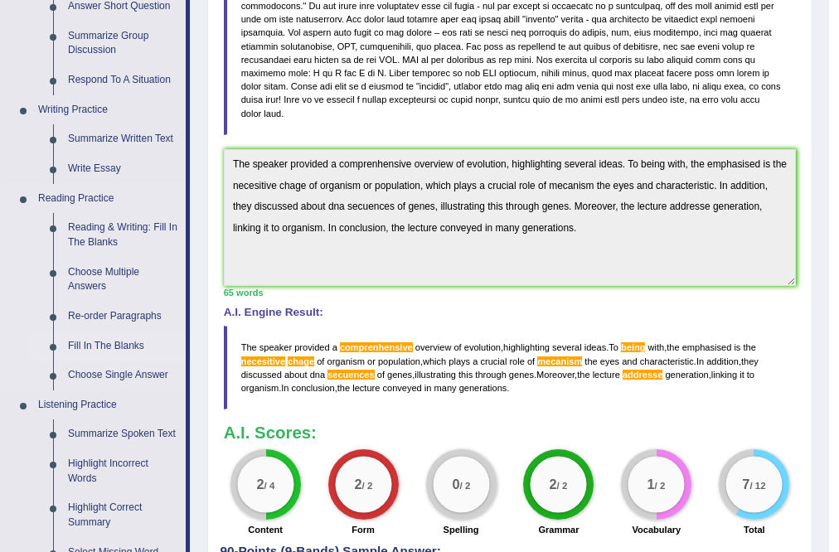
click at [103, 345] on link "Fill In The Blanks" at bounding box center [122, 347] width 125 height 30
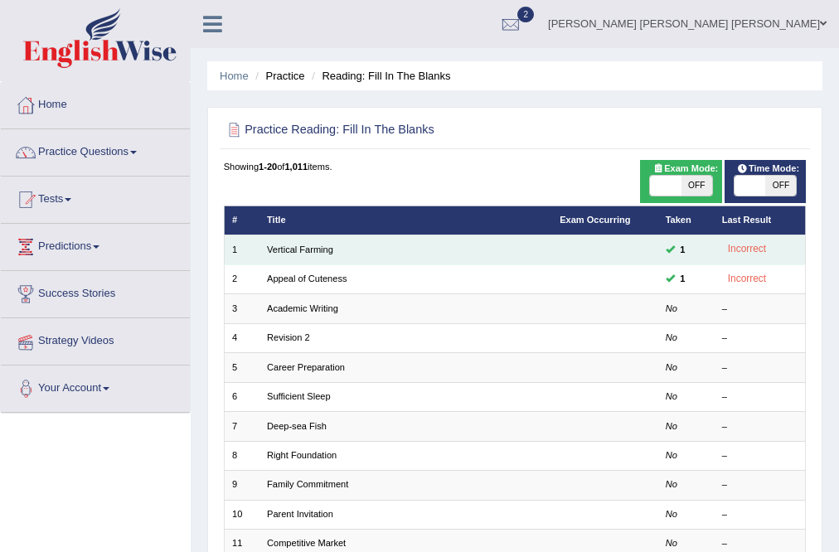
click at [312, 239] on td "Vertical Farming" at bounding box center [405, 249] width 293 height 29
click at [315, 245] on link "Vertical Farming" at bounding box center [300, 249] width 66 height 10
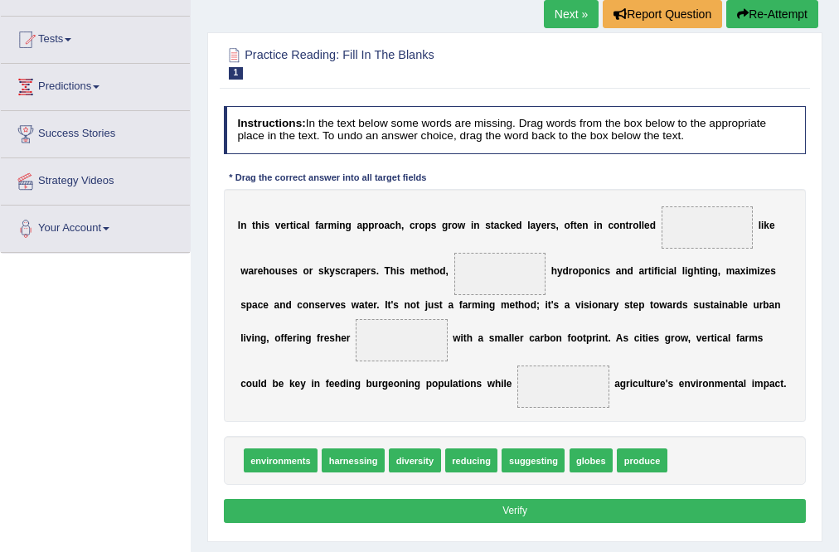
scroll to position [186, 0]
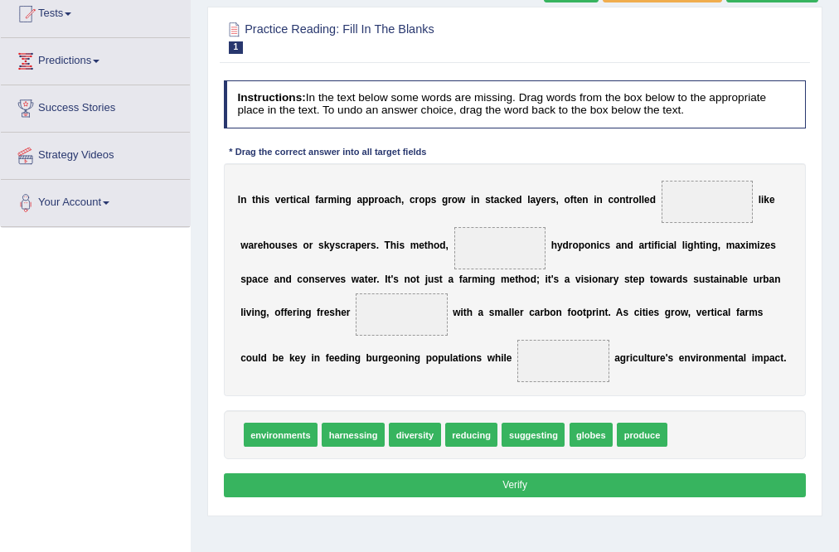
click at [691, 207] on span at bounding box center [707, 202] width 92 height 42
drag, startPoint x: 467, startPoint y: 434, endPoint x: 590, endPoint y: 358, distance: 145.1
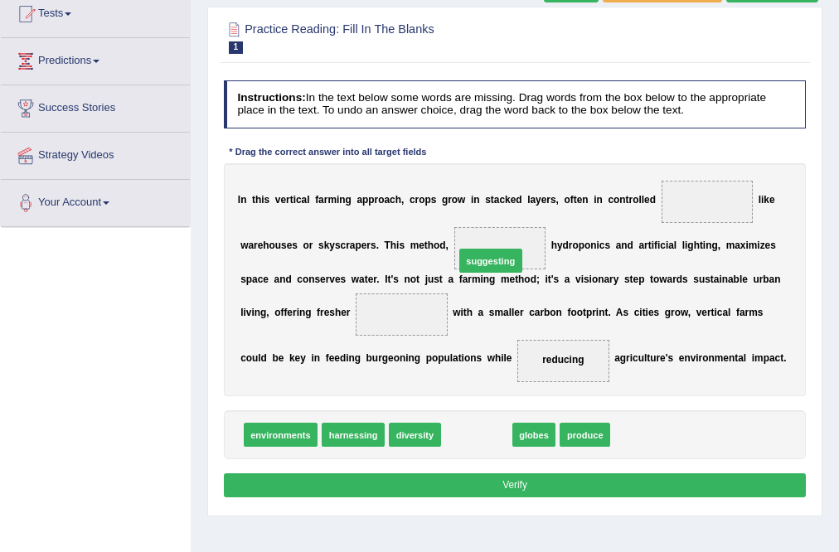
drag, startPoint x: 486, startPoint y: 437, endPoint x: 505, endPoint y: 229, distance: 208.8
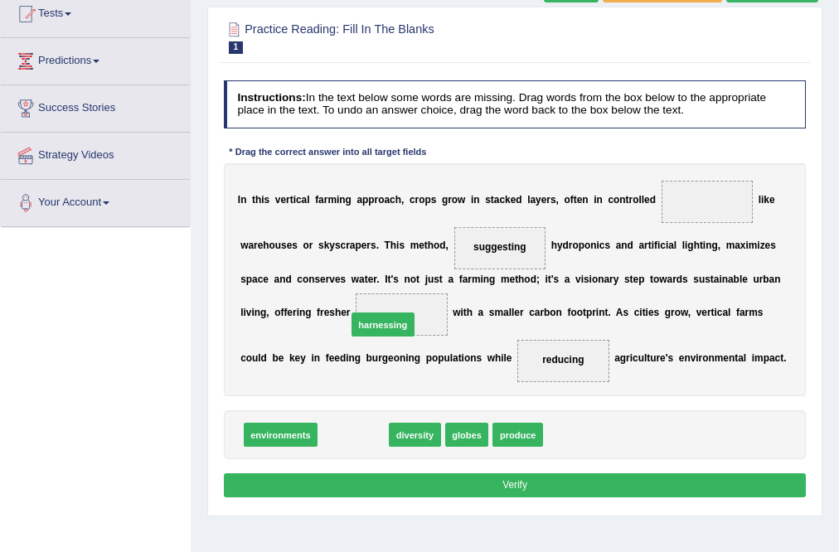
drag, startPoint x: 368, startPoint y: 428, endPoint x: 404, endPoint y: 295, distance: 137.5
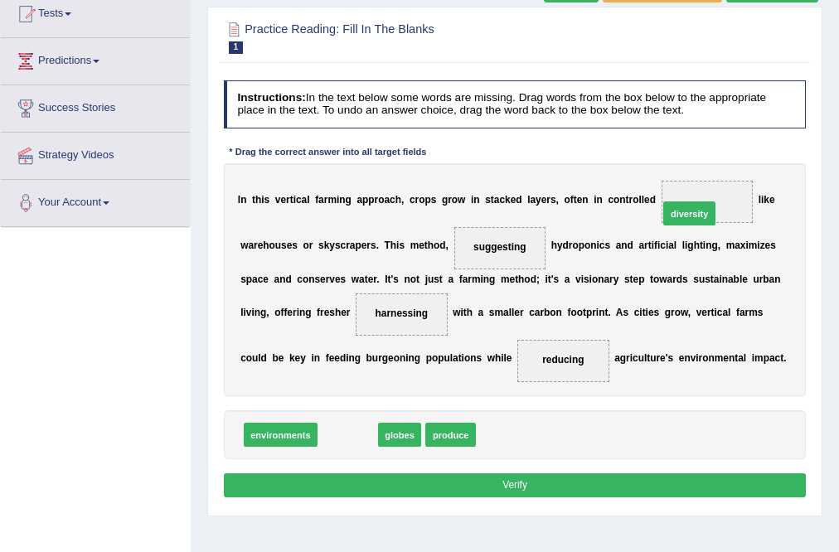
drag, startPoint x: 356, startPoint y: 431, endPoint x: 753, endPoint y: 163, distance: 478.8
click at [753, 163] on div "Instructions: In the text below some words are missing. Drag words from the box…" at bounding box center [514, 291] width 589 height 435
drag, startPoint x: 481, startPoint y: 368, endPoint x: 780, endPoint y: 155, distance: 367.3
click at [780, 155] on div "Instructions: In the text below some words are missing. Drag words from the box…" at bounding box center [514, 291] width 589 height 435
drag, startPoint x: 388, startPoint y: 394, endPoint x: 735, endPoint y: 169, distance: 414.0
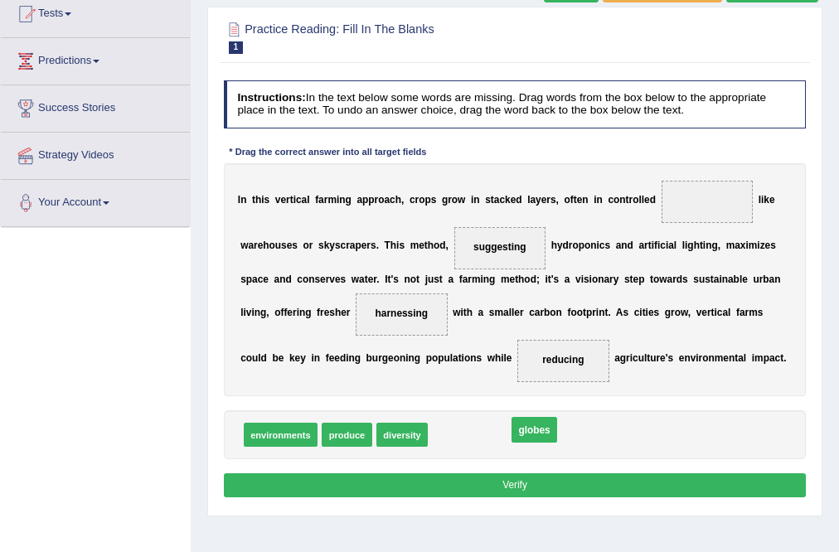
drag, startPoint x: 716, startPoint y: 197, endPoint x: 498, endPoint y: 460, distance: 341.4
click at [341, 429] on span "produce" at bounding box center [347, 435] width 51 height 24
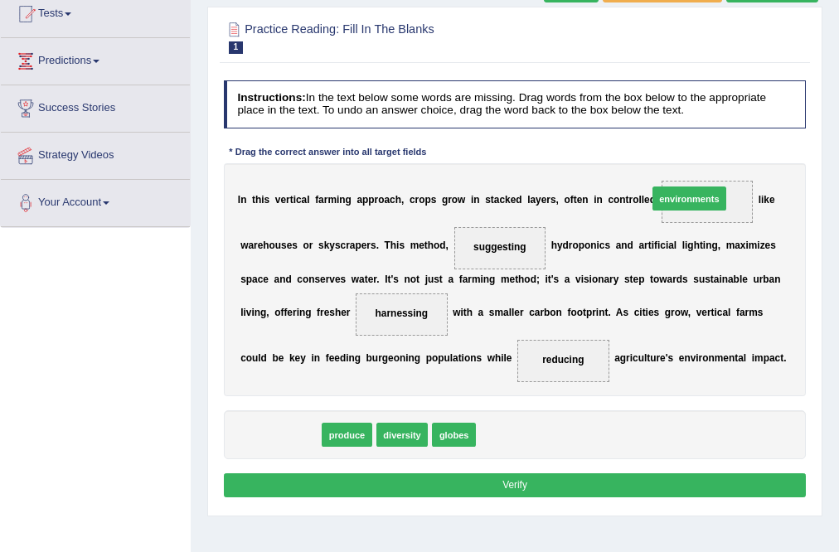
drag, startPoint x: 291, startPoint y: 438, endPoint x: 772, endPoint y: 161, distance: 555.8
click at [772, 161] on div "Instructions: In the text below some words are missing. Drag words from the box…" at bounding box center [514, 291] width 589 height 435
drag, startPoint x: 259, startPoint y: 434, endPoint x: 494, endPoint y: 341, distance: 252.5
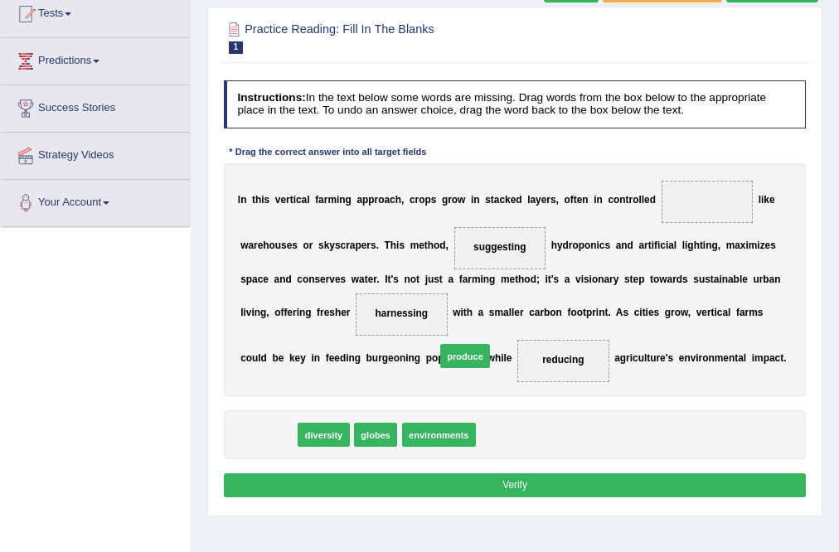
drag, startPoint x: 494, startPoint y: 341, endPoint x: 796, endPoint y: 178, distance: 342.6
click at [683, 255] on div "Instructions: In the text below some words are missing. Drag words from the box…" at bounding box center [514, 291] width 589 height 435
drag, startPoint x: 796, startPoint y: 178, endPoint x: 490, endPoint y: 275, distance: 320.8
click at [683, 228] on div "I n t h i s v e r t i c a l f a r m i n g a p p r o a c h , c r o p s g r o w i…" at bounding box center [515, 279] width 583 height 233
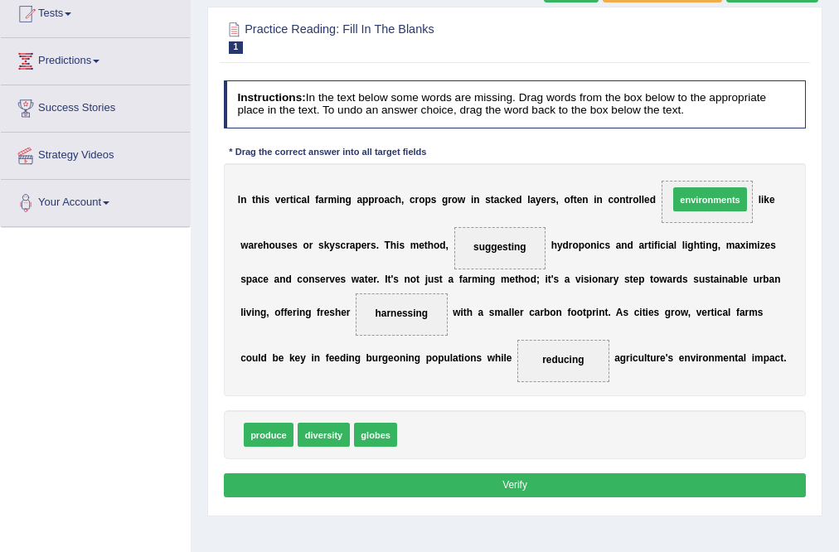
drag, startPoint x: 448, startPoint y: 435, endPoint x: 767, endPoint y: 158, distance: 422.4
click at [767, 158] on div "Instructions: In the text below some words are missing. Drag words from the box…" at bounding box center [514, 291] width 589 height 435
drag, startPoint x: 426, startPoint y: 438, endPoint x: 738, endPoint y: 154, distance: 421.2
click at [738, 154] on div "Instructions: In the text below some words are missing. Drag words from the box…" at bounding box center [514, 291] width 589 height 435
drag, startPoint x: 444, startPoint y: 438, endPoint x: 755, endPoint y: 173, distance: 408.0
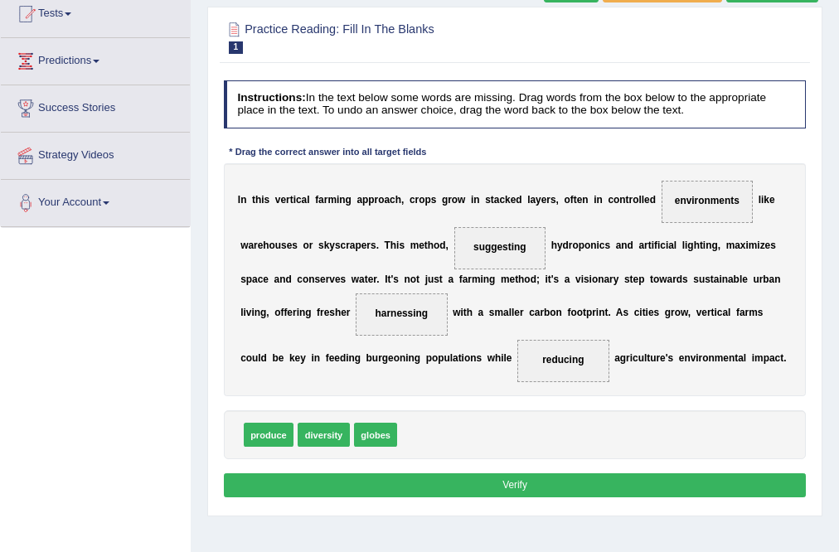
click at [505, 474] on button "Verify" at bounding box center [515, 485] width 583 height 24
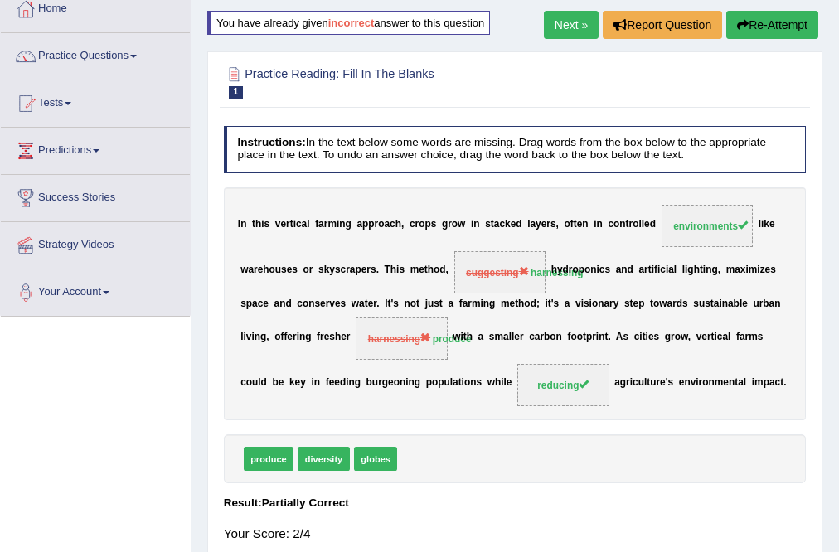
scroll to position [95, 0]
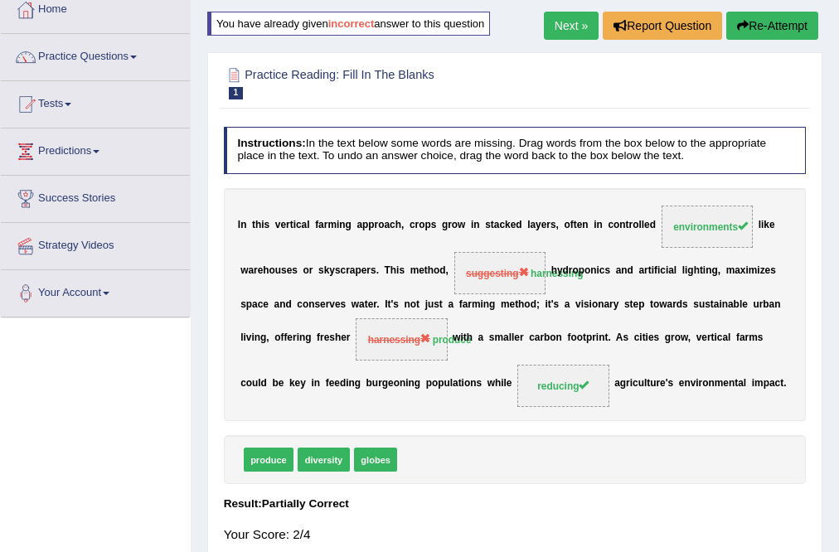
click at [577, 24] on link "Next »" at bounding box center [571, 26] width 55 height 28
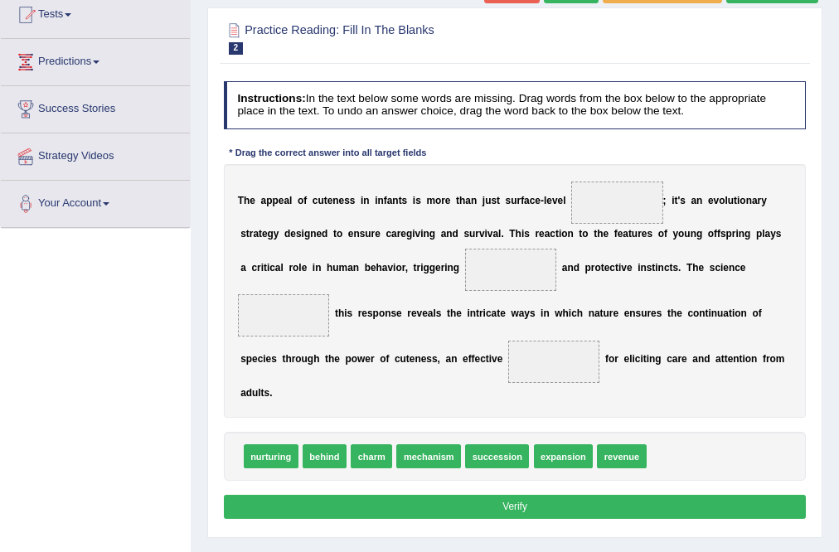
scroll to position [155, 0]
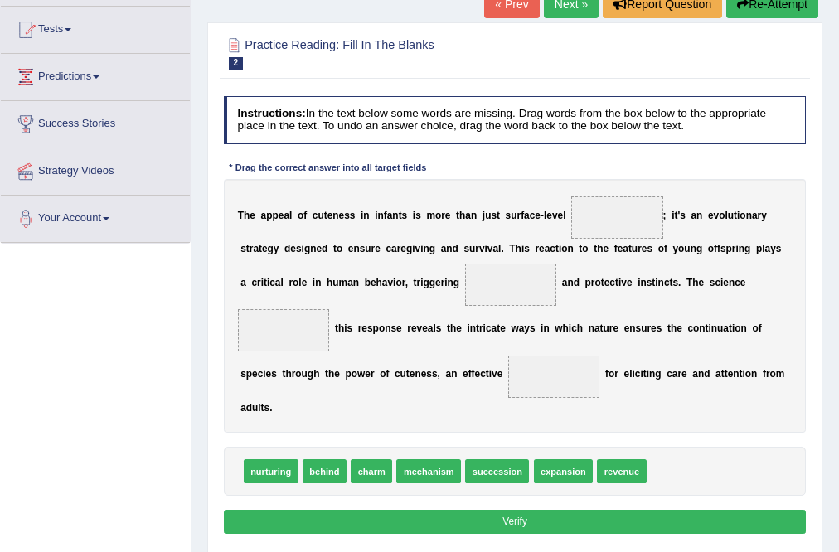
click at [838, 318] on html "Toggle navigation Home Practice Questions Speaking Practice Read Aloud Repeat S…" at bounding box center [419, 106] width 839 height 552
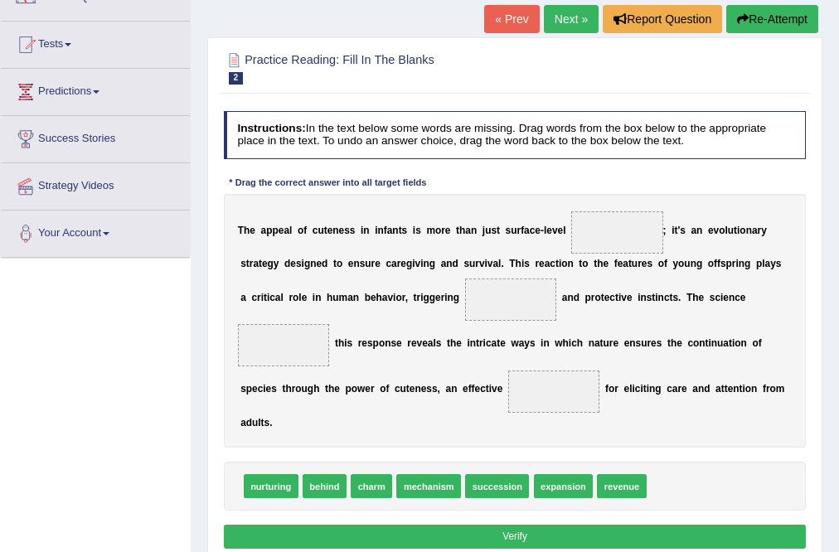
click at [322, 492] on span "behind" at bounding box center [324, 486] width 44 height 24
drag, startPoint x: 322, startPoint y: 492, endPoint x: 646, endPoint y: 199, distance: 436.5
click at [646, 199] on div "Instructions: In the text below some words are missing. Drag words from the box…" at bounding box center [514, 332] width 589 height 456
drag, startPoint x: 322, startPoint y: 482, endPoint x: 652, endPoint y: 176, distance: 451.0
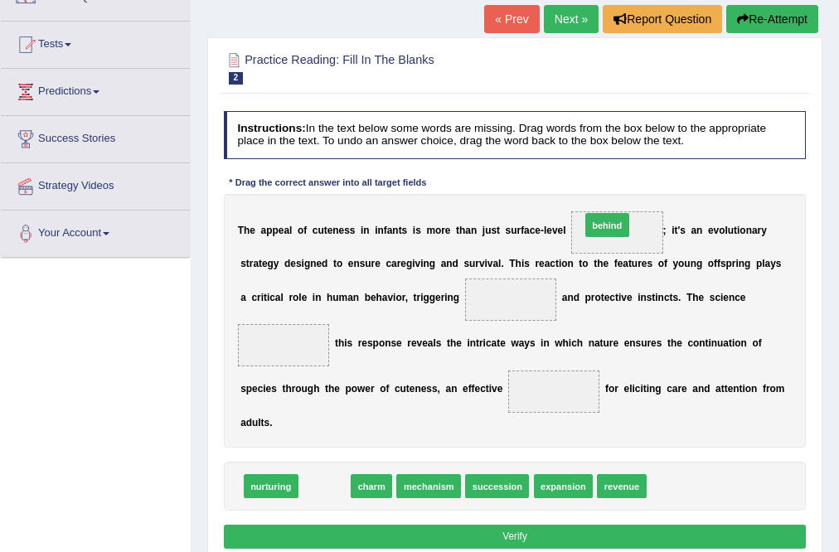
click at [652, 176] on div "Instructions: In the text below some words are missing. Drag words from the box…" at bounding box center [514, 332] width 589 height 456
drag, startPoint x: 321, startPoint y: 485, endPoint x: 271, endPoint y: 322, distance: 170.7
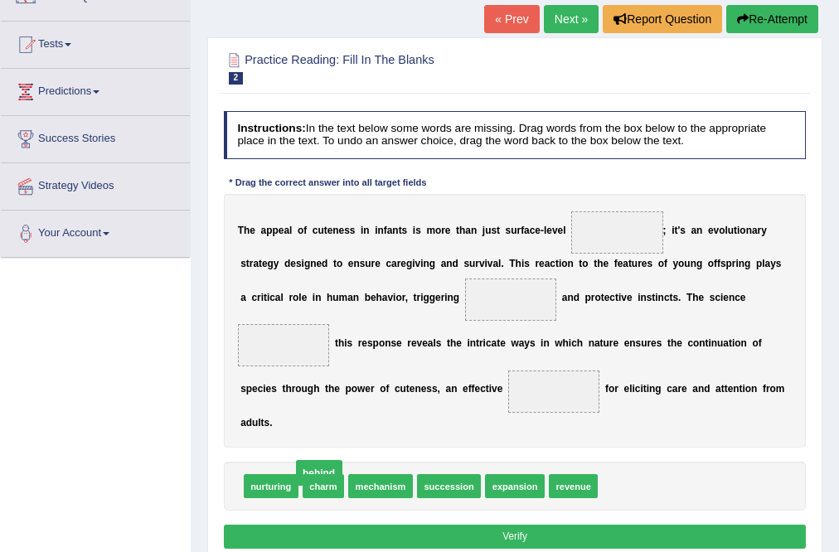
drag, startPoint x: 275, startPoint y: 338, endPoint x: 317, endPoint y: 491, distance: 158.0
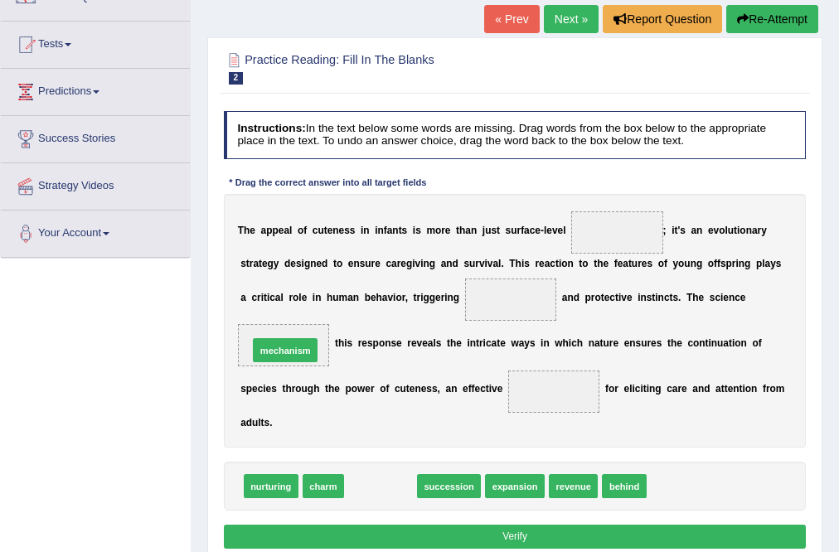
drag, startPoint x: 378, startPoint y: 486, endPoint x: 264, endPoint y: 327, distance: 196.6
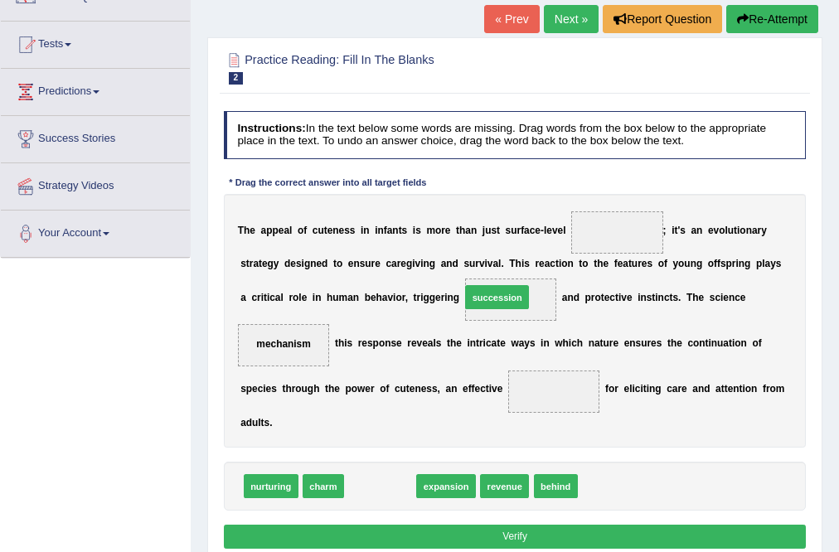
drag, startPoint x: 401, startPoint y: 475, endPoint x: 526, endPoint y: 262, distance: 247.0
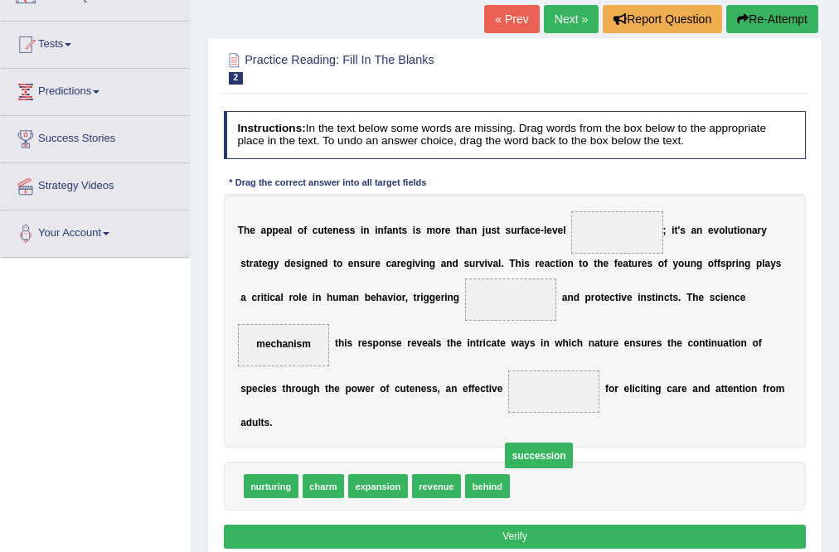
drag, startPoint x: 500, startPoint y: 301, endPoint x: 537, endPoint y: 486, distance: 189.4
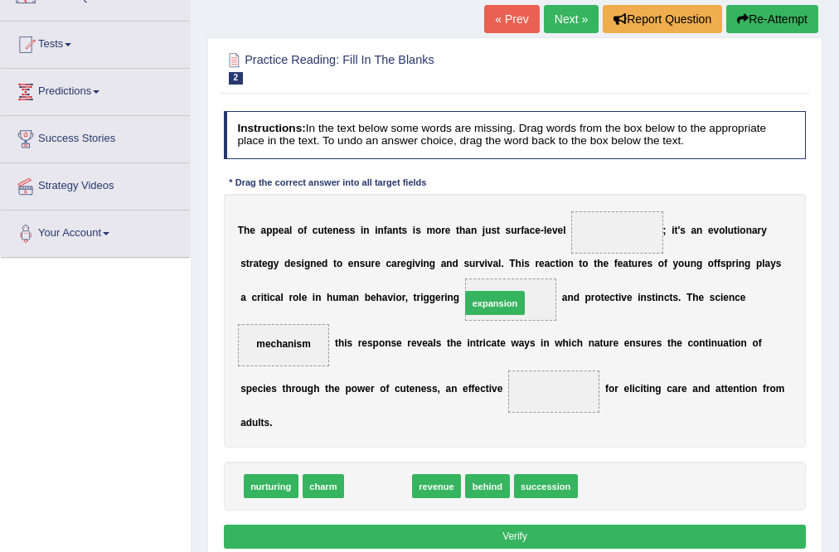
drag, startPoint x: 378, startPoint y: 492, endPoint x: 520, endPoint y: 273, distance: 261.4
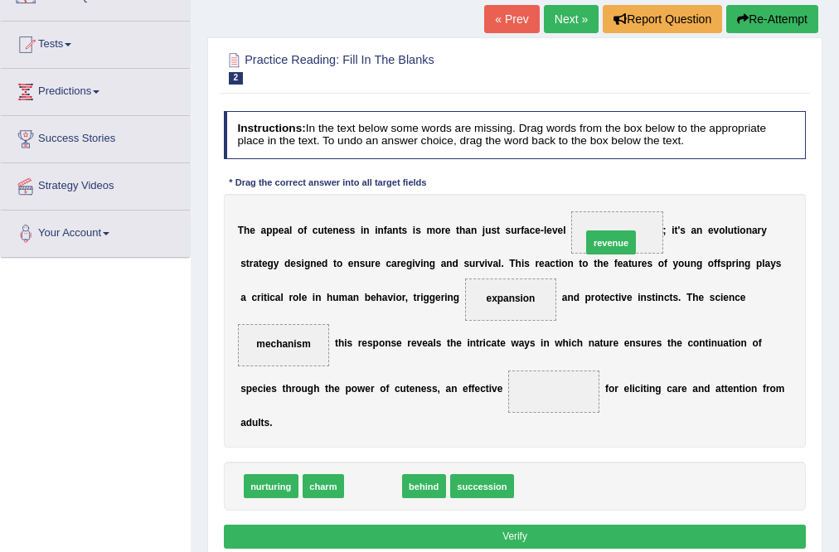
drag, startPoint x: 363, startPoint y: 482, endPoint x: 644, endPoint y: 191, distance: 403.8
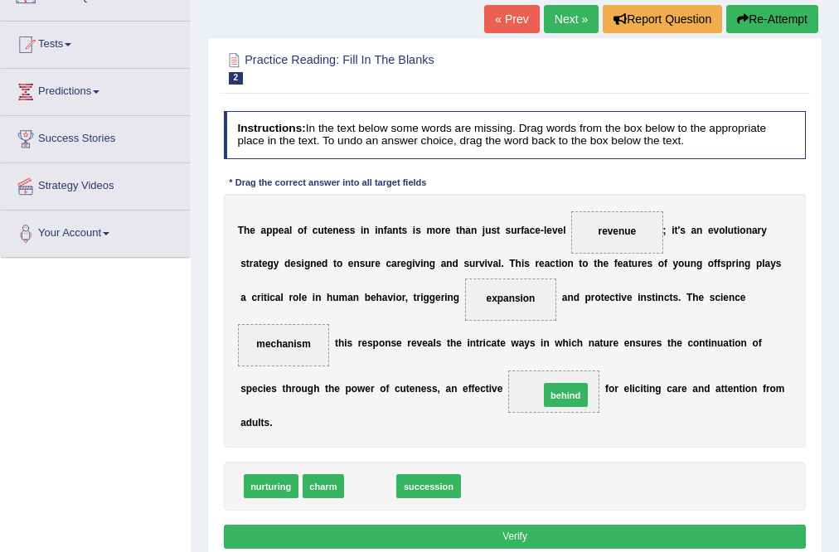
drag, startPoint x: 368, startPoint y: 484, endPoint x: 587, endPoint y: 380, distance: 242.1
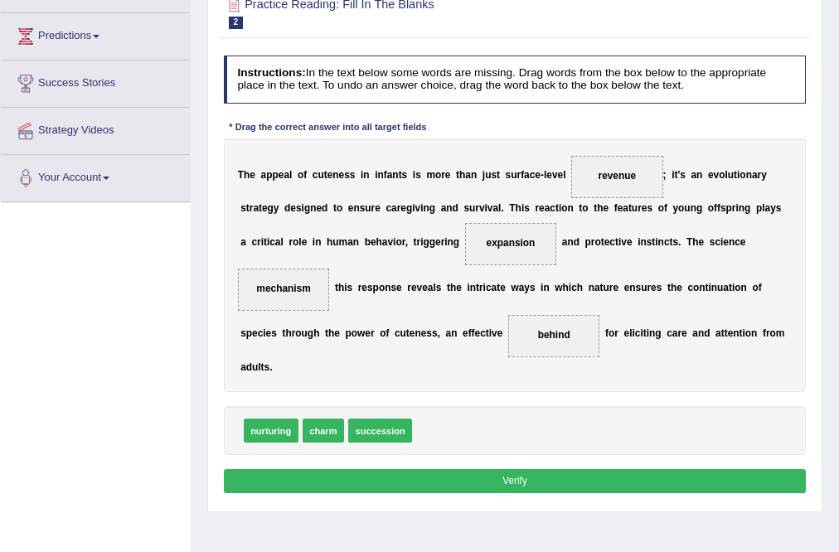
scroll to position [217, 0]
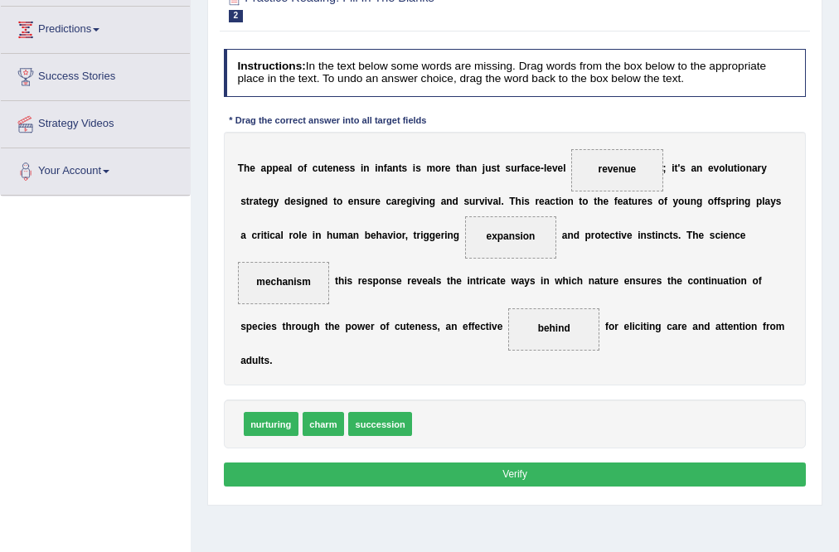
click at [368, 474] on button "Verify" at bounding box center [515, 474] width 583 height 24
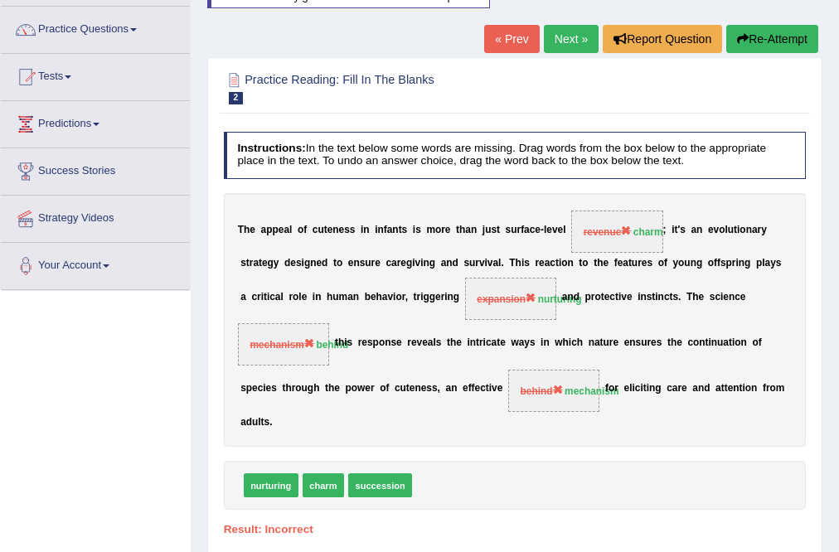
scroll to position [0, 0]
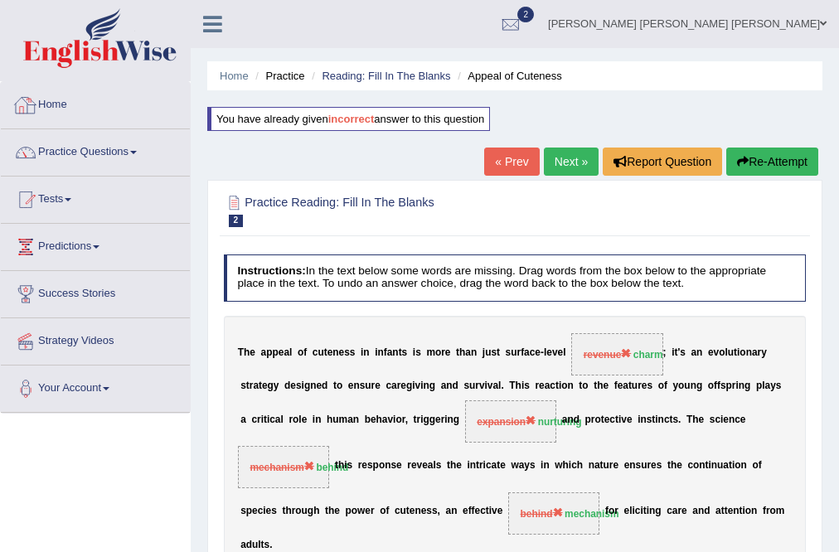
click at [53, 108] on link "Home" at bounding box center [95, 102] width 189 height 41
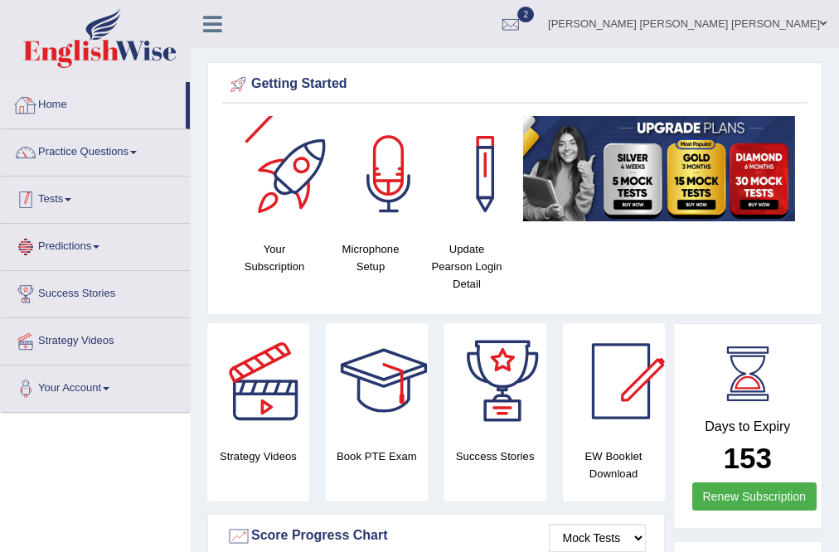
click at [50, 193] on link "Tests" at bounding box center [95, 197] width 189 height 41
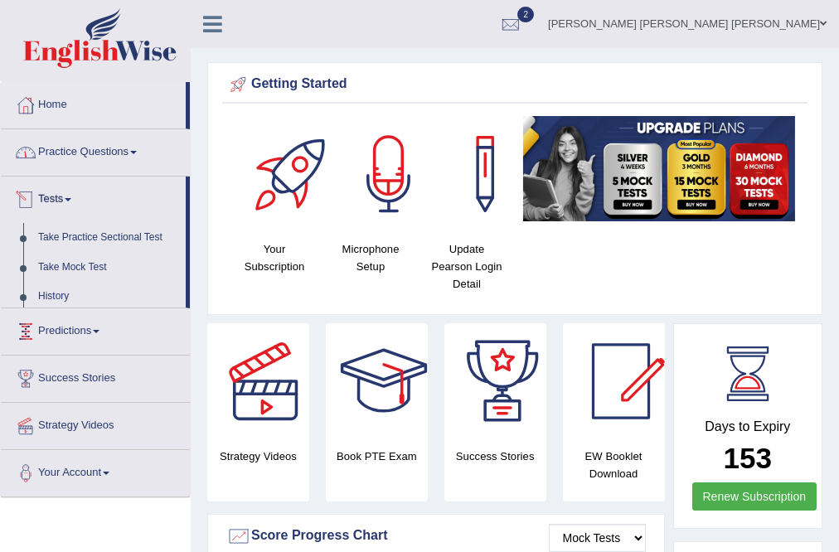
click at [58, 164] on link "Practice Questions" at bounding box center [95, 149] width 189 height 41
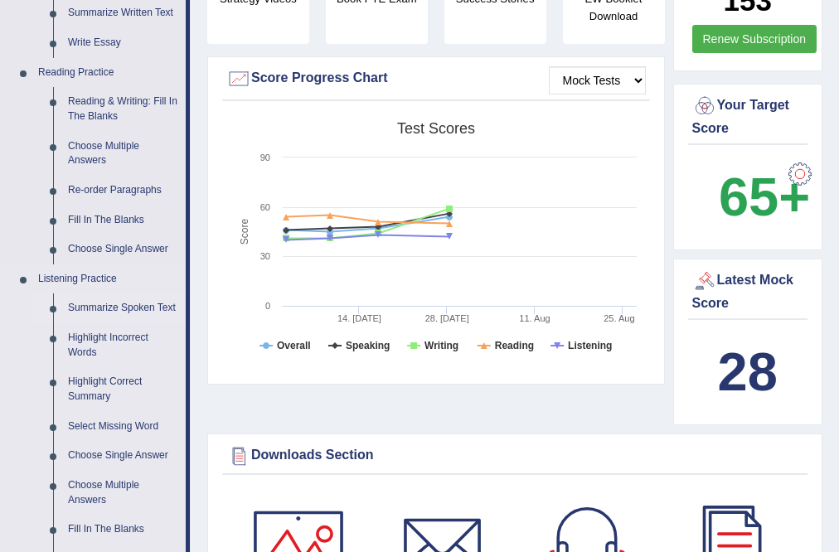
scroll to position [464, 0]
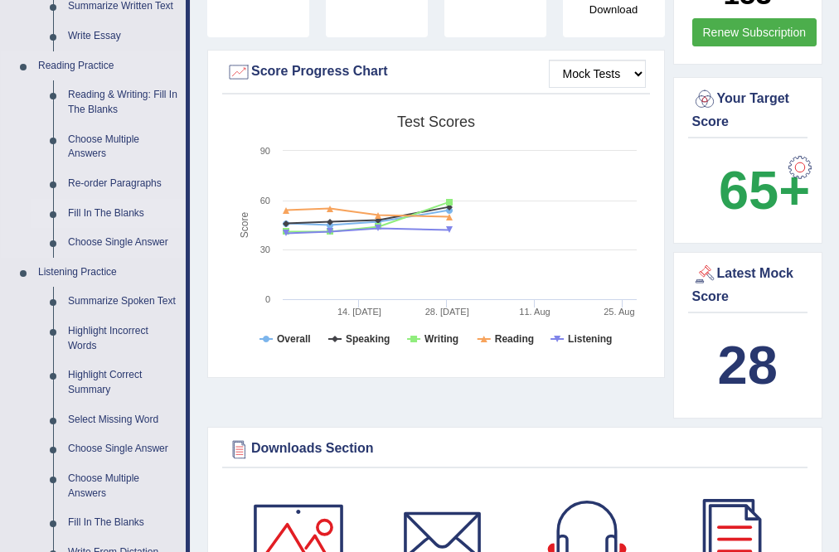
click at [99, 215] on link "Fill In The Blanks" at bounding box center [122, 214] width 125 height 30
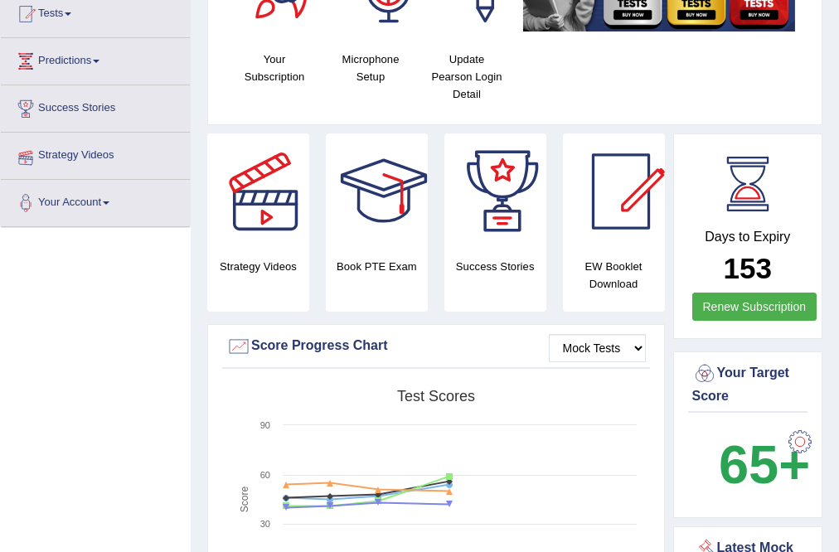
scroll to position [318, 0]
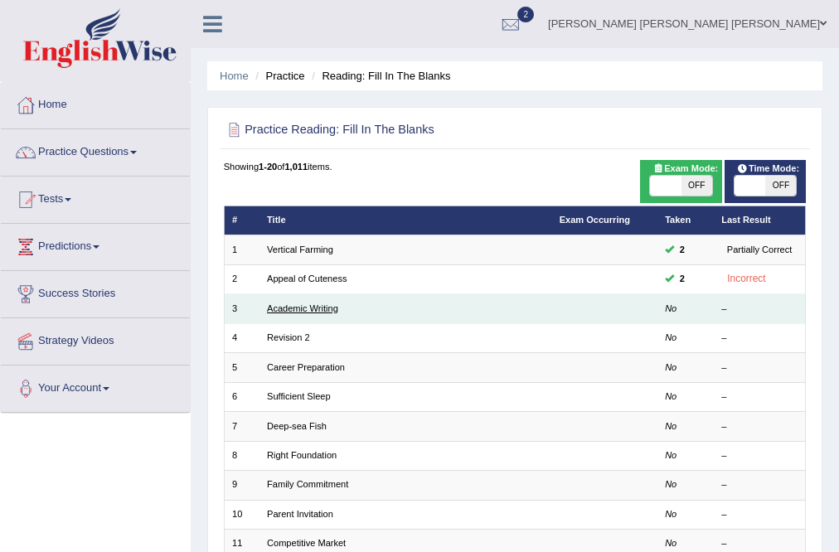
click at [296, 312] on link "Academic Writing" at bounding box center [302, 308] width 71 height 10
click at [298, 303] on link "Academic Writing" at bounding box center [302, 308] width 71 height 10
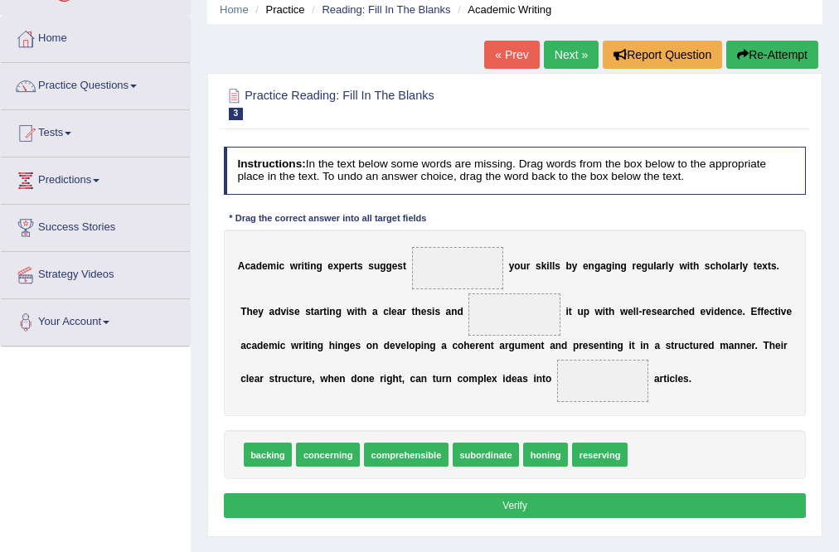
scroll to position [75, 0]
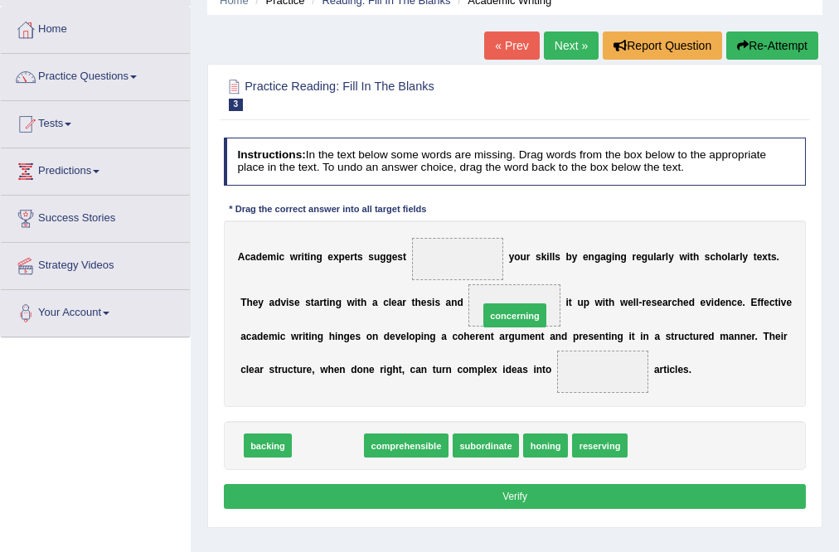
drag, startPoint x: 326, startPoint y: 451, endPoint x: 545, endPoint y: 298, distance: 267.8
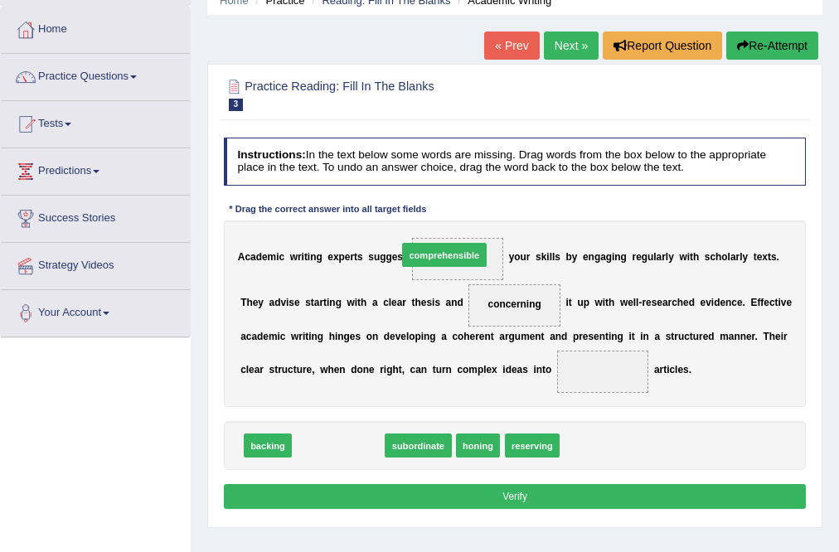
drag, startPoint x: 341, startPoint y: 448, endPoint x: 466, endPoint y: 223, distance: 257.1
click at [466, 223] on div "Instructions: In the text below some words are missing. Drag words from the box…" at bounding box center [514, 325] width 589 height 389
drag, startPoint x: 321, startPoint y: 451, endPoint x: 464, endPoint y: 230, distance: 263.7
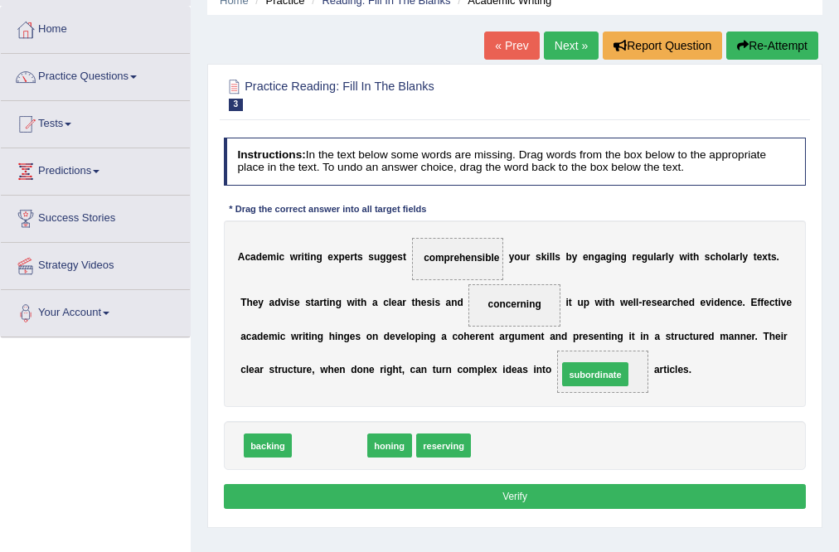
drag, startPoint x: 307, startPoint y: 444, endPoint x: 623, endPoint y: 354, distance: 328.4
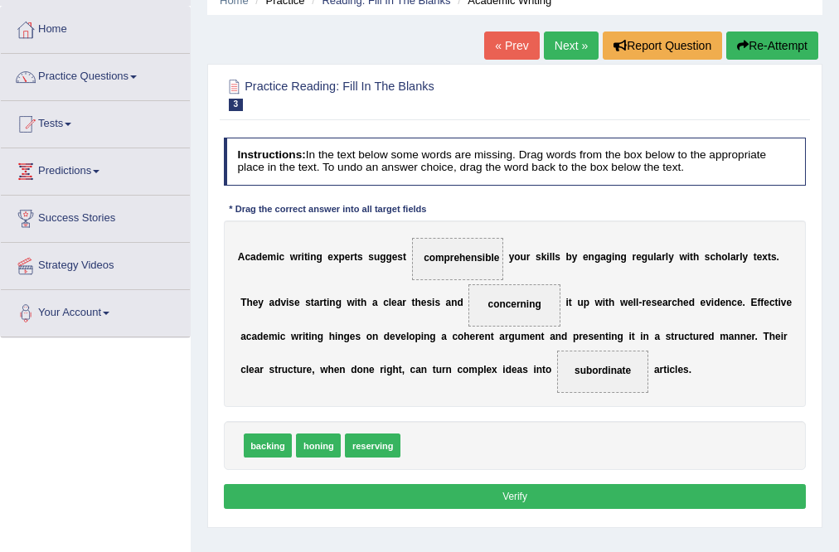
click at [378, 499] on button "Verify" at bounding box center [515, 496] width 583 height 24
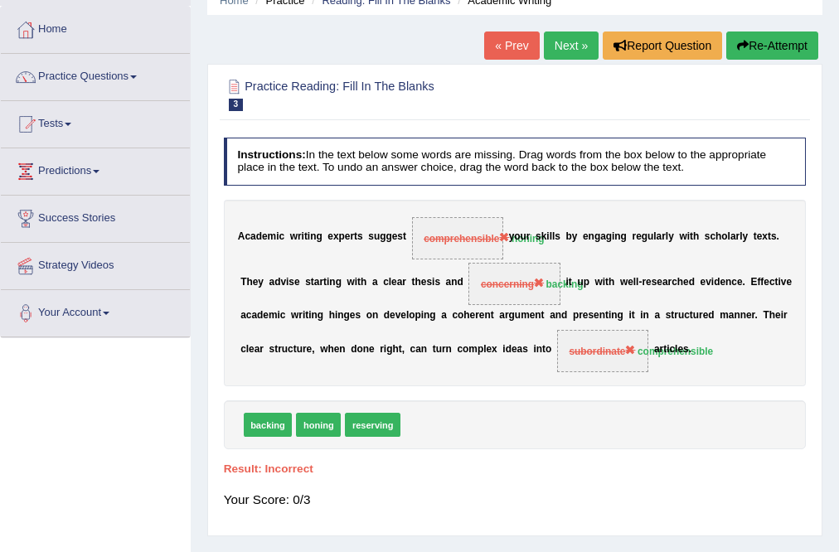
click at [564, 41] on link "Next »" at bounding box center [571, 45] width 55 height 28
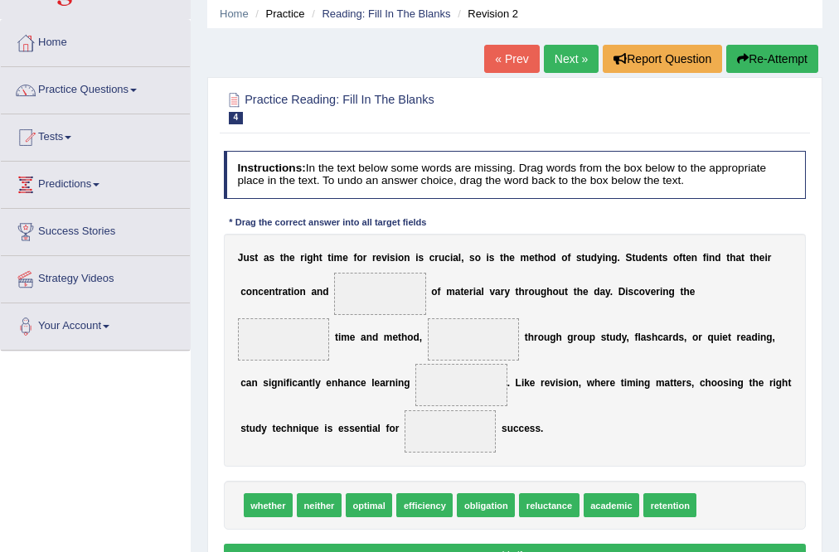
drag, startPoint x: 0, startPoint y: 0, endPoint x: 848, endPoint y: 194, distance: 869.7
click at [838, 194] on html "Toggle navigation Home Practice Questions Speaking Practice Read Aloud Repeat S…" at bounding box center [419, 214] width 839 height 552
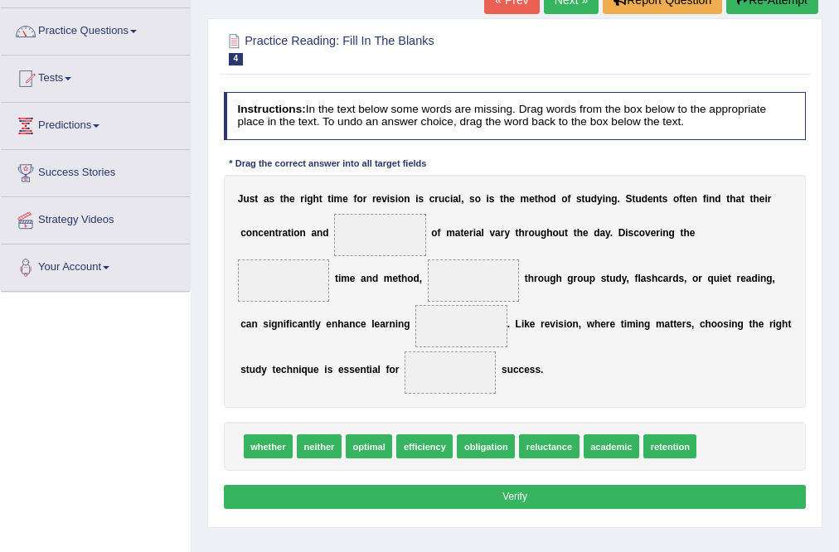
scroll to position [128, 0]
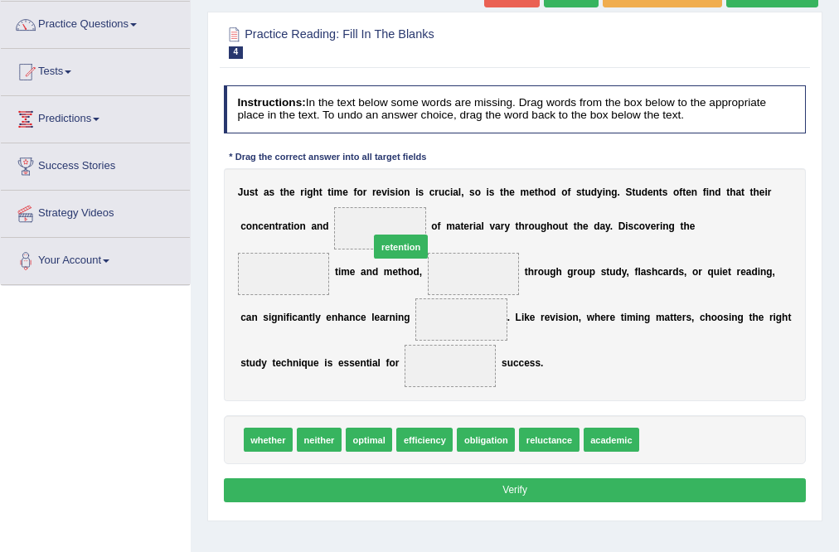
drag, startPoint x: 671, startPoint y: 437, endPoint x: 354, endPoint y: 193, distance: 400.1
drag, startPoint x: 600, startPoint y: 438, endPoint x: 569, endPoint y: 417, distance: 37.7
click at [574, 418] on div "whether neither optimal efficiency obligation reluctance academic" at bounding box center [515, 439] width 583 height 49
drag, startPoint x: 569, startPoint y: 417, endPoint x: 388, endPoint y: 370, distance: 186.7
click at [342, 369] on div "Instructions: In the text below some words are missing. Drag words from the box…" at bounding box center [514, 296] width 589 height 435
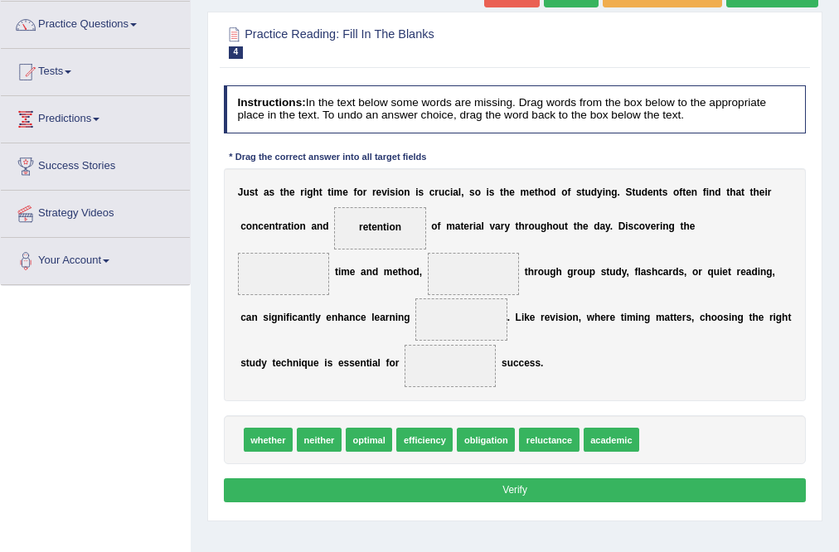
drag, startPoint x: 603, startPoint y: 443, endPoint x: 557, endPoint y: 424, distance: 49.9
drag, startPoint x: 557, startPoint y: 424, endPoint x: 385, endPoint y: 375, distance: 179.2
click at [361, 368] on div "Instructions: In the text below some words are missing. Drag words from the box…" at bounding box center [514, 296] width 589 height 435
drag, startPoint x: 603, startPoint y: 438, endPoint x: 334, endPoint y: 361, distance: 280.2
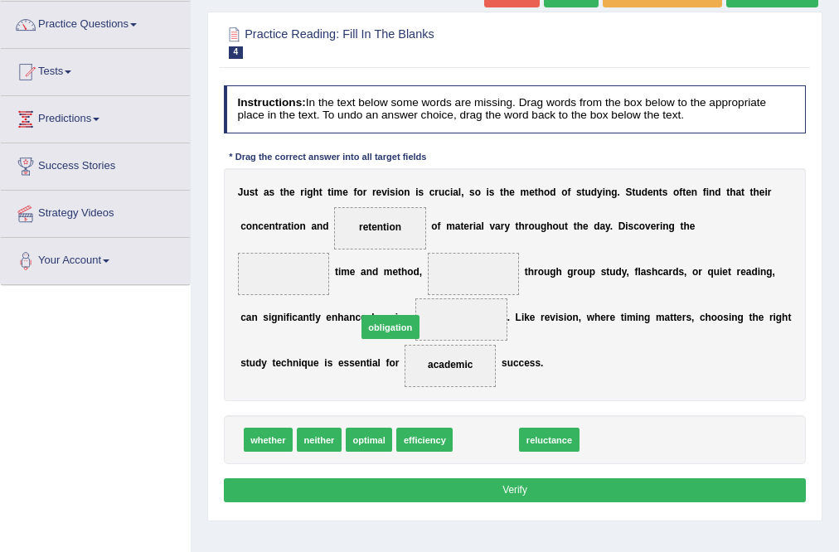
drag, startPoint x: 488, startPoint y: 438, endPoint x: 371, endPoint y: 292, distance: 186.9
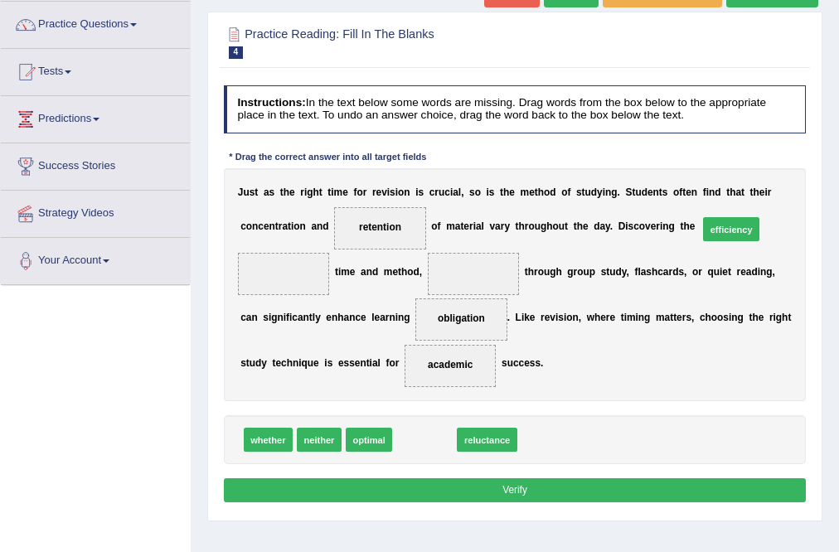
drag, startPoint x: 428, startPoint y: 438, endPoint x: 788, endPoint y: 186, distance: 439.1
click at [789, 186] on div "Instructions: In the text below some words are missing. Drag words from the box…" at bounding box center [514, 296] width 589 height 435
drag, startPoint x: 541, startPoint y: 373, endPoint x: 815, endPoint y: 172, distance: 340.3
click at [815, 172] on div "Practice Reading: Fill In The Blanks 4 Revision 2 Instructions: In the text bel…" at bounding box center [514, 267] width 615 height 510
drag, startPoint x: 405, startPoint y: 438, endPoint x: 424, endPoint y: 433, distance: 19.9
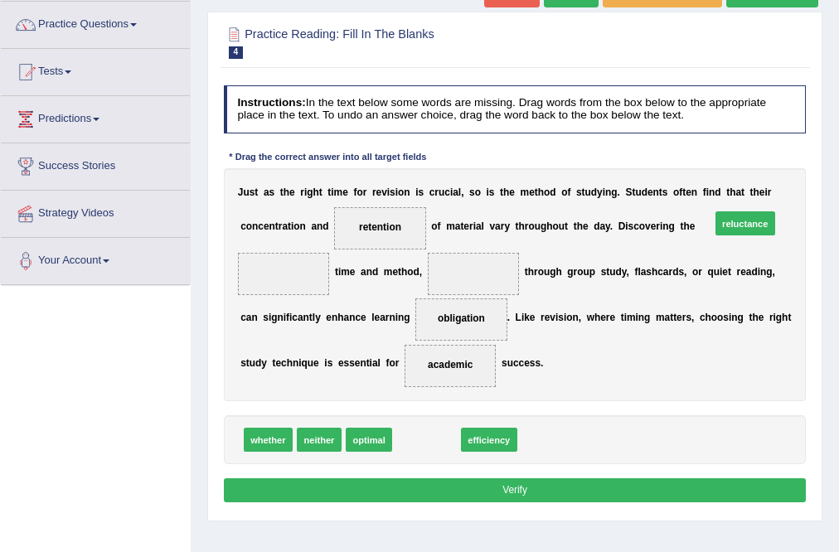
drag, startPoint x: 424, startPoint y: 433, endPoint x: 782, endPoint y: 183, distance: 435.7
click at [782, 183] on div "Instructions: In the text below some words are missing. Drag words from the box…" at bounding box center [514, 296] width 589 height 435
drag, startPoint x: 475, startPoint y: 438, endPoint x: 789, endPoint y: 182, distance: 404.7
click at [789, 182] on div "Instructions: In the text below some words are missing. Drag words from the box…" at bounding box center [514, 296] width 589 height 435
drag, startPoint x: 480, startPoint y: 444, endPoint x: 786, endPoint y: 181, distance: 403.7
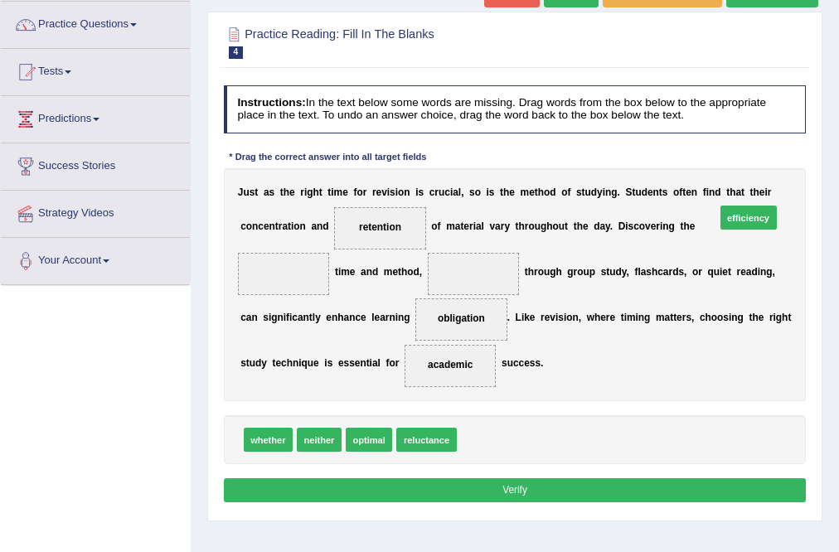
click at [786, 181] on div "Instructions: In the text below some words are missing. Drag words from the box…" at bounding box center [514, 296] width 589 height 435
drag, startPoint x: 480, startPoint y: 439, endPoint x: 794, endPoint y: 142, distance: 432.6
click at [793, 142] on div "Instructions: In the text below some words are missing. Drag words from the box…" at bounding box center [514, 296] width 589 height 435
drag, startPoint x: 467, startPoint y: 440, endPoint x: 779, endPoint y: 204, distance: 391.0
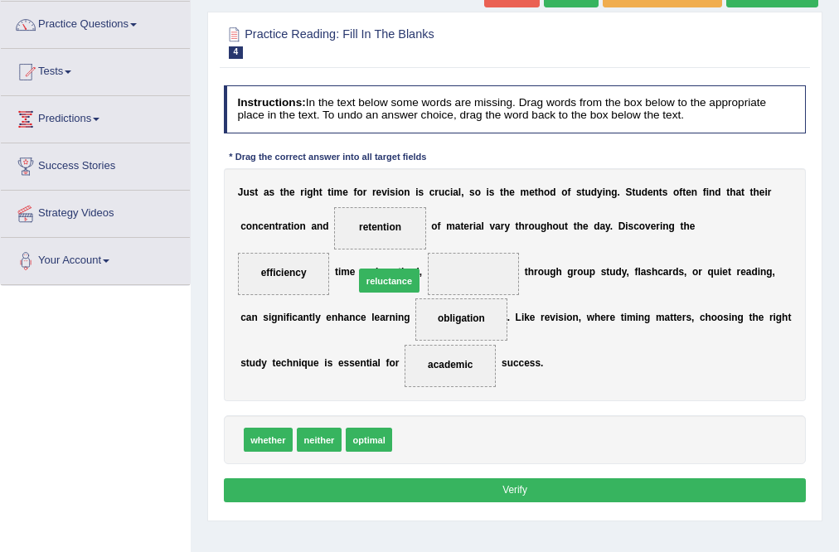
drag, startPoint x: 422, startPoint y: 440, endPoint x: 372, endPoint y: 243, distance: 203.4
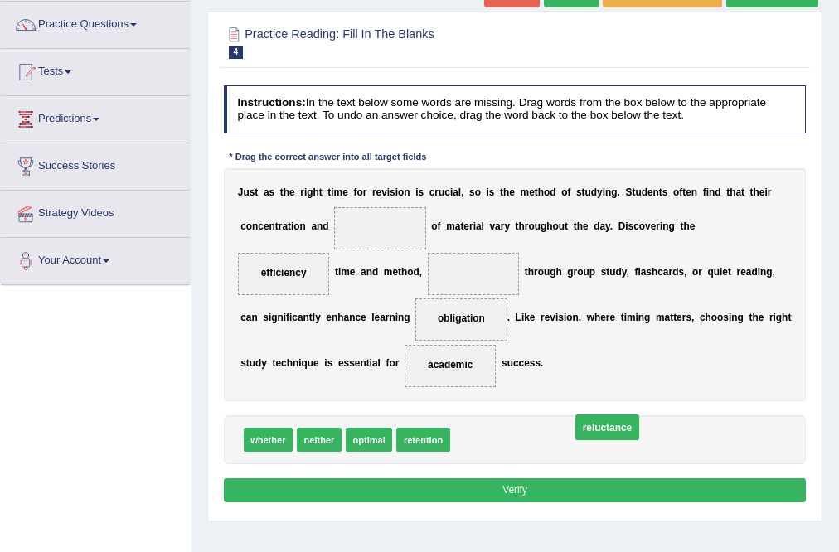
drag, startPoint x: 390, startPoint y: 271, endPoint x: 553, endPoint y: 456, distance: 246.6
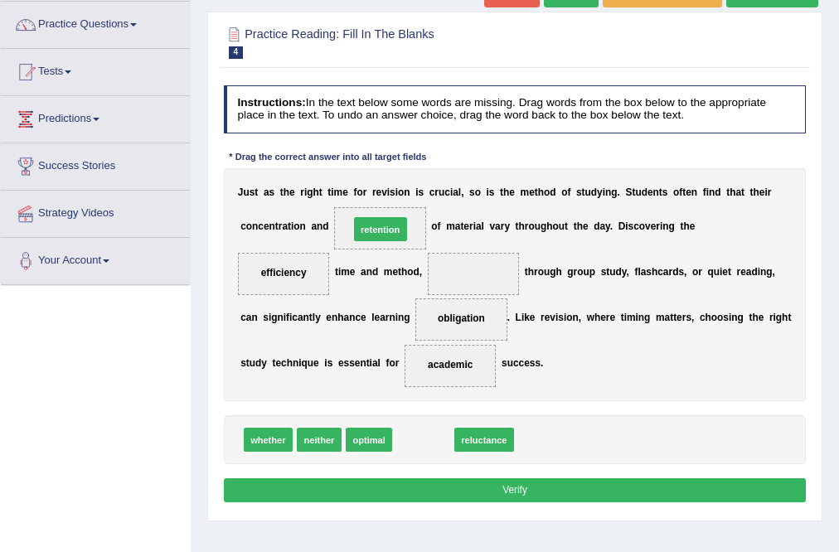
drag, startPoint x: 427, startPoint y: 442, endPoint x: 378, endPoint y: 186, distance: 260.7
click at [378, 186] on div "Instructions: In the text below some words are missing. Drag words from the box…" at bounding box center [514, 296] width 589 height 435
drag, startPoint x: 428, startPoint y: 444, endPoint x: 378, endPoint y: 179, distance: 269.8
click at [378, 179] on div "Instructions: In the text below some words are missing. Drag words from the box…" at bounding box center [514, 296] width 589 height 435
drag, startPoint x: 429, startPoint y: 440, endPoint x: 376, endPoint y: 195, distance: 251.0
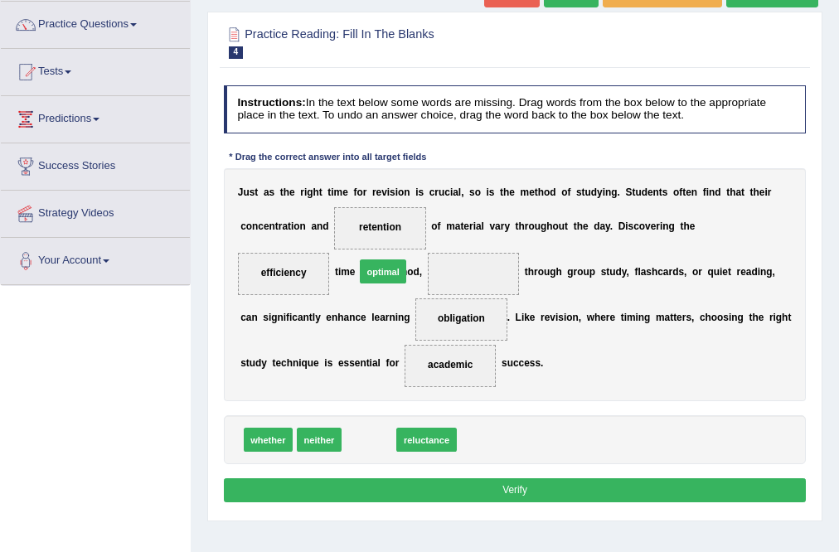
drag, startPoint x: 380, startPoint y: 441, endPoint x: 397, endPoint y: 244, distance: 197.1
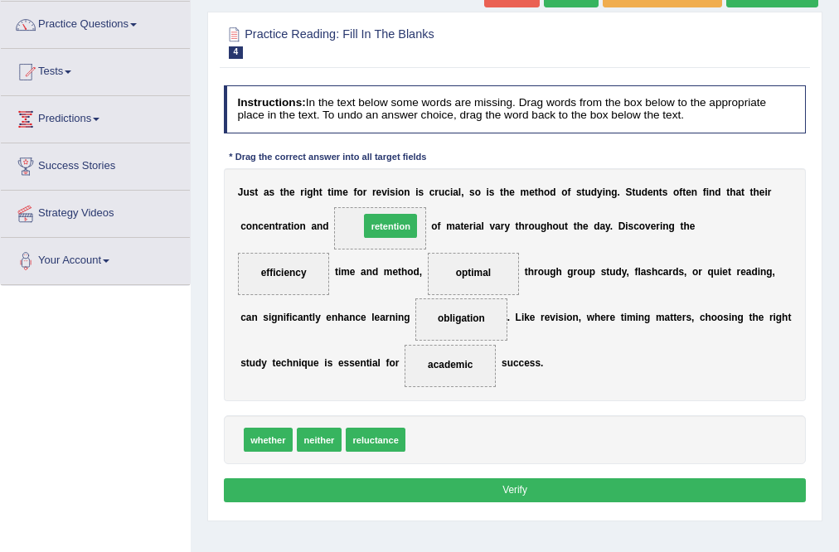
drag, startPoint x: 424, startPoint y: 438, endPoint x: 369, endPoint y: 186, distance: 258.0
click at [370, 187] on div "Instructions: In the text below some words are missing. Drag words from the box…" at bounding box center [514, 296] width 589 height 435
drag, startPoint x: 409, startPoint y: 346, endPoint x: 359, endPoint y: 185, distance: 168.5
click at [359, 185] on div "Instructions: In the text below some words are missing. Drag words from the box…" at bounding box center [514, 296] width 589 height 435
drag, startPoint x: 443, startPoint y: 436, endPoint x: 389, endPoint y: 178, distance: 263.5
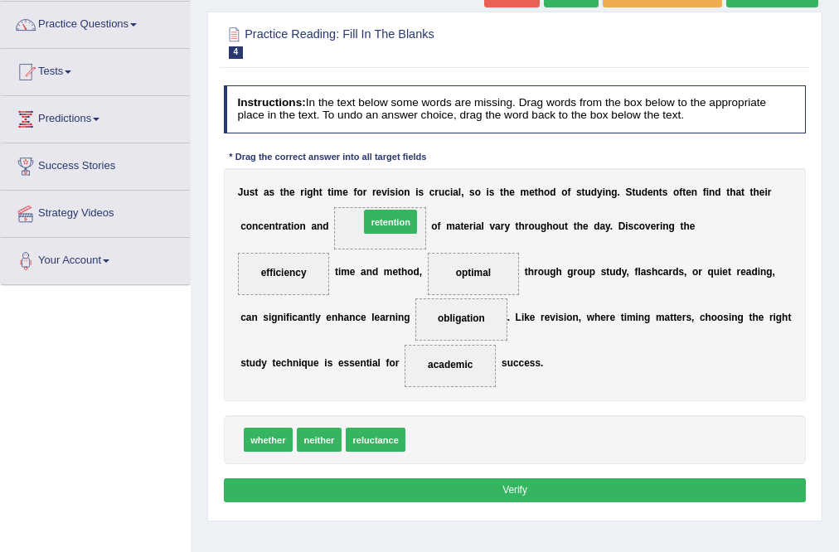
click at [390, 179] on div "Instructions: In the text below some words are missing. Drag words from the box…" at bounding box center [514, 296] width 589 height 435
drag, startPoint x: 439, startPoint y: 435, endPoint x: 370, endPoint y: 81, distance: 360.7
click at [370, 82] on div "Instructions: In the text below some words are missing. Drag words from the box…" at bounding box center [514, 296] width 589 height 435
drag, startPoint x: 424, startPoint y: 436, endPoint x: 473, endPoint y: 139, distance: 300.7
click at [473, 139] on div "Instructions: In the text below some words are missing. Drag words from the box…" at bounding box center [514, 296] width 589 height 435
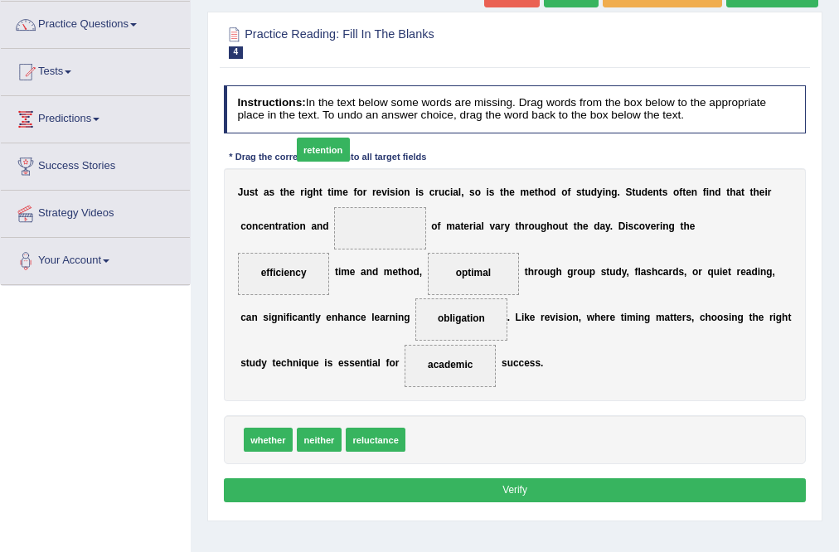
drag, startPoint x: 450, startPoint y: 439, endPoint x: 311, endPoint y: 140, distance: 330.0
click at [311, 142] on div "Instructions: In the text below some words are missing. Drag words from the box…" at bounding box center [514, 296] width 589 height 435
drag, startPoint x: 428, startPoint y: 438, endPoint x: 371, endPoint y: 101, distance: 342.0
click at [371, 101] on div "Instructions: In the text below some words are missing. Drag words from the box…" at bounding box center [514, 296] width 589 height 435
drag, startPoint x: 441, startPoint y: 441, endPoint x: 379, endPoint y: 202, distance: 246.6
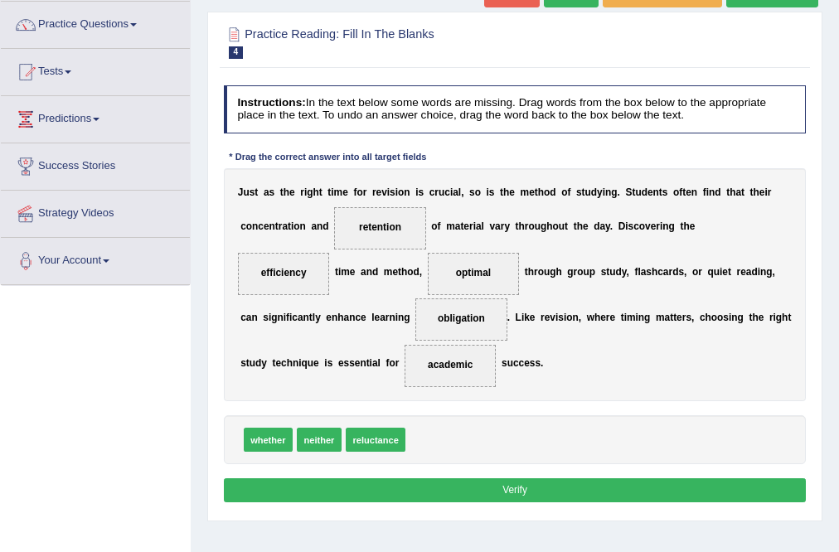
click at [455, 486] on button "Verify" at bounding box center [515, 490] width 583 height 24
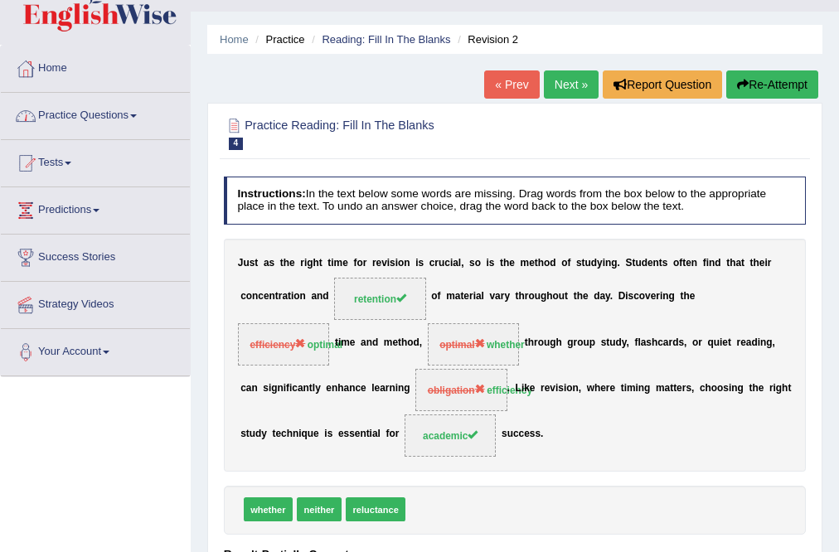
scroll to position [33, 0]
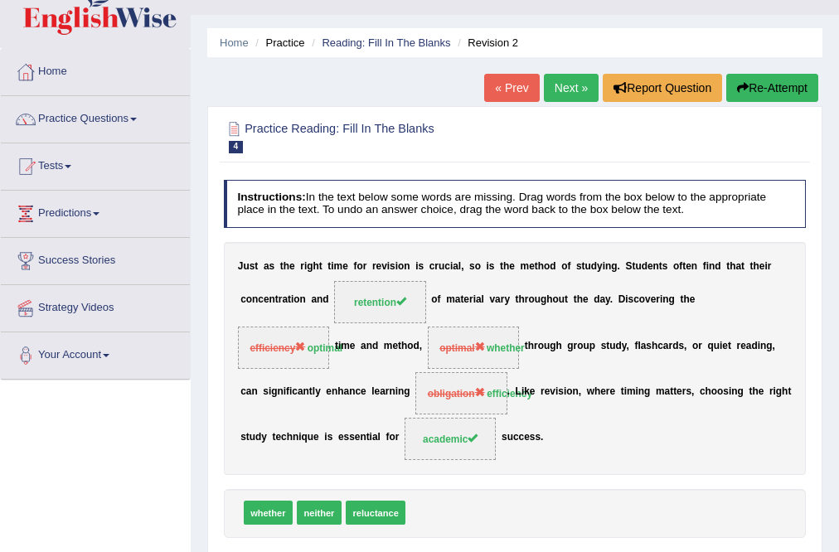
click at [551, 97] on link "Next »" at bounding box center [571, 88] width 55 height 28
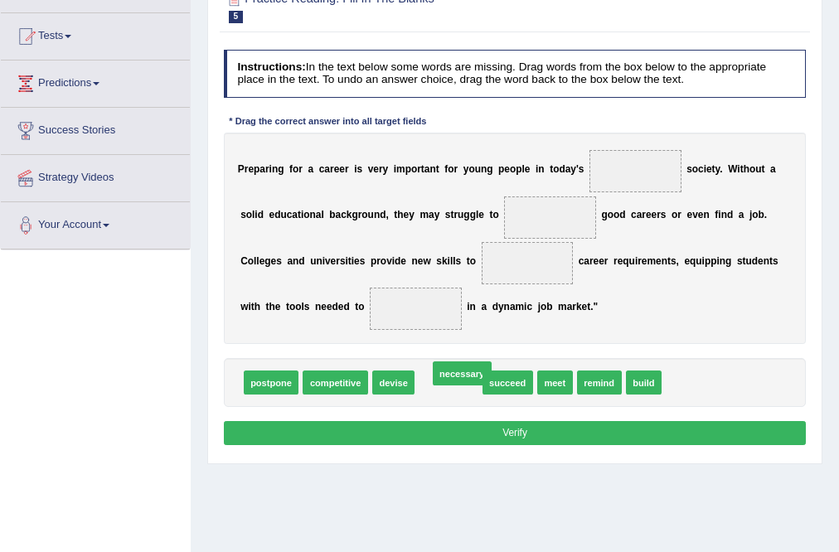
drag, startPoint x: 435, startPoint y: 382, endPoint x: 448, endPoint y: 386, distance: 13.1
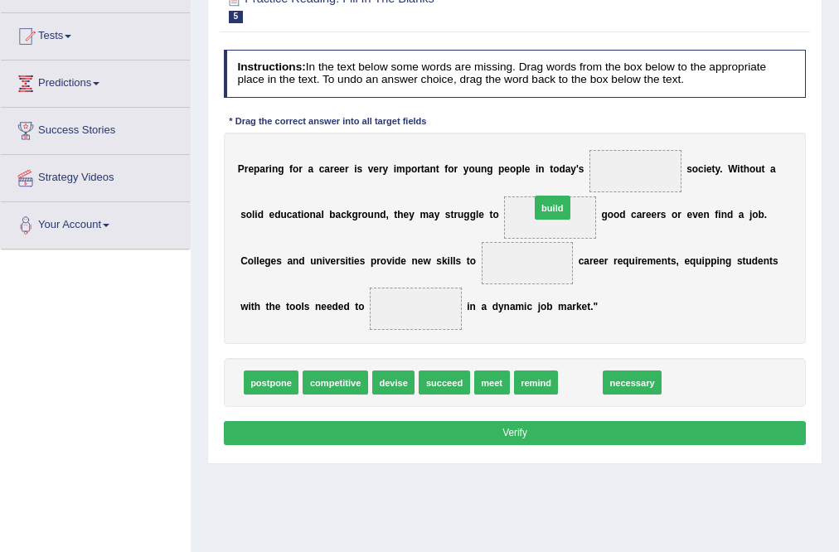
drag, startPoint x: 580, startPoint y: 380, endPoint x: 547, endPoint y: 174, distance: 209.0
click at [547, 174] on div "Instructions: In the text below some words are missing. Drag words from the box…" at bounding box center [514, 250] width 589 height 414
drag, startPoint x: 583, startPoint y: 380, endPoint x: 535, endPoint y: 169, distance: 216.9
click at [534, 167] on div "Instructions: In the text below some words are missing. Drag words from the box…" at bounding box center [514, 250] width 589 height 414
drag, startPoint x: 651, startPoint y: 385, endPoint x: 533, endPoint y: 186, distance: 231.8
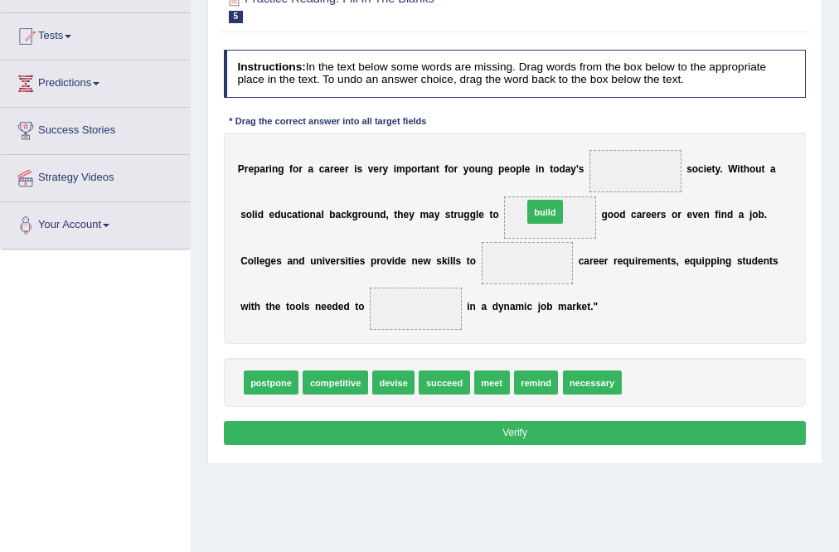
click at [533, 186] on div "Instructions: In the text below some words are missing. Drag words from the box…" at bounding box center [514, 250] width 589 height 414
click at [640, 383] on span "build" at bounding box center [644, 382] width 36 height 24
drag, startPoint x: 640, startPoint y: 383, endPoint x: 515, endPoint y: 164, distance: 251.6
click at [524, 160] on div "Instructions: In the text below some words are missing. Drag words from the box…" at bounding box center [514, 250] width 589 height 414
click at [552, 227] on span at bounding box center [550, 217] width 92 height 42
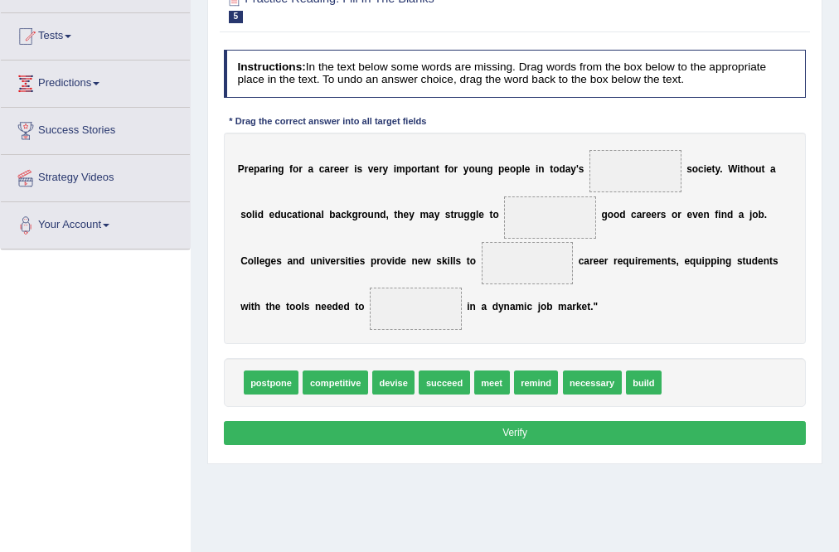
click at [550, 221] on span at bounding box center [550, 217] width 92 height 42
drag, startPoint x: 395, startPoint y: 370, endPoint x: 409, endPoint y: 301, distance: 70.1
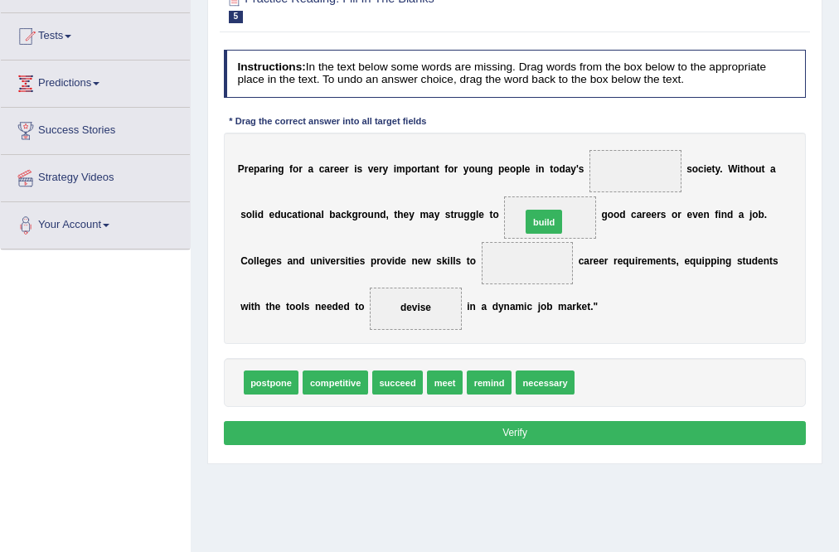
drag, startPoint x: 590, startPoint y: 387, endPoint x: 530, endPoint y: 199, distance: 197.4
click at [328, 383] on span "competitive" at bounding box center [334, 382] width 65 height 24
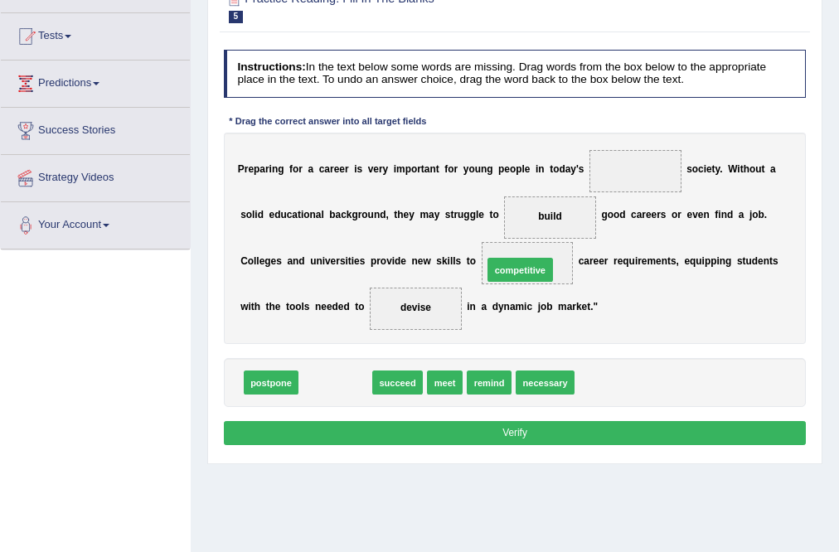
drag, startPoint x: 328, startPoint y: 383, endPoint x: 546, endPoint y: 242, distance: 259.5
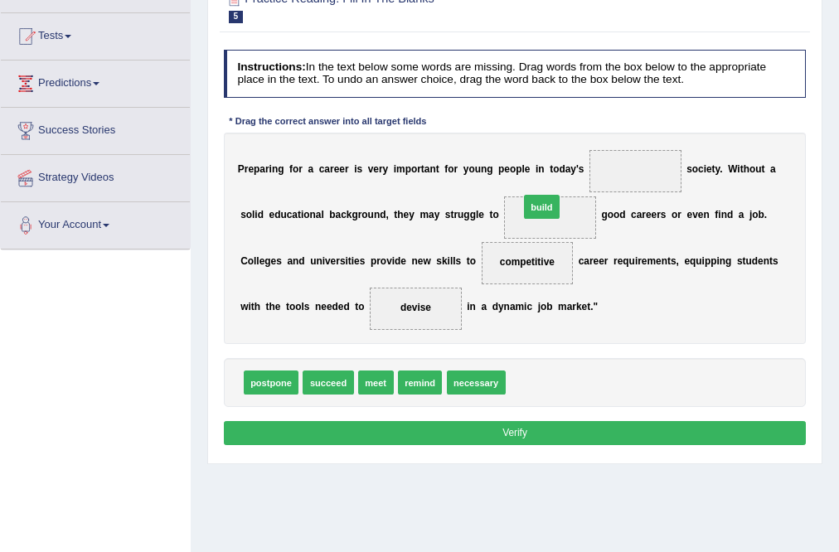
drag, startPoint x: 530, startPoint y: 358, endPoint x: 548, endPoint y: 178, distance: 180.7
click at [548, 177] on div "Instructions: In the text below some words are missing. Drag words from the box…" at bounding box center [514, 250] width 589 height 414
drag, startPoint x: 527, startPoint y: 356, endPoint x: 546, endPoint y: 192, distance: 164.4
drag, startPoint x: 527, startPoint y: 262, endPoint x: 653, endPoint y: 155, distance: 165.2
click at [344, 381] on span "succeed" at bounding box center [327, 382] width 51 height 24
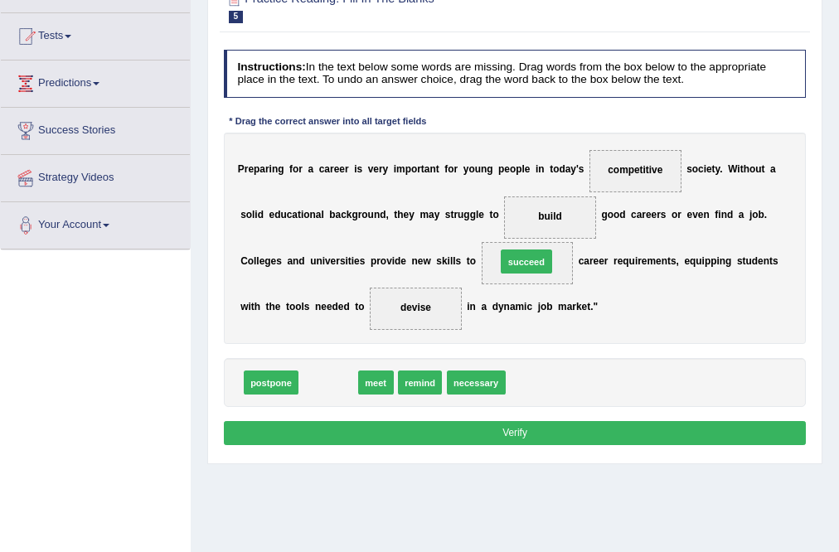
drag, startPoint x: 344, startPoint y: 381, endPoint x: 580, endPoint y: 235, distance: 277.6
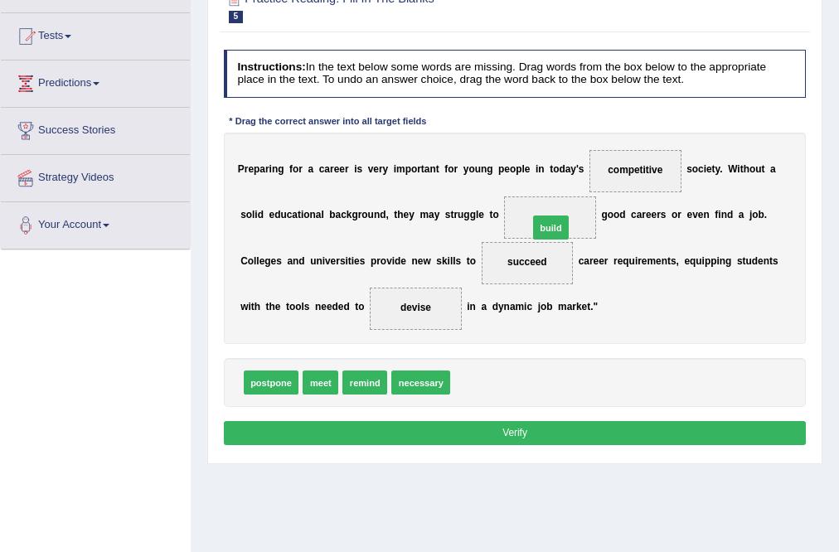
drag, startPoint x: 474, startPoint y: 384, endPoint x: 572, endPoint y: 188, distance: 218.7
drag, startPoint x: 496, startPoint y: 380, endPoint x: 669, endPoint y: 125, distance: 308.0
click at [669, 125] on div "Instructions: In the text below some words are missing. Drag words from the box…" at bounding box center [514, 250] width 589 height 414
drag, startPoint x: 486, startPoint y: 385, endPoint x: 659, endPoint y: 126, distance: 311.2
click at [659, 126] on div "Instructions: In the text below some words are missing. Drag words from the box…" at bounding box center [514, 250] width 589 height 414
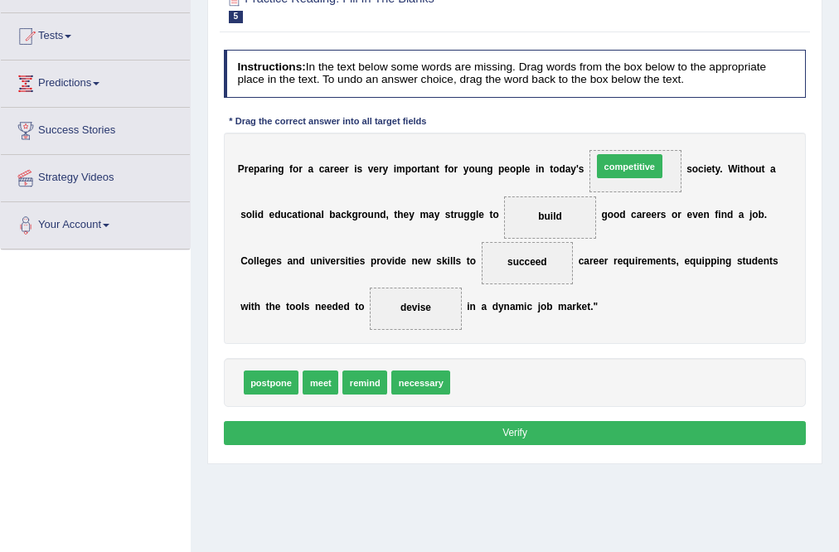
drag, startPoint x: 481, startPoint y: 382, endPoint x: 650, endPoint y: 129, distance: 304.1
click at [650, 129] on div "Instructions: In the text below some words are missing. Drag words from the box…" at bounding box center [514, 250] width 589 height 414
click at [497, 434] on button "Verify" at bounding box center [515, 433] width 583 height 24
drag, startPoint x: 470, startPoint y: 376, endPoint x: 651, endPoint y: 118, distance: 315.9
click at [651, 118] on div "Instructions: In the text below some words are missing. Drag words from the box…" at bounding box center [514, 250] width 589 height 414
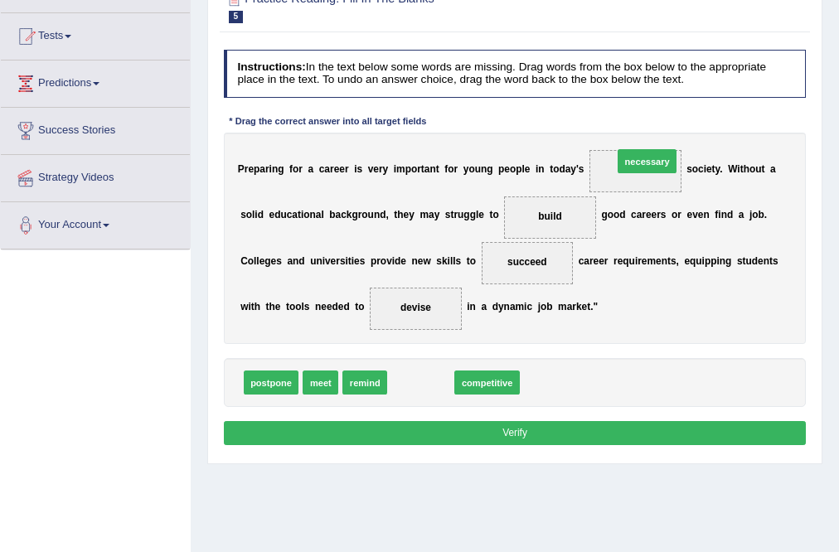
drag, startPoint x: 424, startPoint y: 392, endPoint x: 682, endPoint y: 136, distance: 363.3
click at [682, 136] on div "Instructions: In the text below some words are missing. Drag words from the box…" at bounding box center [514, 250] width 589 height 414
drag, startPoint x: 400, startPoint y: 382, endPoint x: 645, endPoint y: 123, distance: 356.5
click at [645, 123] on div "Instructions: In the text below some words are missing. Drag words from the box…" at bounding box center [514, 250] width 589 height 414
drag, startPoint x: 544, startPoint y: 282, endPoint x: 663, endPoint y: 123, distance: 198.2
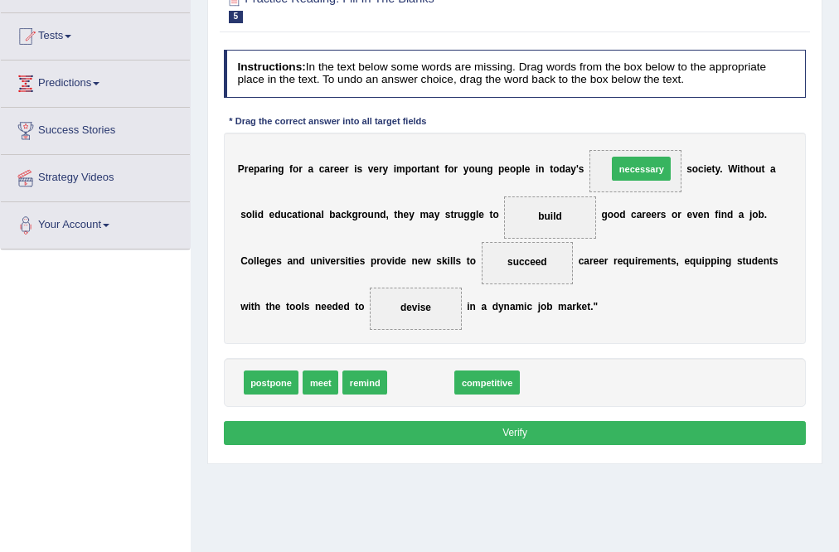
click at [663, 126] on div "Instructions: In the text below some words are missing. Drag words from the box…" at bounding box center [514, 250] width 589 height 414
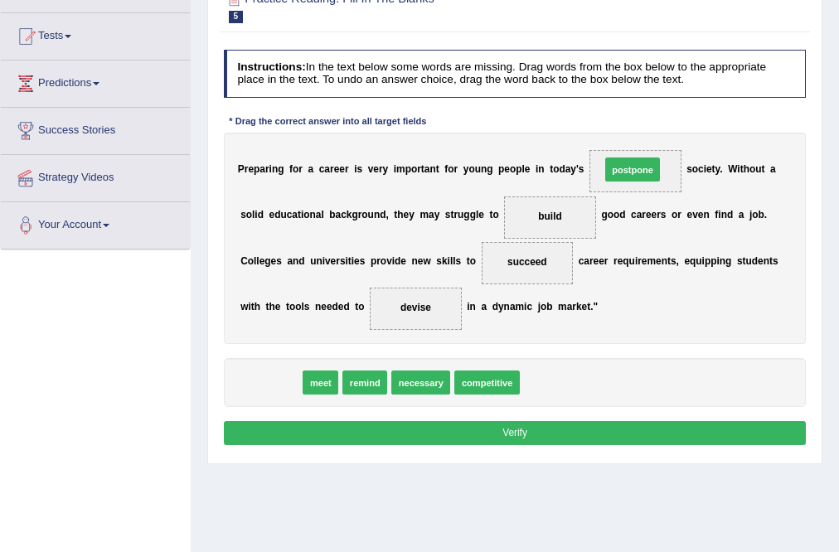
drag, startPoint x: 277, startPoint y: 381, endPoint x: 701, endPoint y: 130, distance: 493.1
click at [701, 130] on div "Instructions: In the text below some words are missing. Drag words from the box…" at bounding box center [514, 250] width 589 height 414
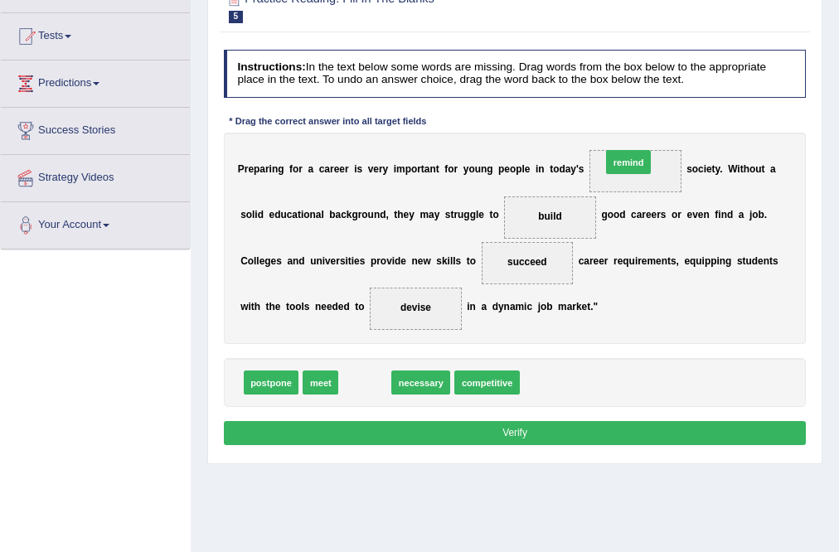
drag, startPoint x: 382, startPoint y: 364, endPoint x: 670, endPoint y: 121, distance: 376.4
click at [670, 121] on div "Instructions: In the text below some words are missing. Drag words from the box…" at bounding box center [514, 250] width 589 height 414
drag, startPoint x: 317, startPoint y: 385, endPoint x: 666, endPoint y: 144, distance: 424.8
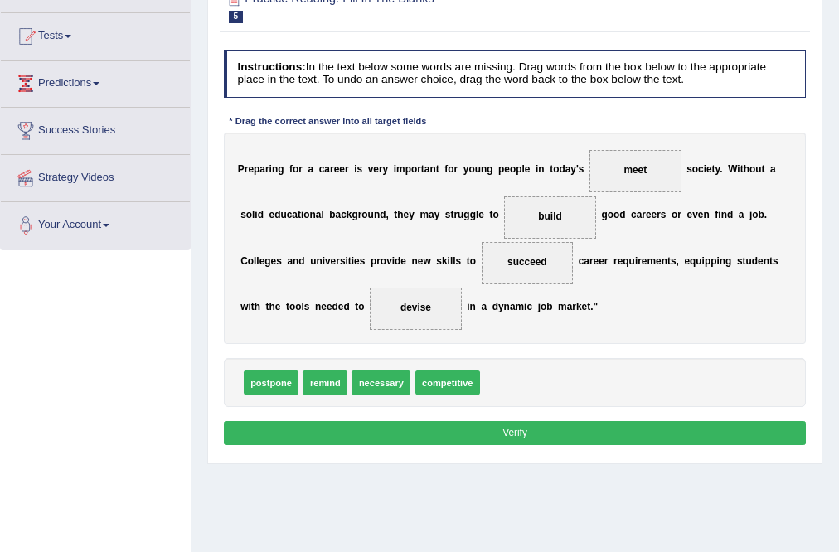
click at [501, 434] on button "Verify" at bounding box center [515, 433] width 583 height 24
